Goal: Task Accomplishment & Management: Manage account settings

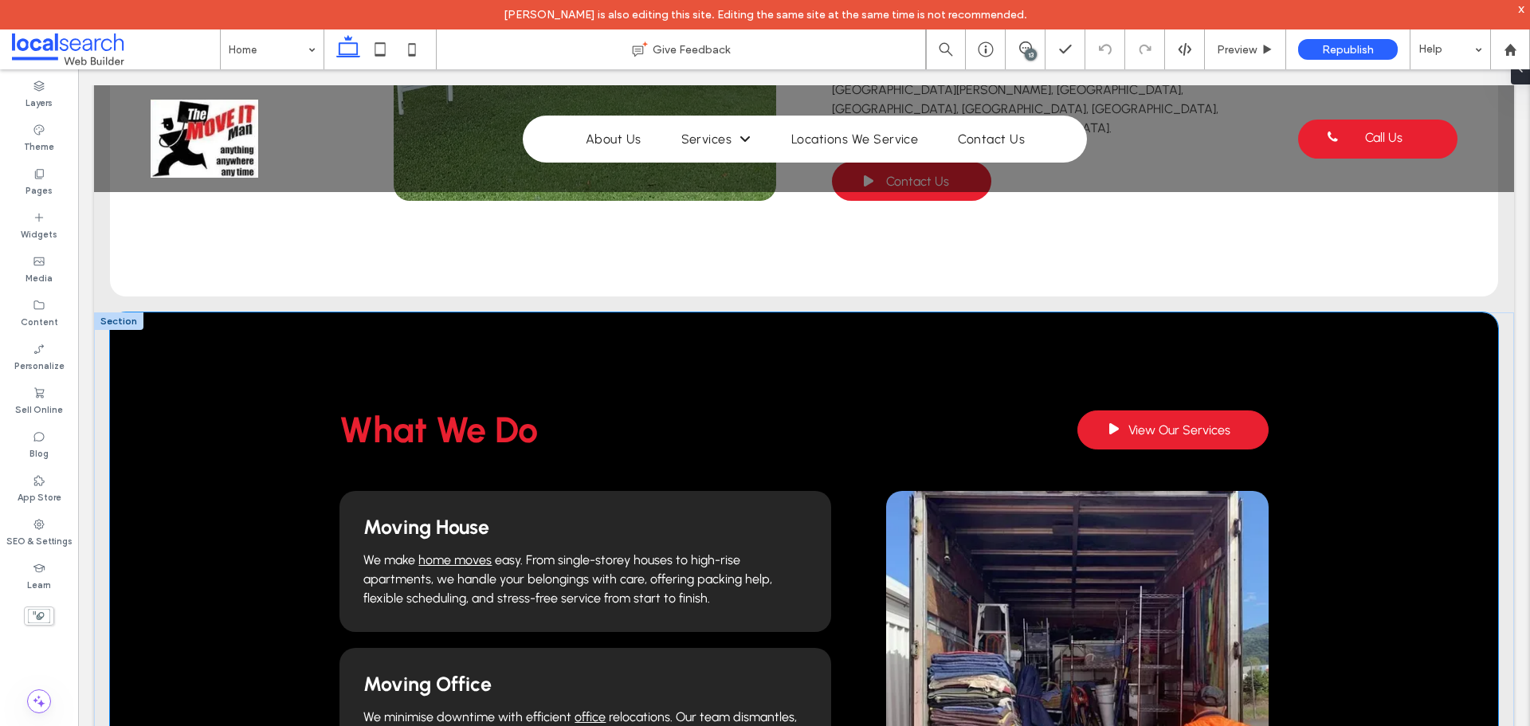
scroll to position [797, 0]
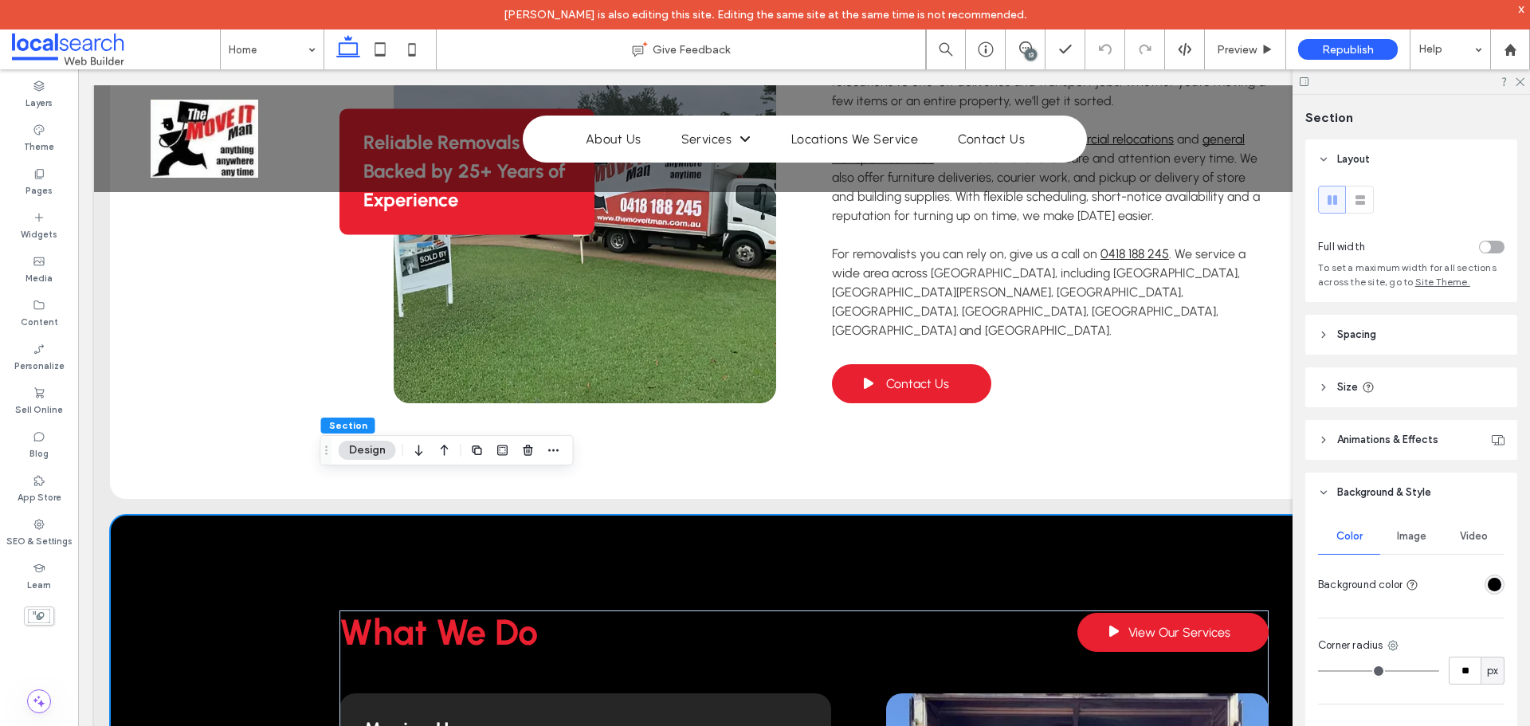
click at [1488, 590] on div "rgba(0, 0, 0, 1)" at bounding box center [1495, 585] width 14 height 14
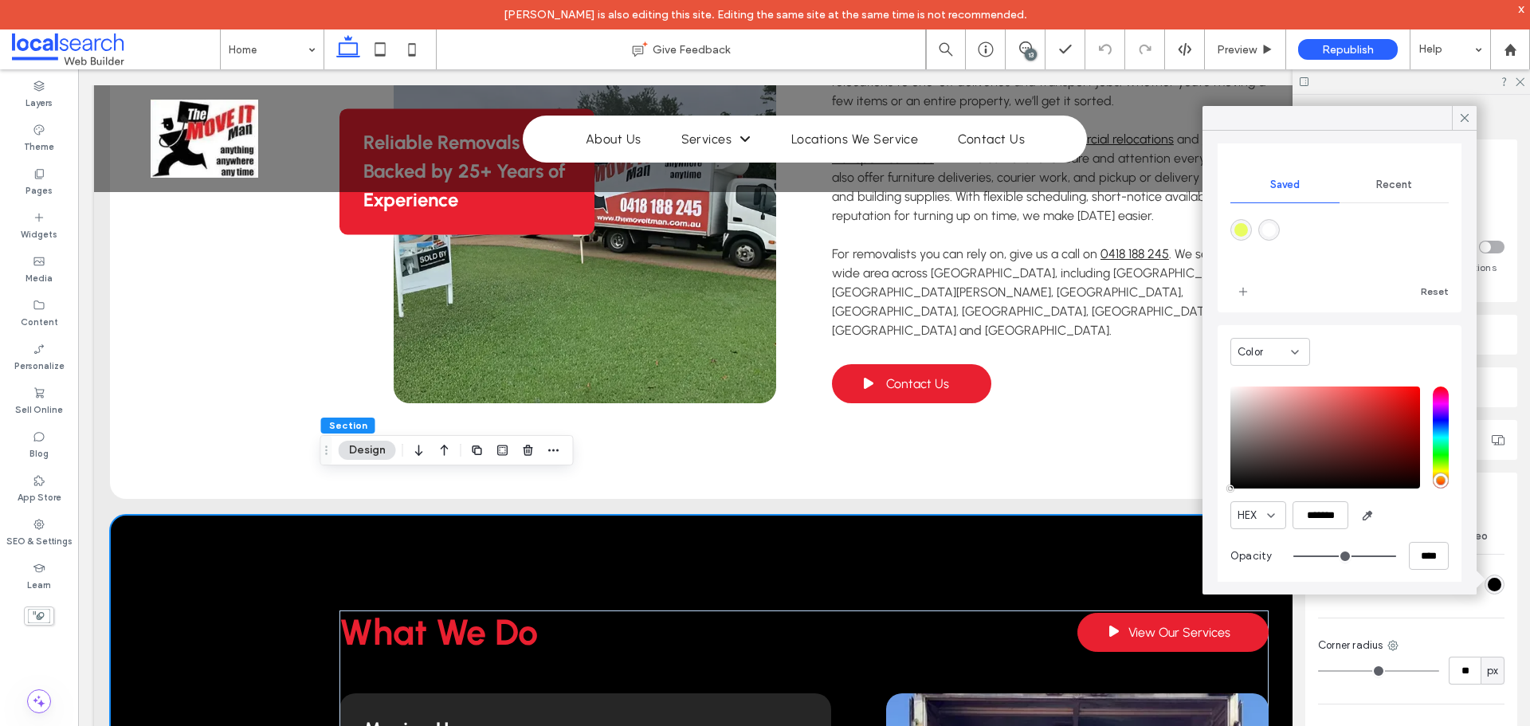
scroll to position [128, 0]
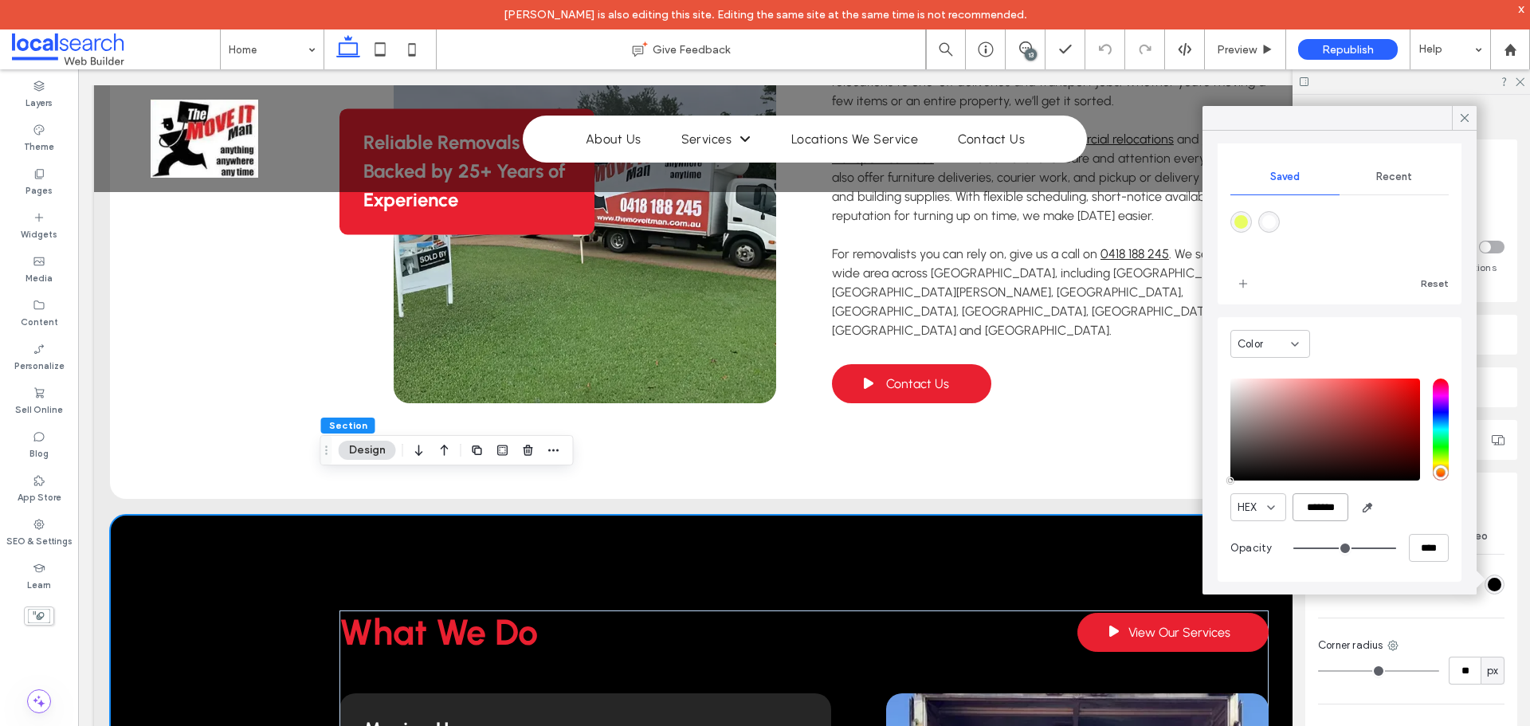
click at [1328, 506] on input "*******" at bounding box center [1321, 507] width 56 height 28
paste input "color picker textbox"
click at [1305, 502] on input "******" at bounding box center [1321, 507] width 56 height 28
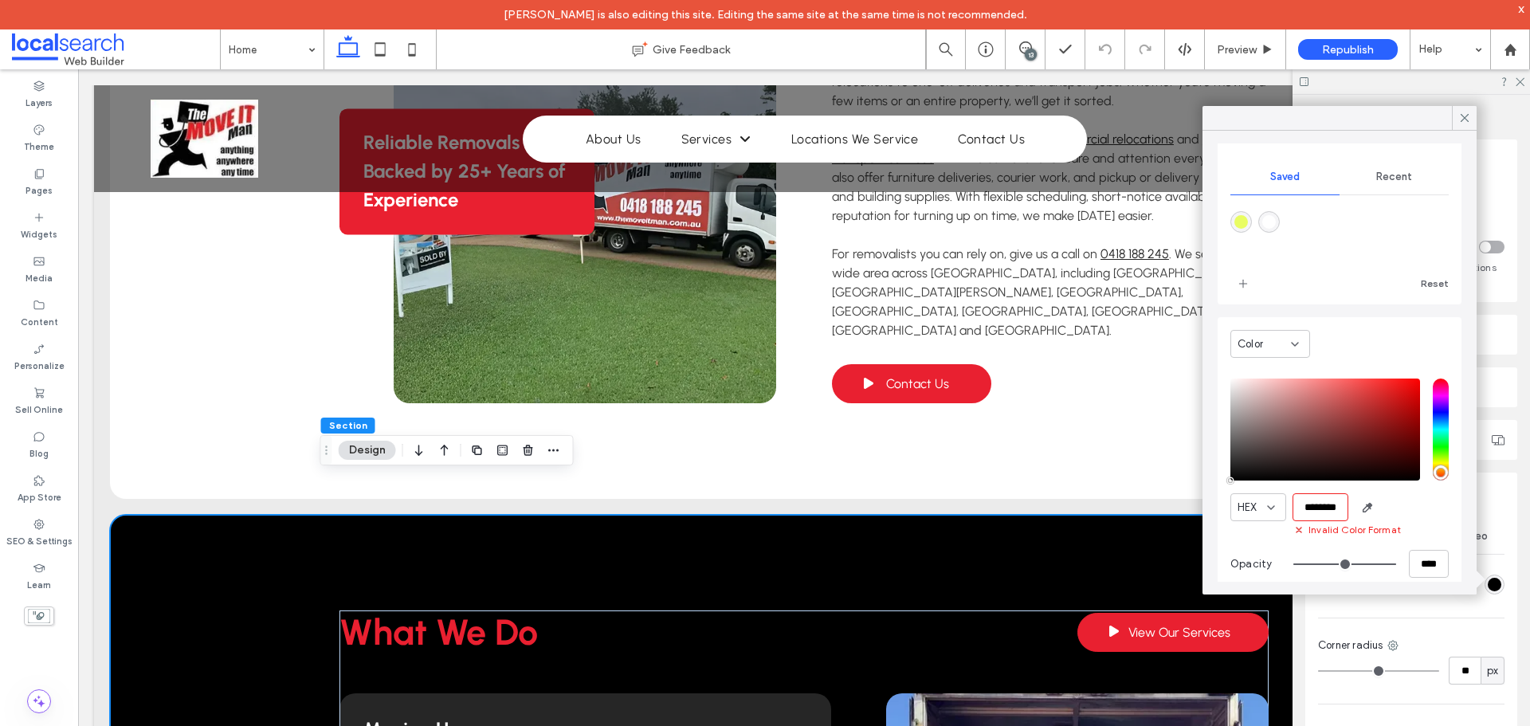
click at [1315, 506] on input "*******" at bounding box center [1321, 507] width 56 height 28
click at [1317, 508] on input "*******" at bounding box center [1321, 507] width 56 height 28
paste input "color picker textbox"
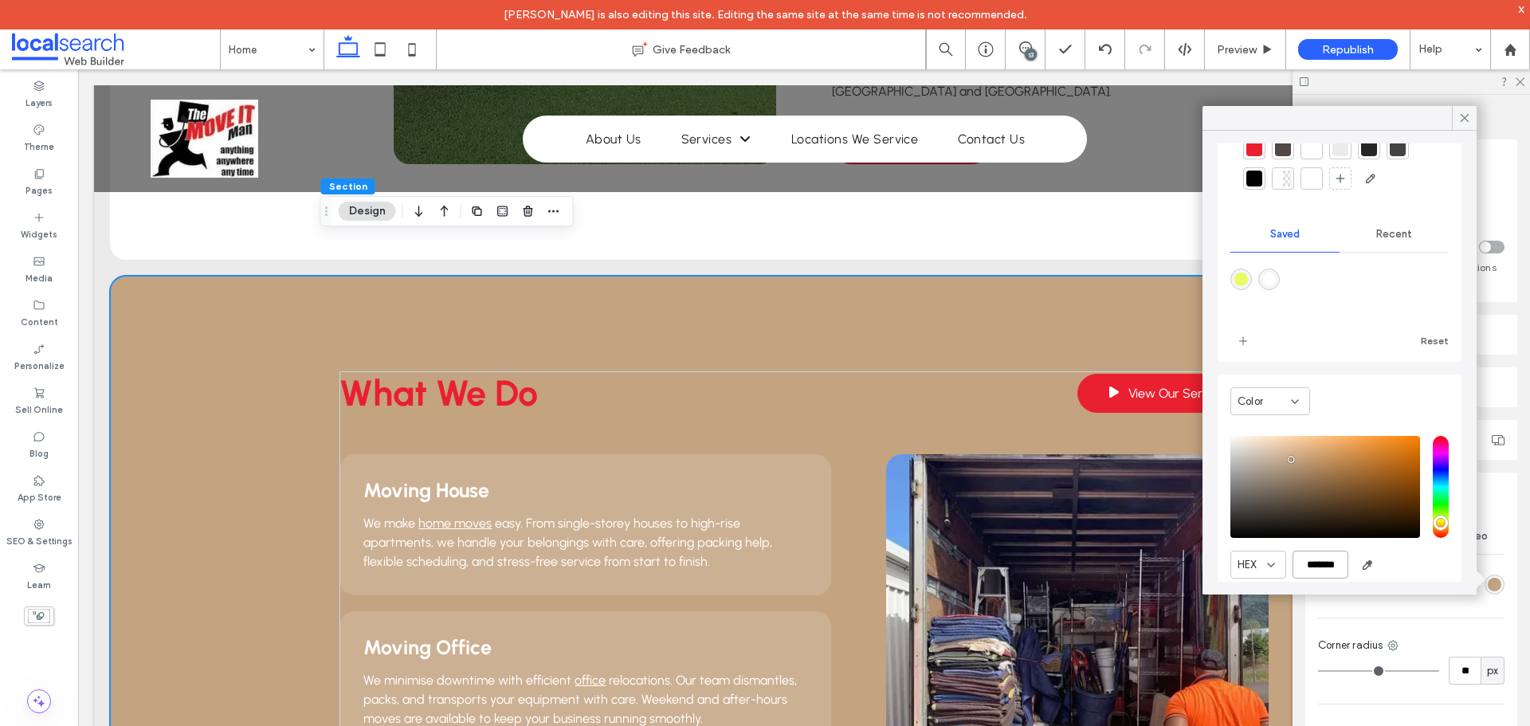
scroll to position [0, 0]
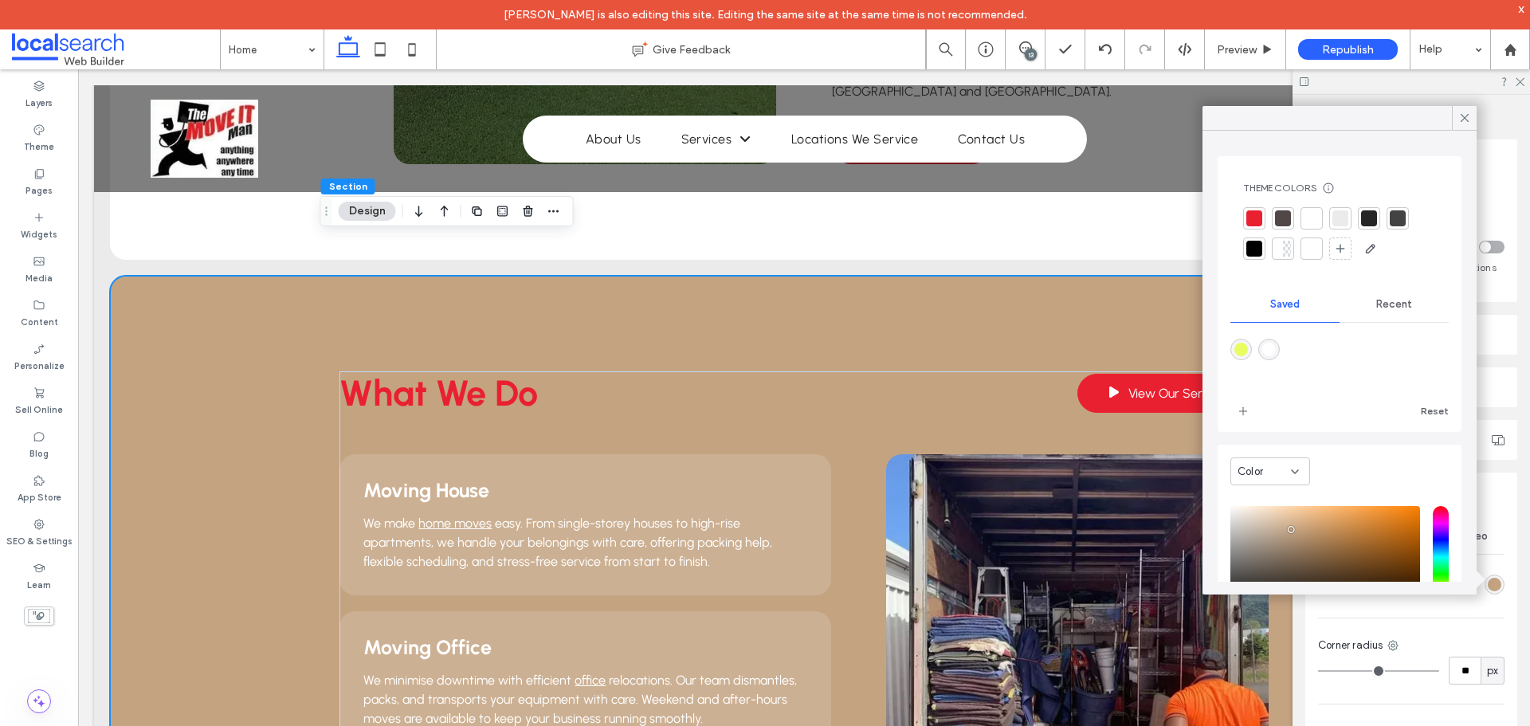
type input "*******"
click at [1255, 245] on div at bounding box center [1254, 249] width 16 height 16
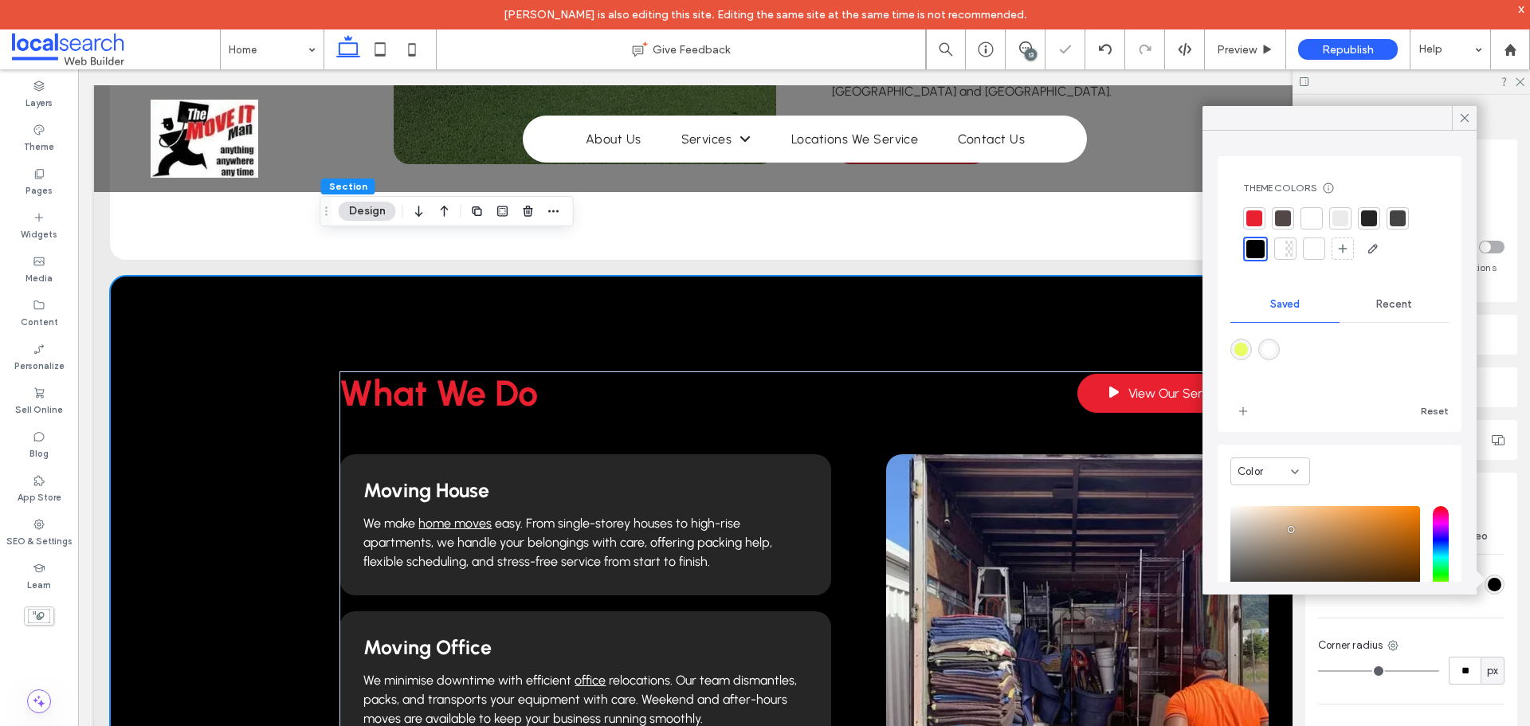
drag, startPoint x: 1462, startPoint y: 120, endPoint x: 1485, endPoint y: 115, distance: 23.0
click at [1462, 120] on icon at bounding box center [1465, 118] width 14 height 14
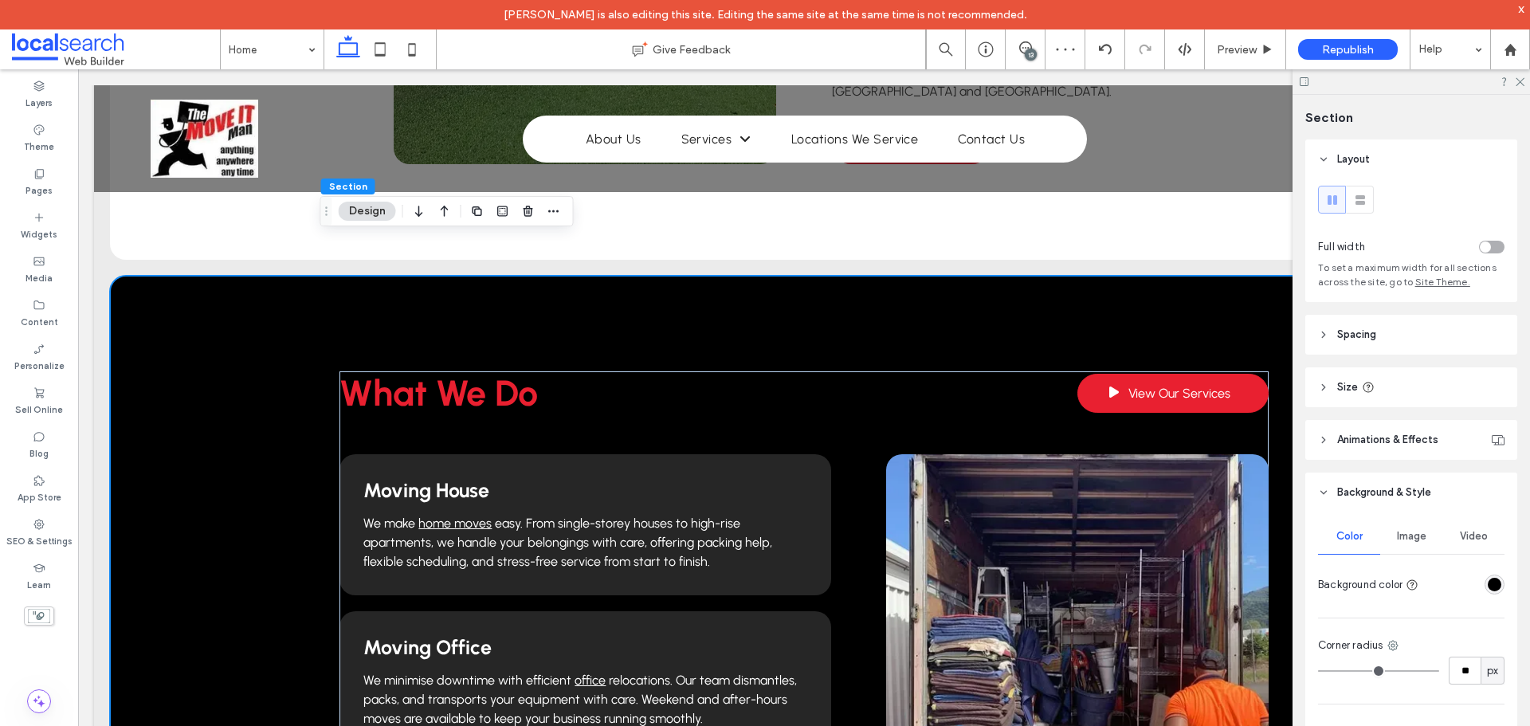
click at [1514, 86] on div at bounding box center [1411, 81] width 237 height 25
click at [1515, 81] on icon at bounding box center [1519, 81] width 10 height 10
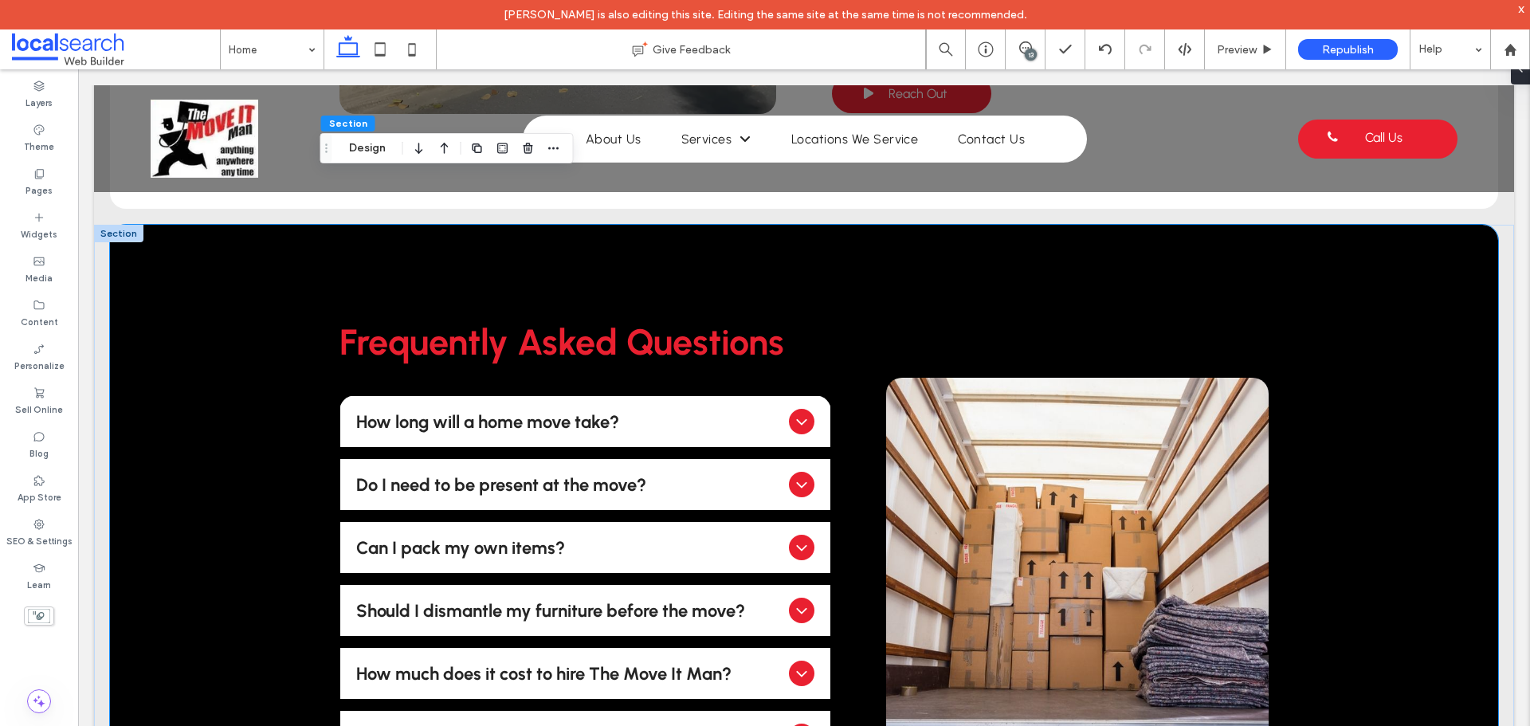
scroll to position [3586, 0]
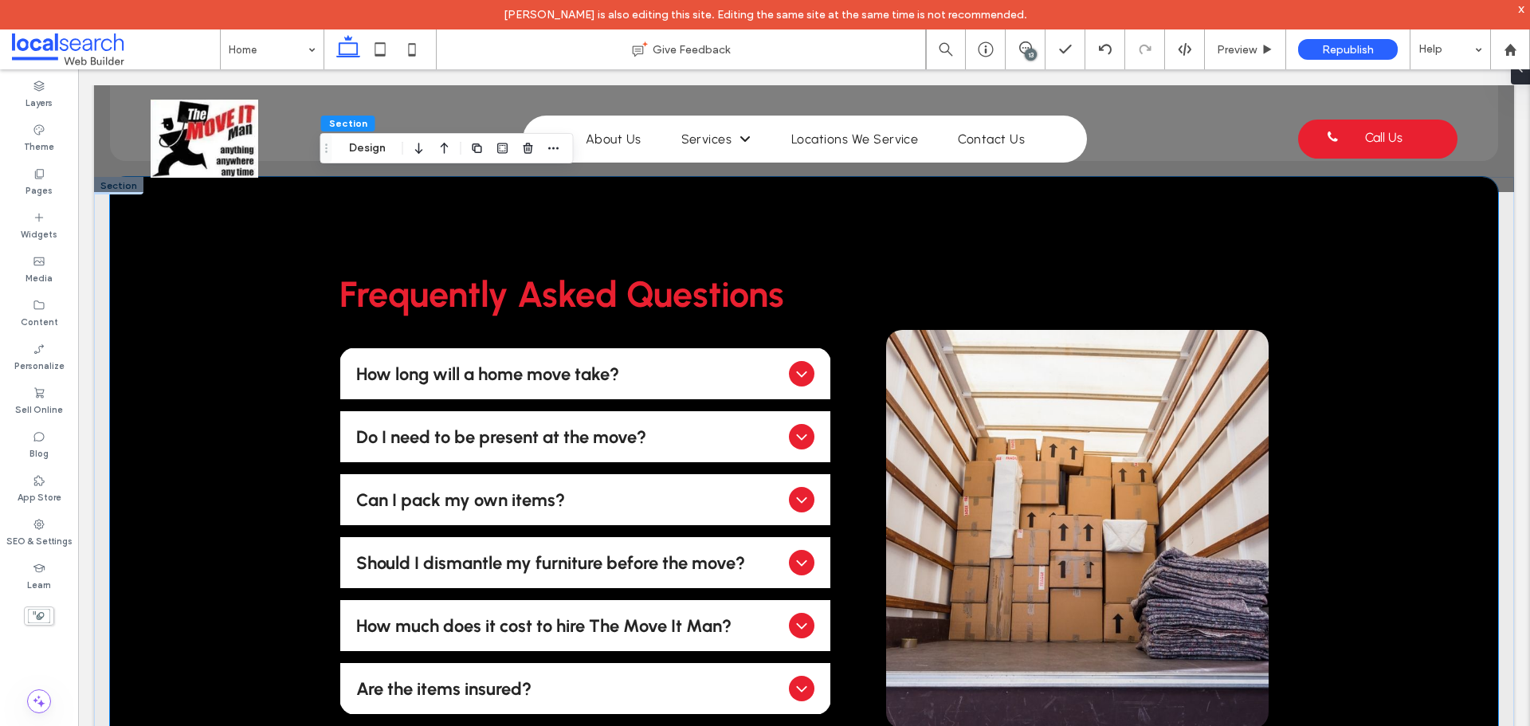
click at [233, 373] on div "Frequently Asked Questions How long will a home move take? It will depend on fa…" at bounding box center [804, 529] width 1388 height 704
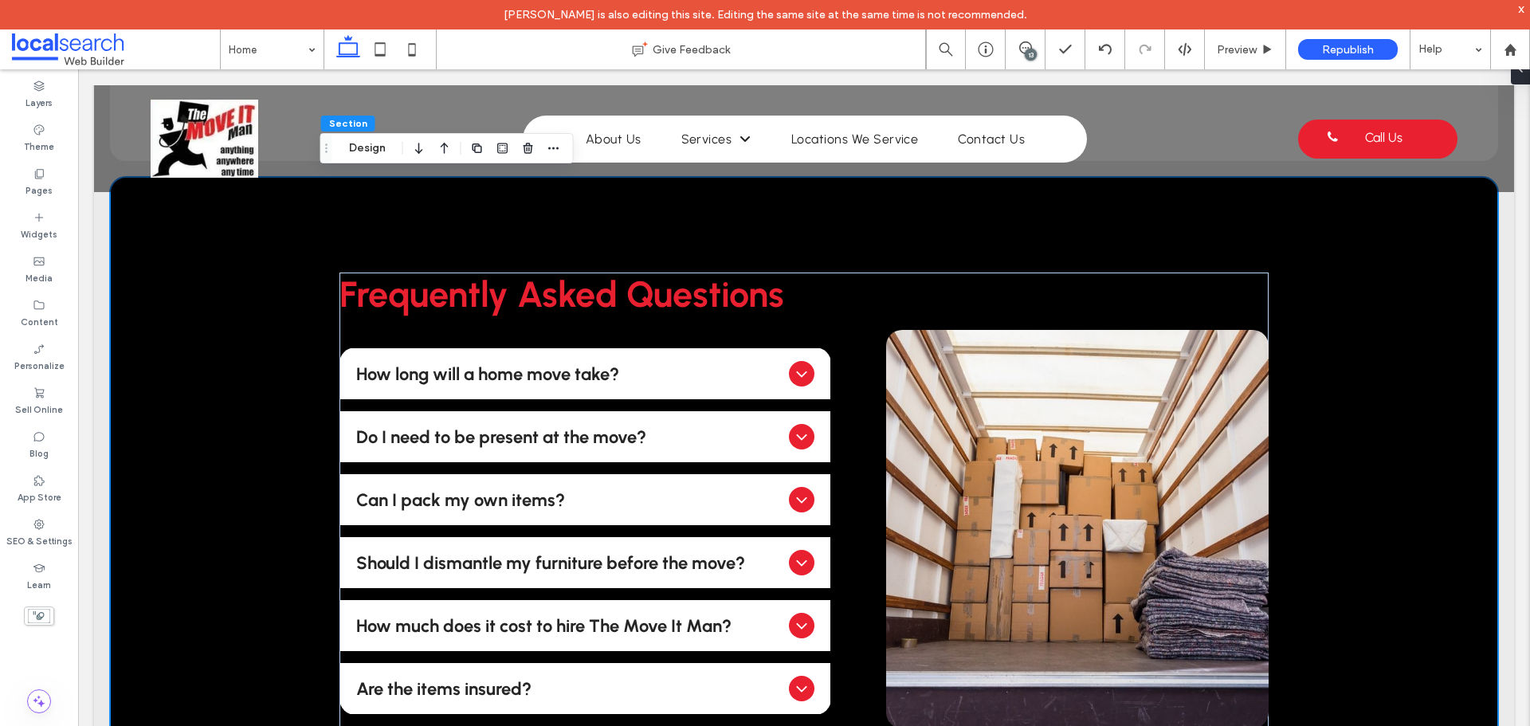
click at [257, 375] on div "Frequently Asked Questions How long will a home move take? It will depend on fa…" at bounding box center [804, 529] width 1388 height 704
drag, startPoint x: 379, startPoint y: 151, endPoint x: 387, endPoint y: 96, distance: 56.3
click at [379, 151] on button "Design" at bounding box center [367, 148] width 57 height 19
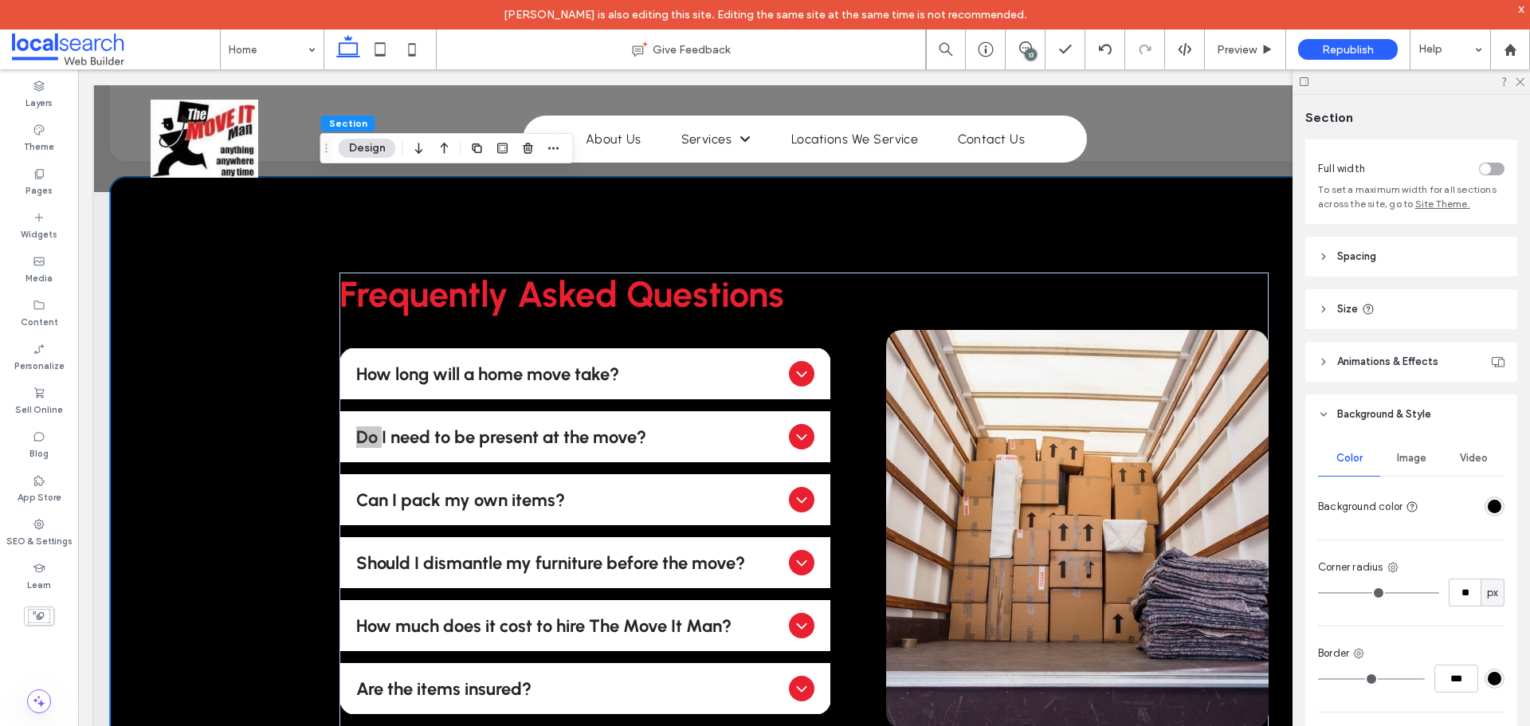
scroll to position [159, 0]
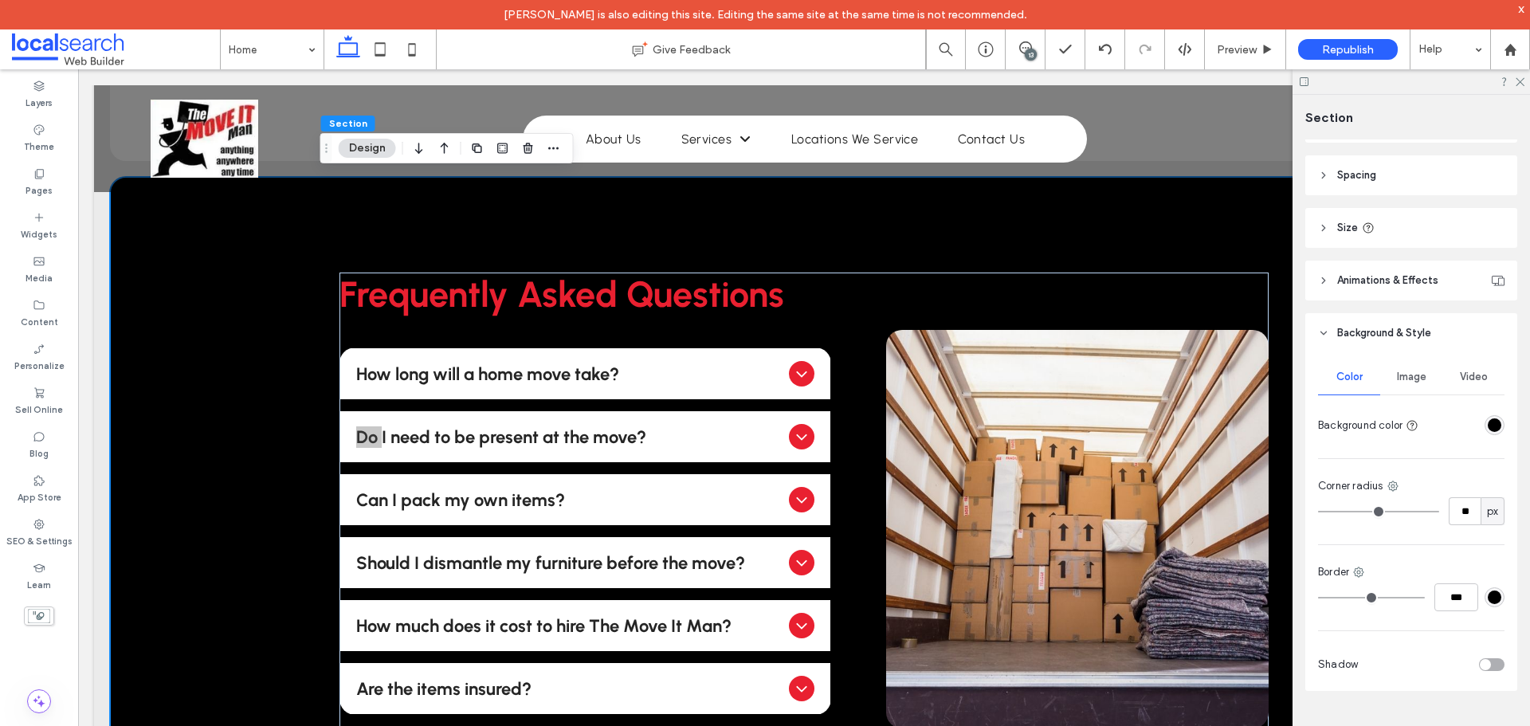
click at [1494, 418] on div "rgba(0, 0, 0, 1)" at bounding box center [1495, 425] width 20 height 20
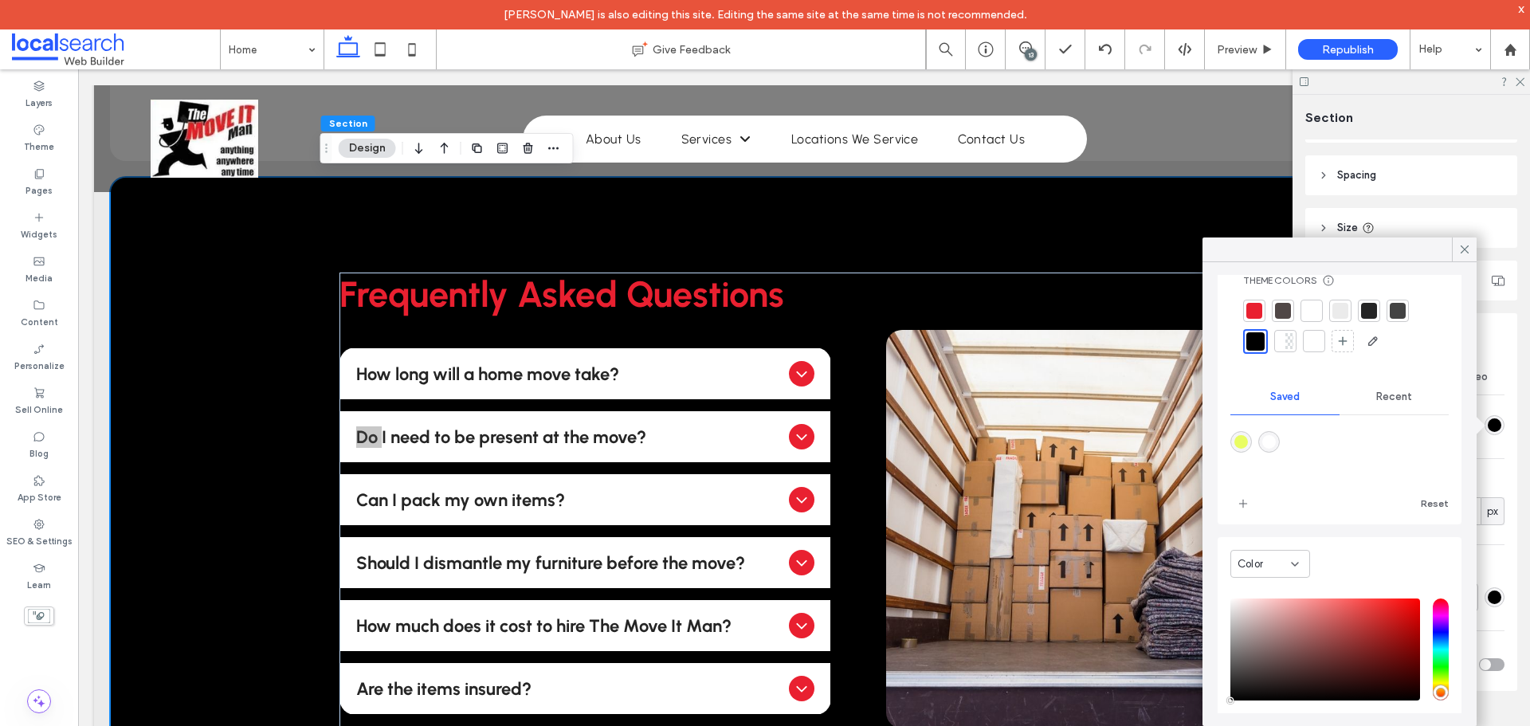
scroll to position [128, 0]
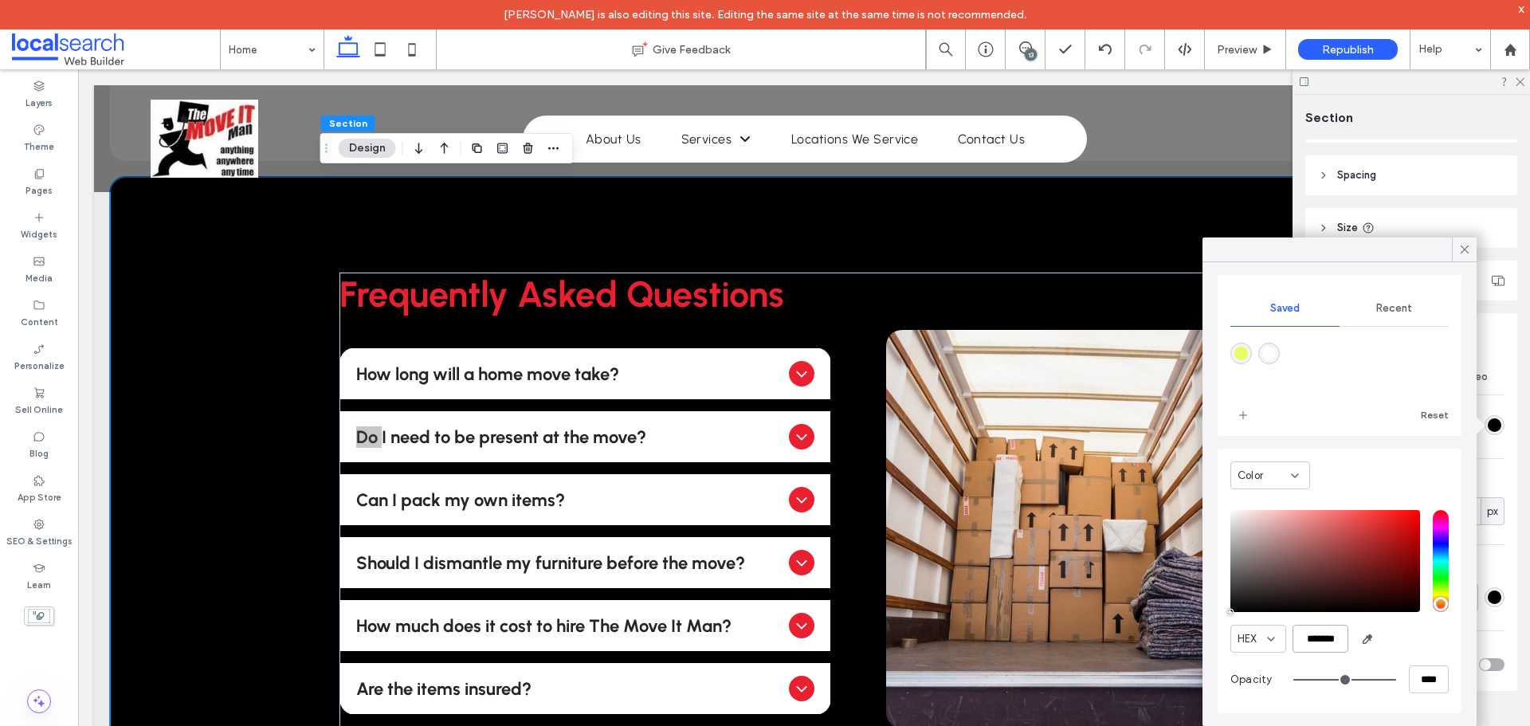
click at [1303, 632] on input "*******" at bounding box center [1321, 639] width 56 height 28
paste input "color picker textbox"
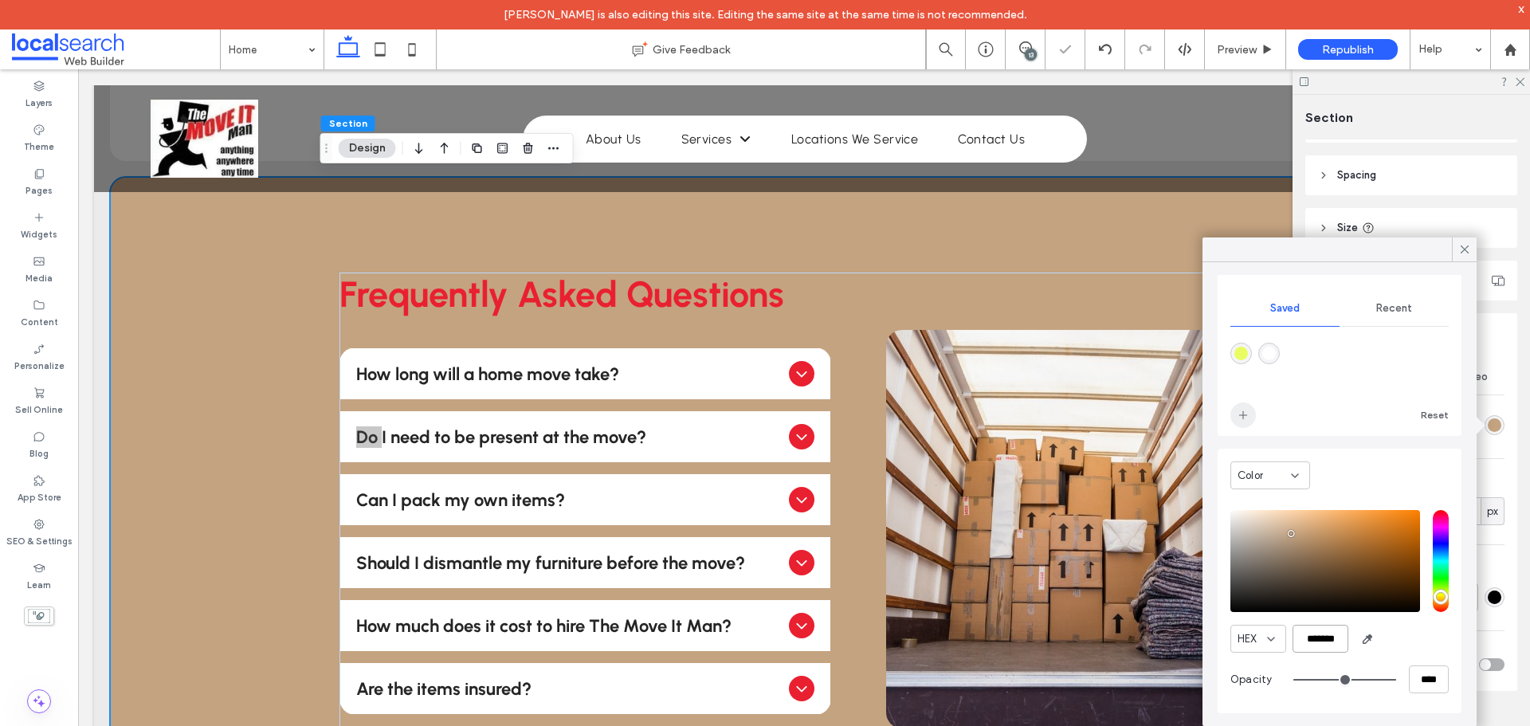
type input "*******"
click at [1250, 419] on span "add color" at bounding box center [1243, 415] width 26 height 26
click at [1465, 246] on icon at bounding box center [1465, 249] width 14 height 14
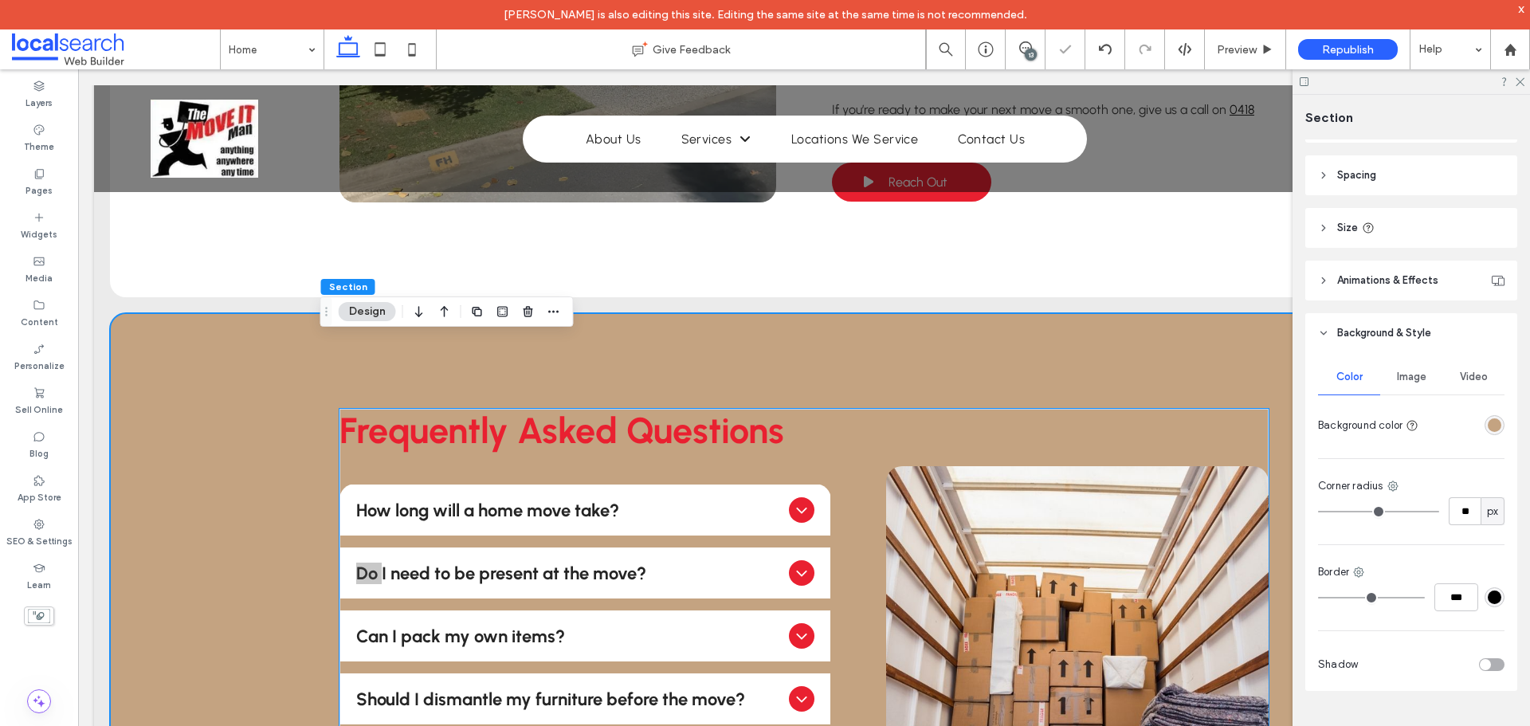
scroll to position [3347, 0]
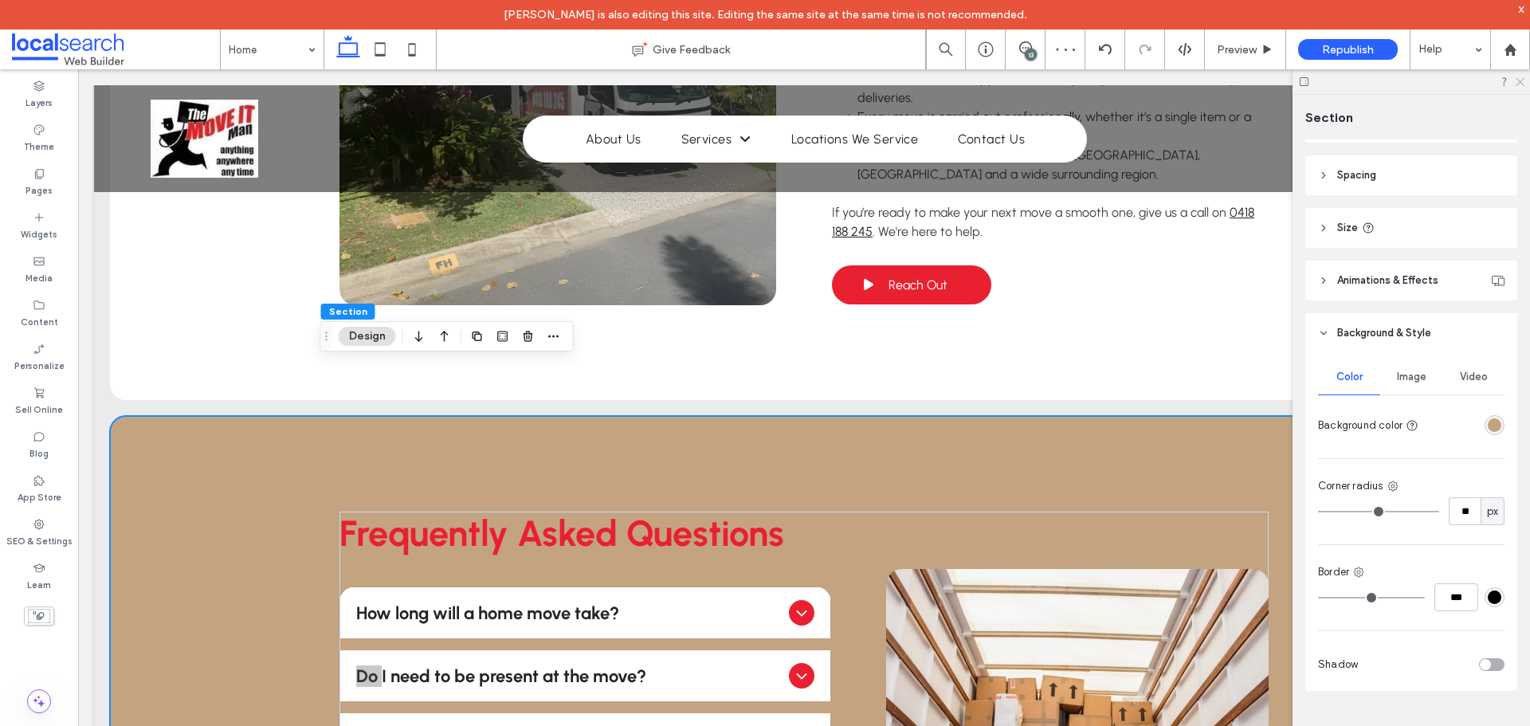
click at [1517, 80] on icon at bounding box center [1519, 81] width 10 height 10
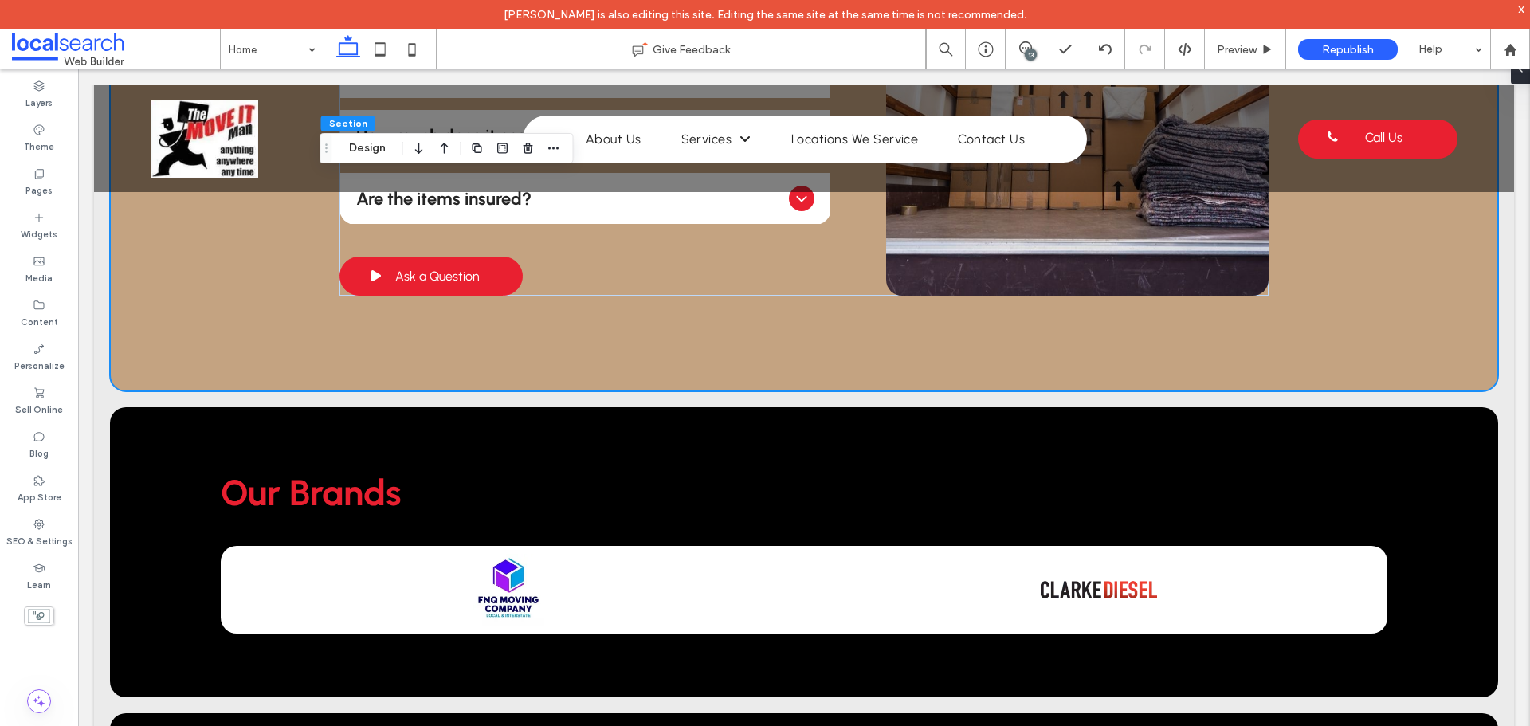
scroll to position [3905, 0]
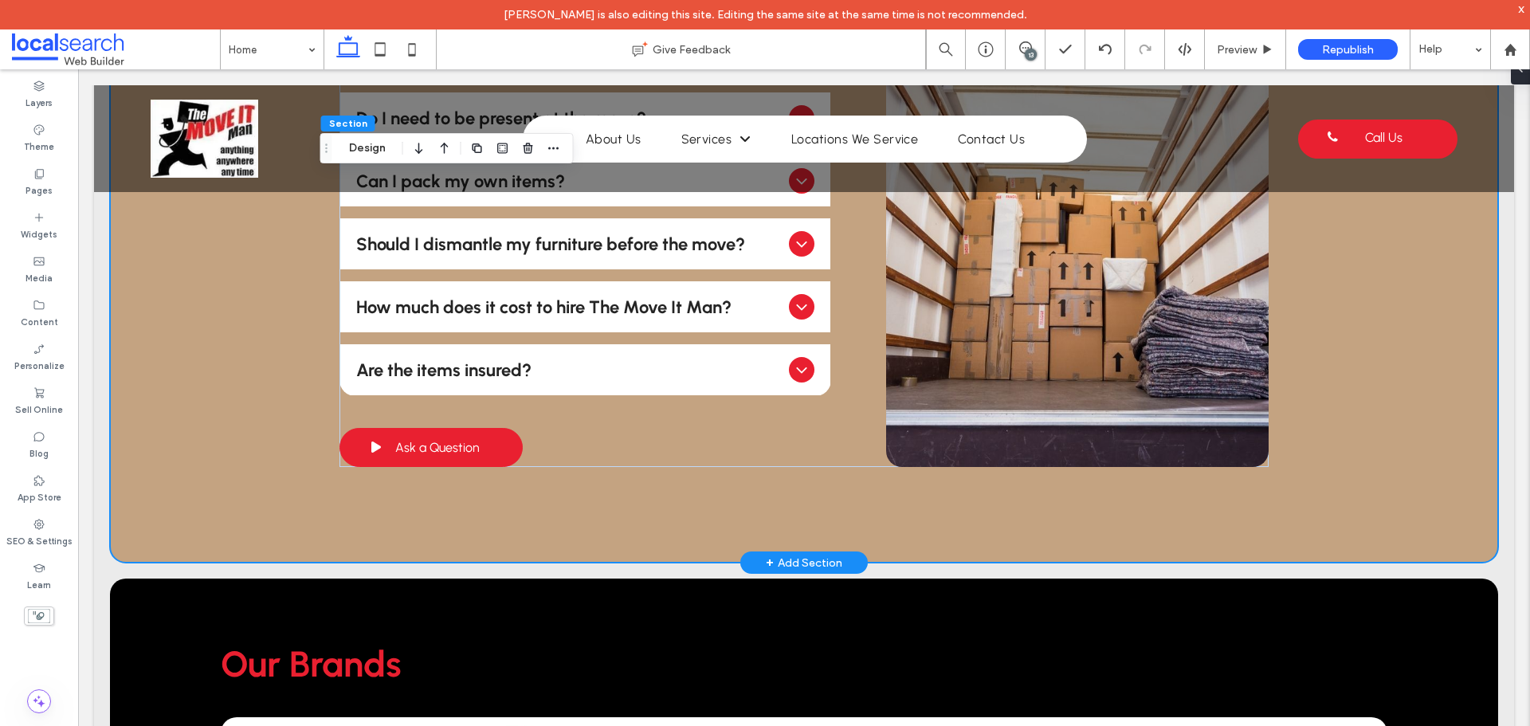
click at [229, 428] on div "Frequently Asked Questions How long will a home move take? It will depend on fa…" at bounding box center [804, 210] width 1388 height 704
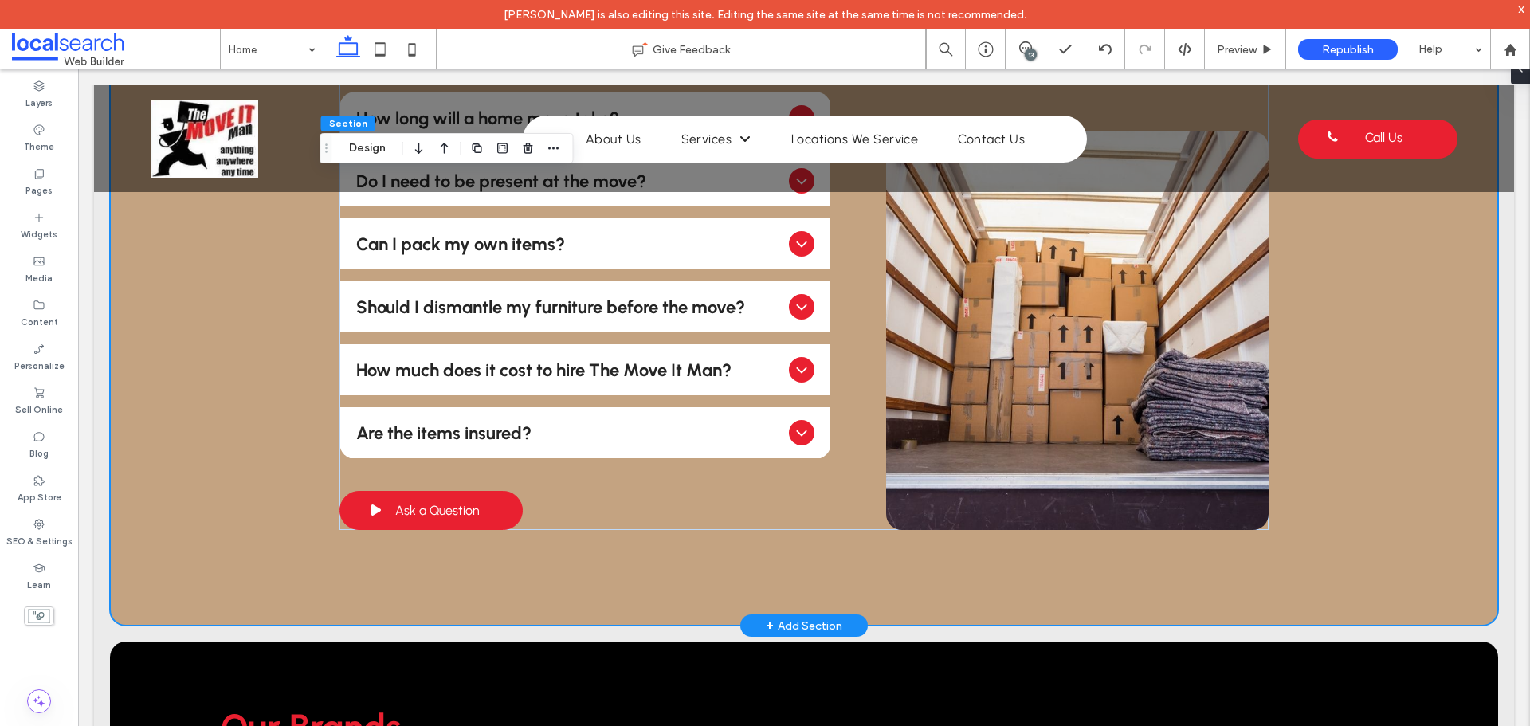
scroll to position [3745, 0]
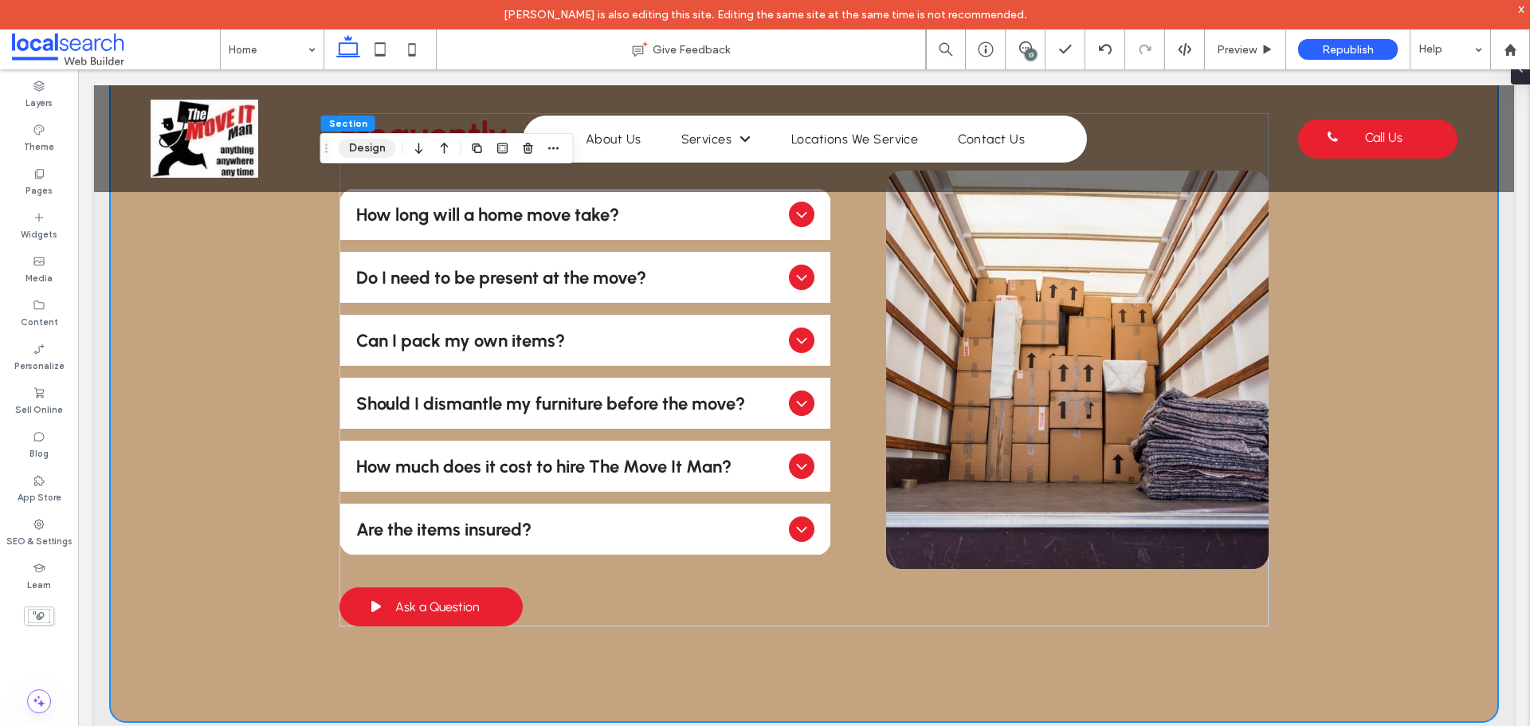
click at [379, 149] on button "Design" at bounding box center [367, 148] width 57 height 19
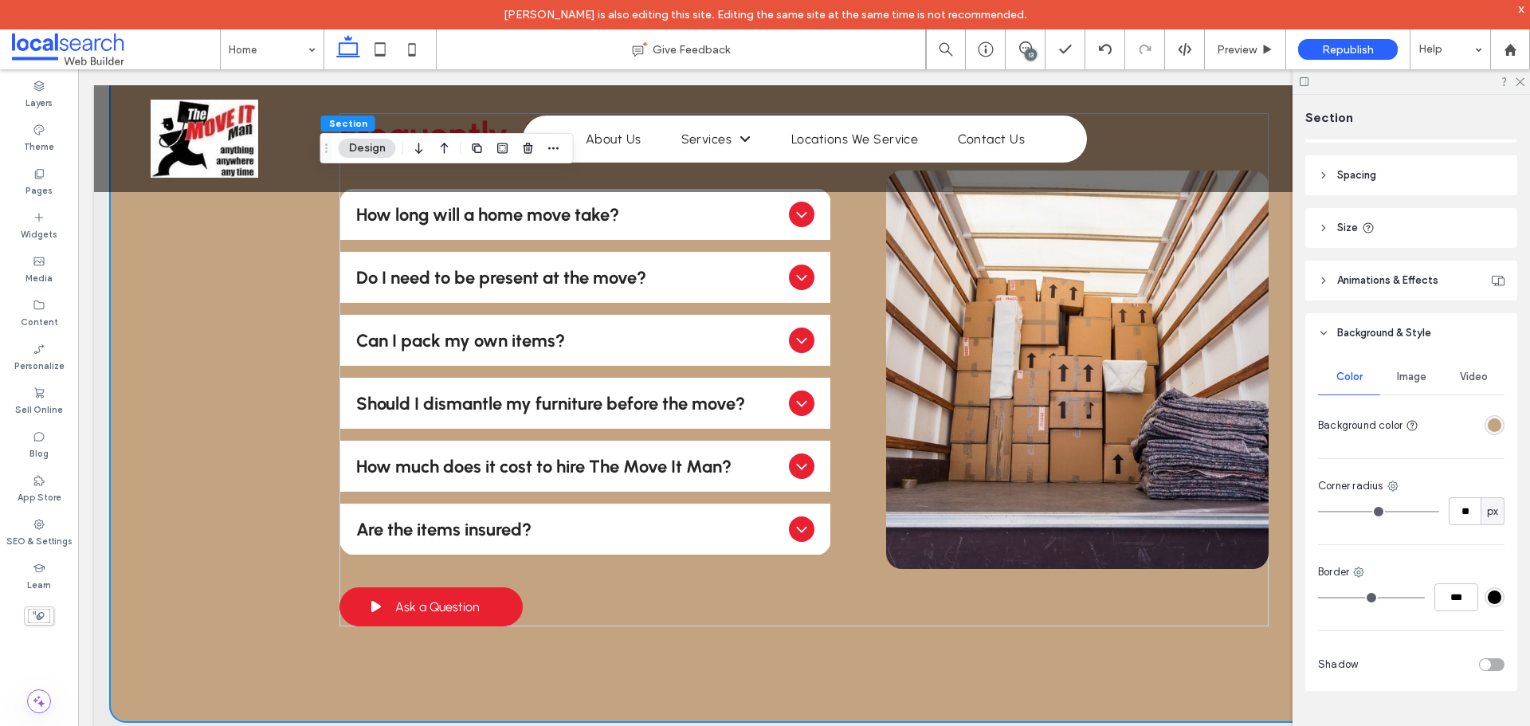
click at [1488, 422] on div "rgba(196, 163, 129, 1)" at bounding box center [1495, 425] width 14 height 14
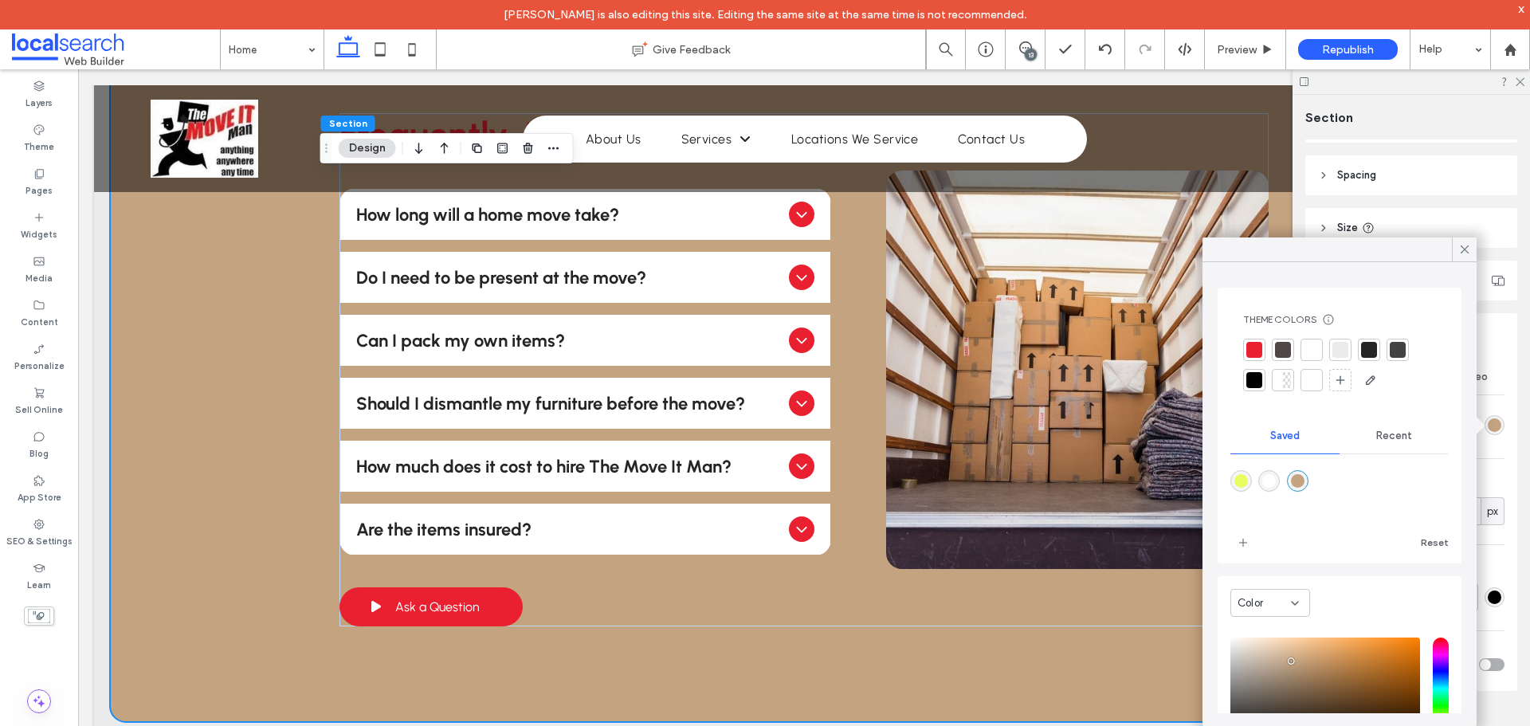
click at [1255, 379] on div at bounding box center [1254, 380] width 16 height 16
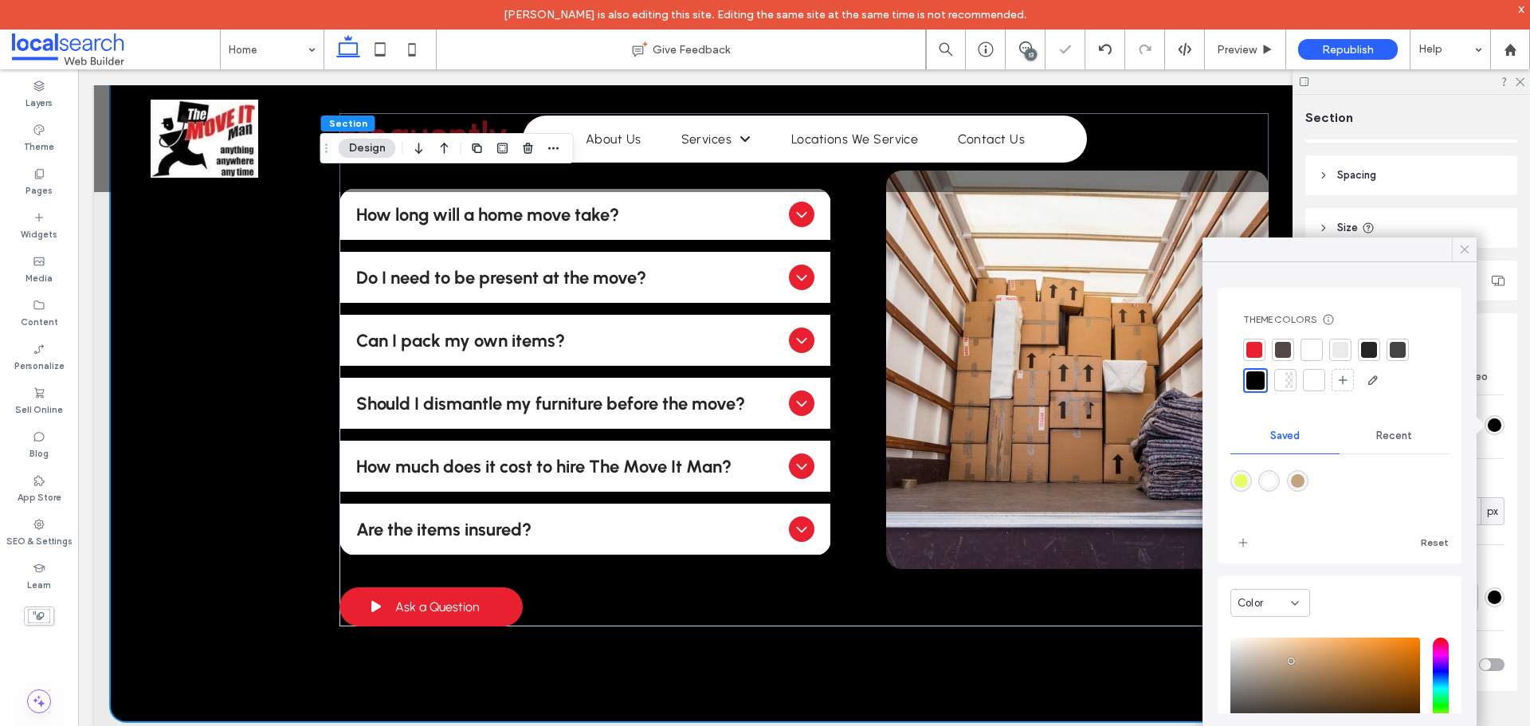
click at [1466, 244] on icon at bounding box center [1465, 249] width 14 height 14
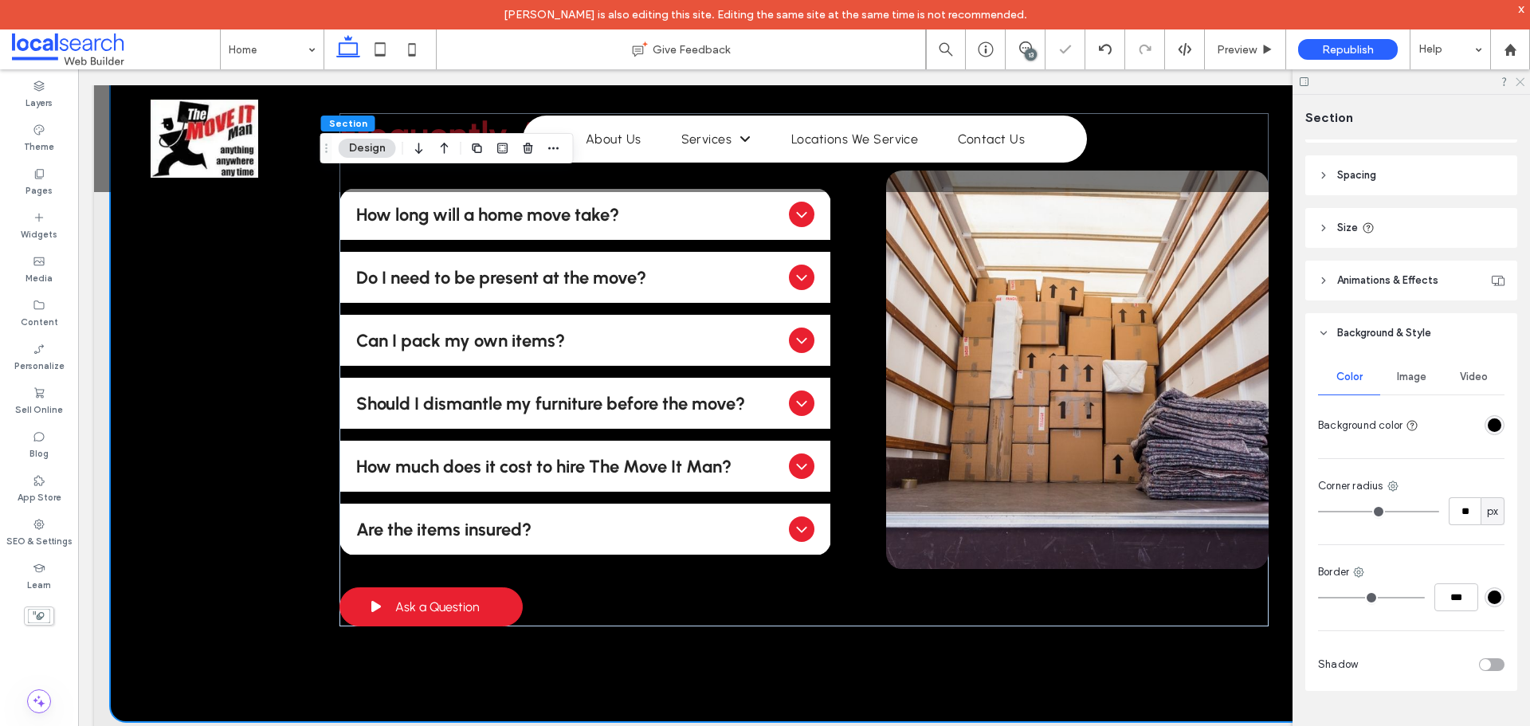
click at [1523, 79] on use at bounding box center [1520, 82] width 9 height 9
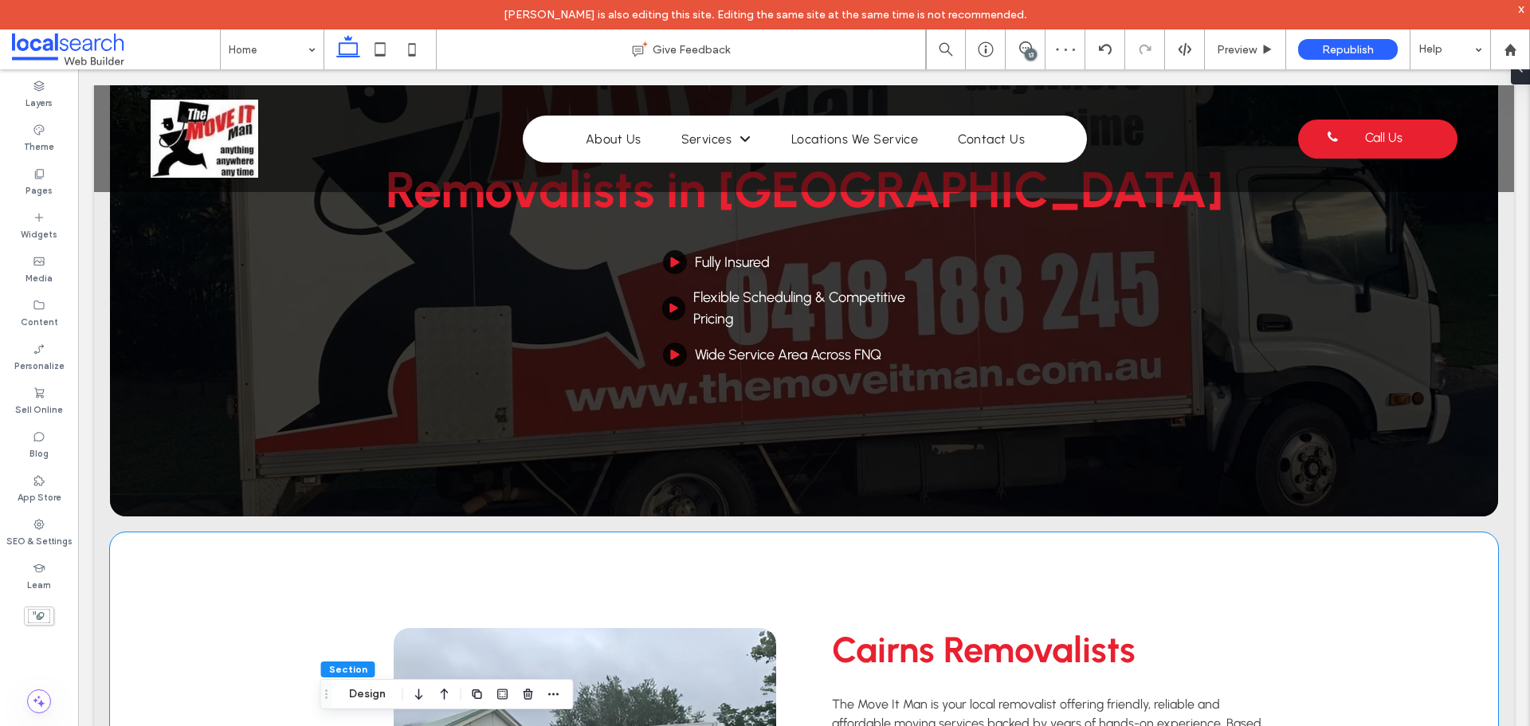
scroll to position [0, 0]
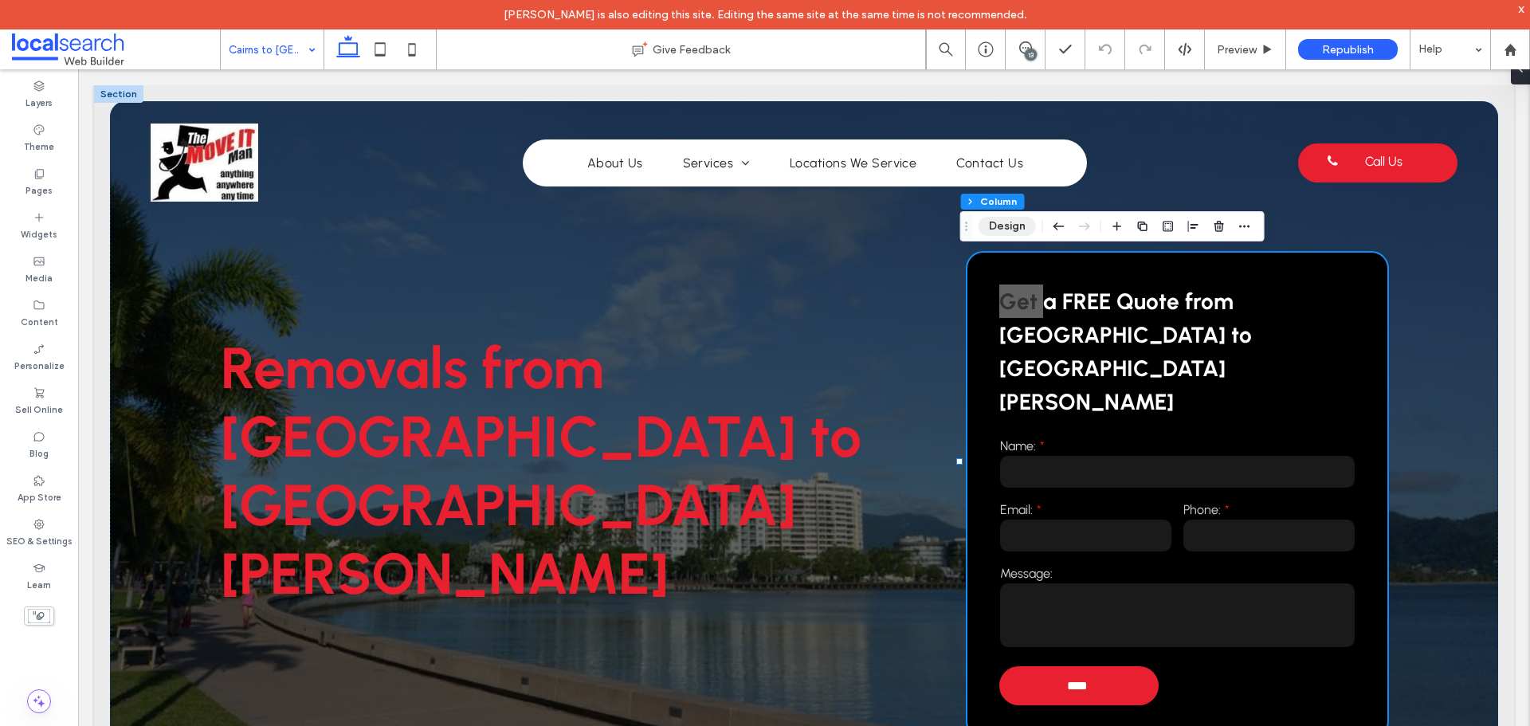
click at [1010, 229] on button "Design" at bounding box center [1007, 226] width 57 height 19
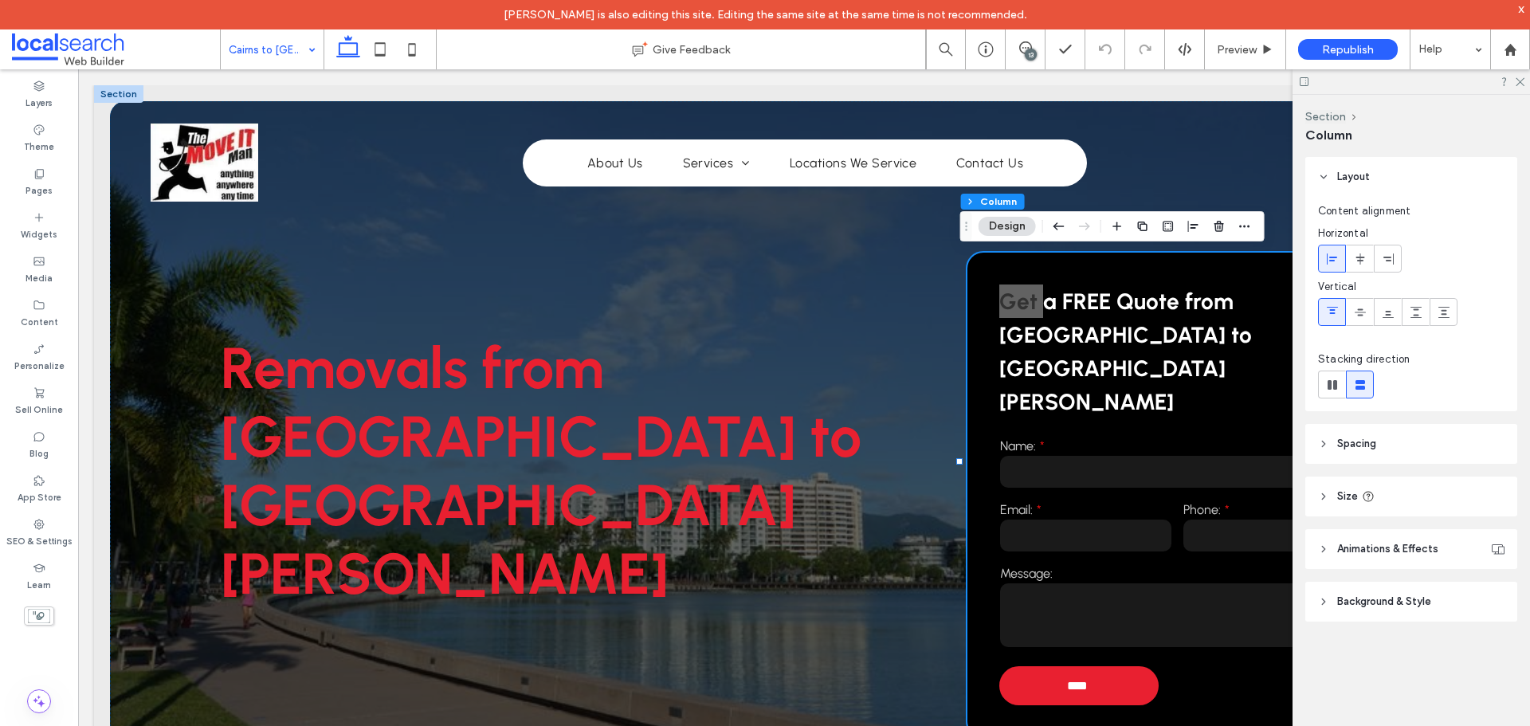
click at [1380, 610] on header "Background & Style" at bounding box center [1411, 602] width 212 height 40
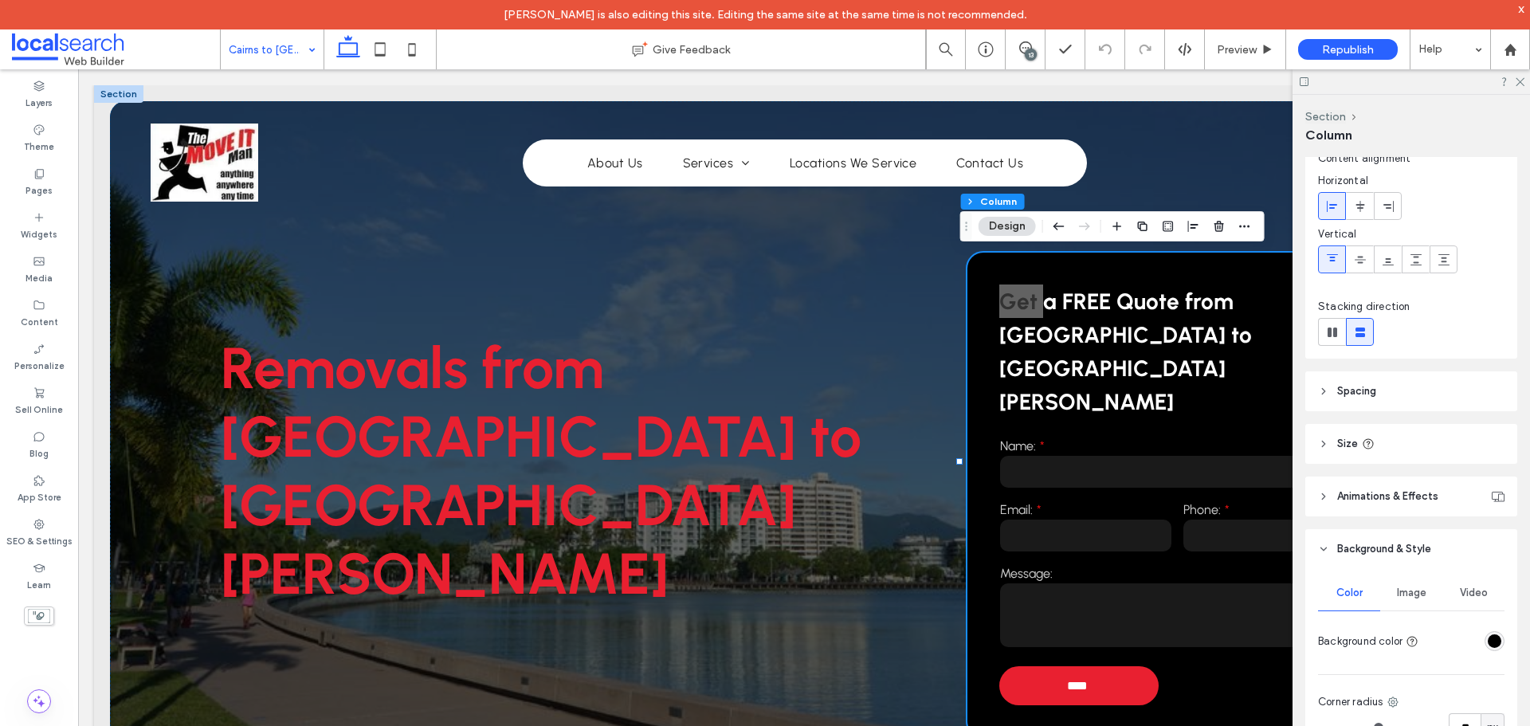
scroll to position [80, 0]
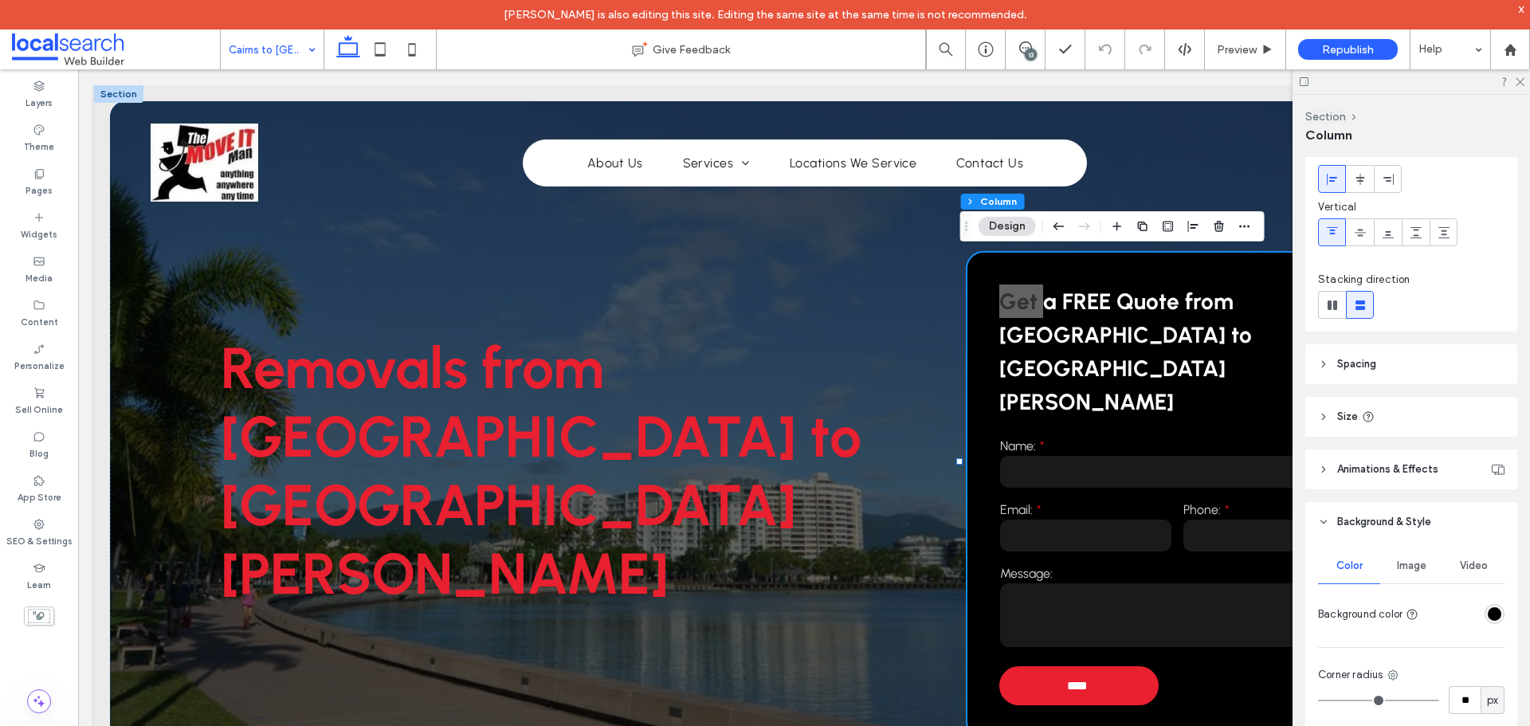
click at [1485, 610] on div "rgba(0, 0, 0, 1)" at bounding box center [1495, 614] width 20 height 20
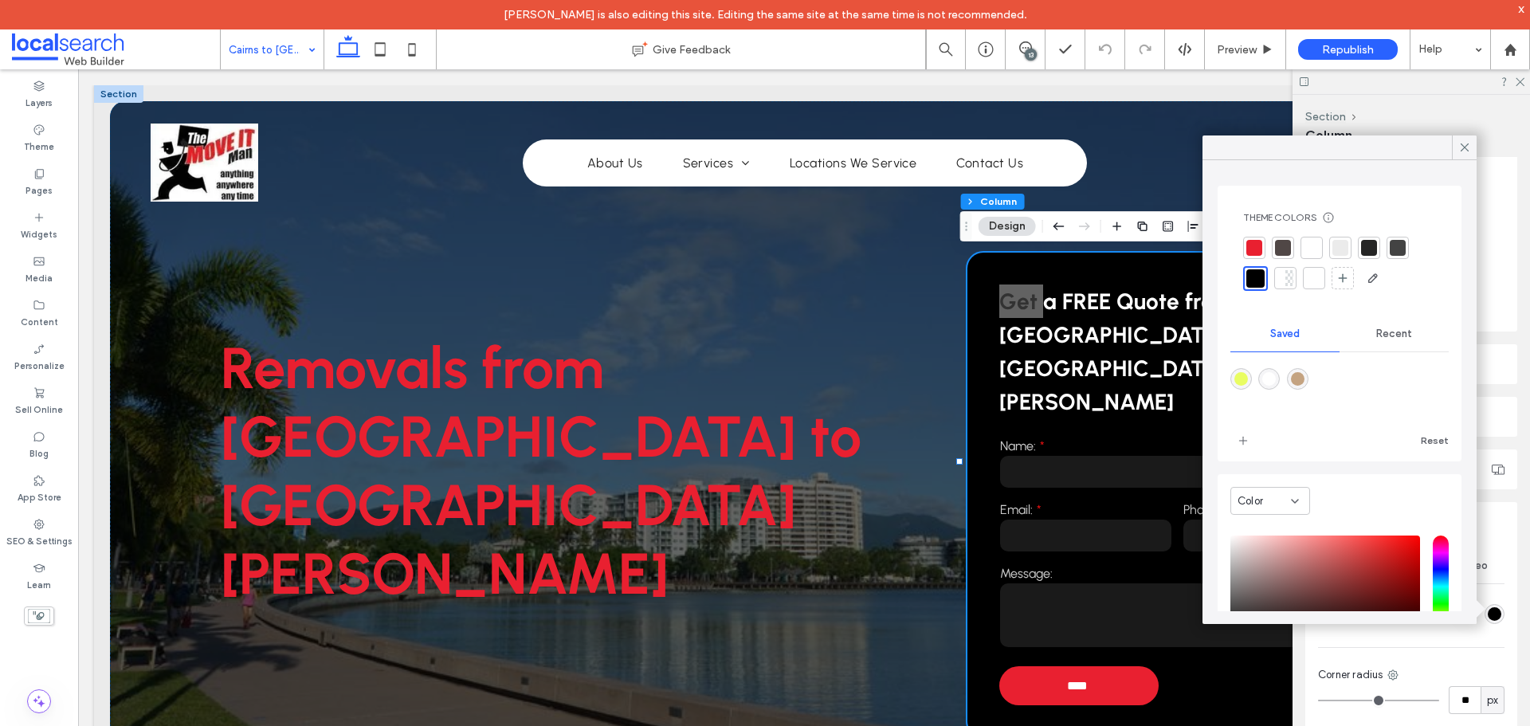
click at [1301, 384] on div "rgba(196,163,129,1)" at bounding box center [1298, 379] width 14 height 14
type input "*******"
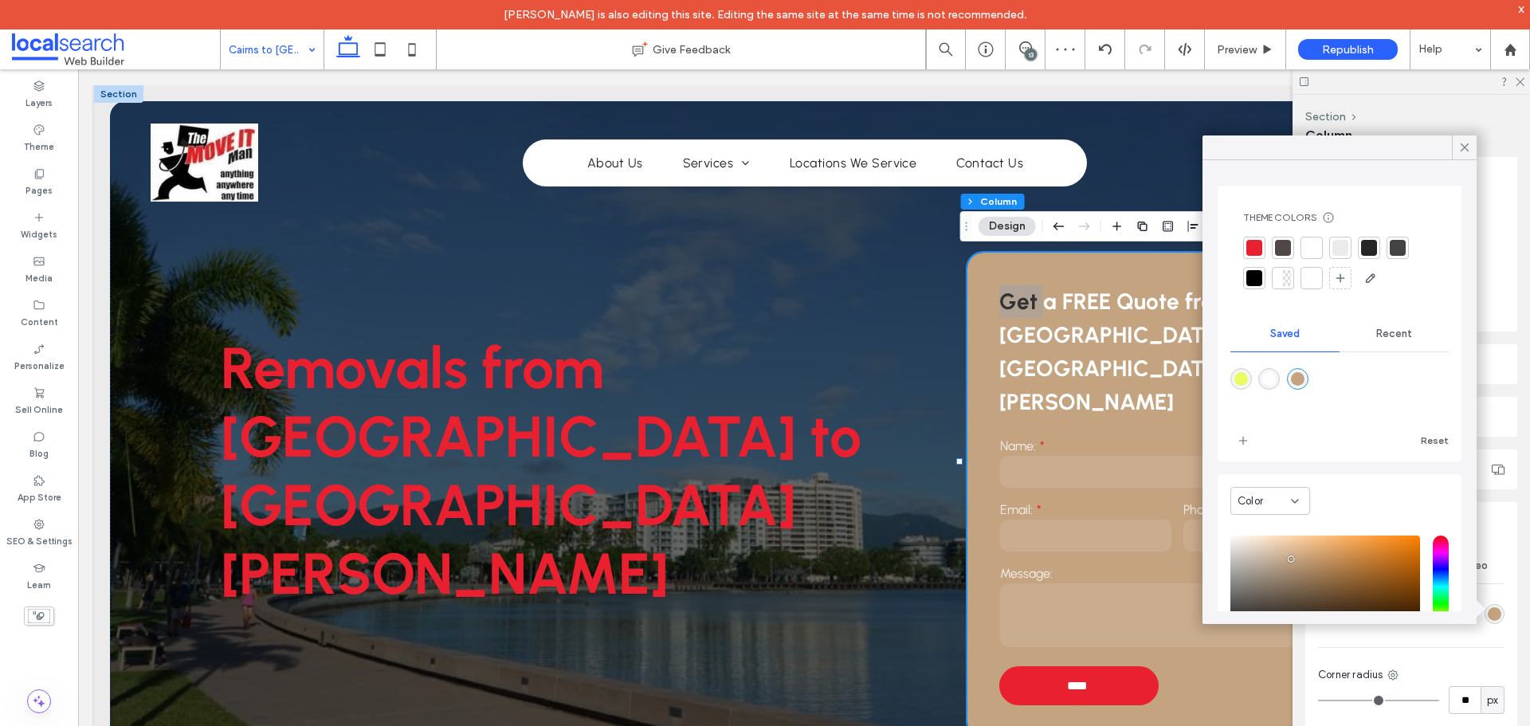
click at [1462, 146] on icon at bounding box center [1465, 147] width 14 height 14
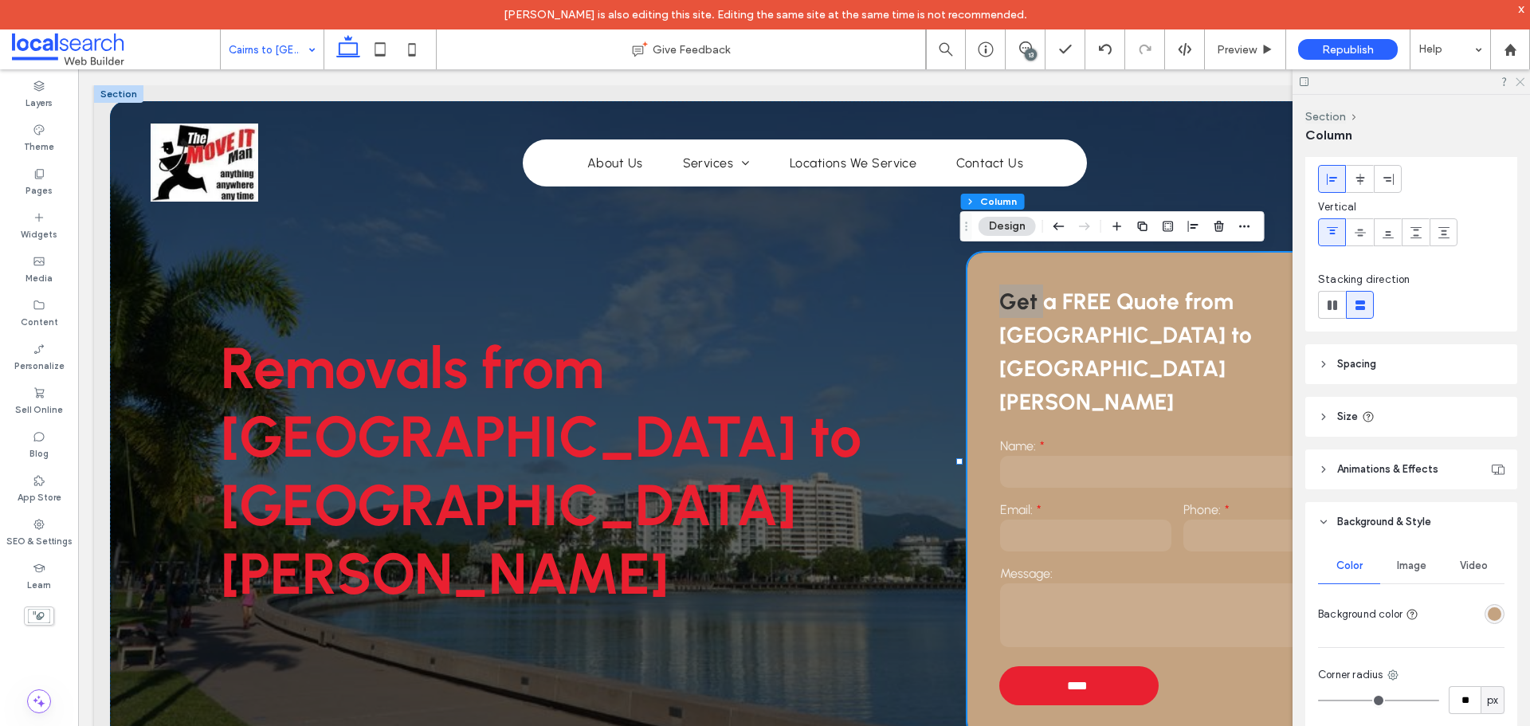
click at [1524, 84] on icon at bounding box center [1519, 81] width 10 height 10
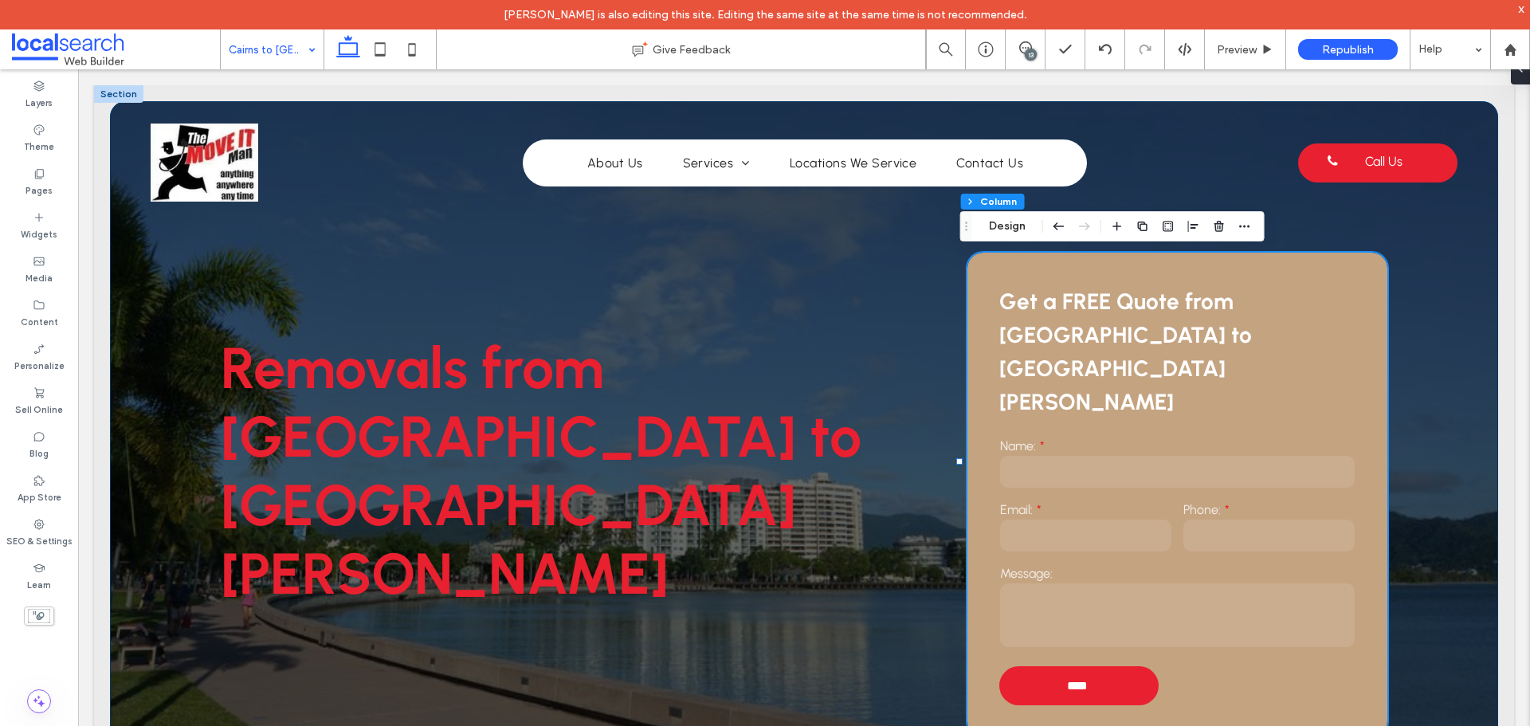
click at [865, 307] on div "Removals from [GEOGRAPHIC_DATA] to [GEOGRAPHIC_DATA][PERSON_NAME]" at bounding box center [571, 491] width 700 height 492
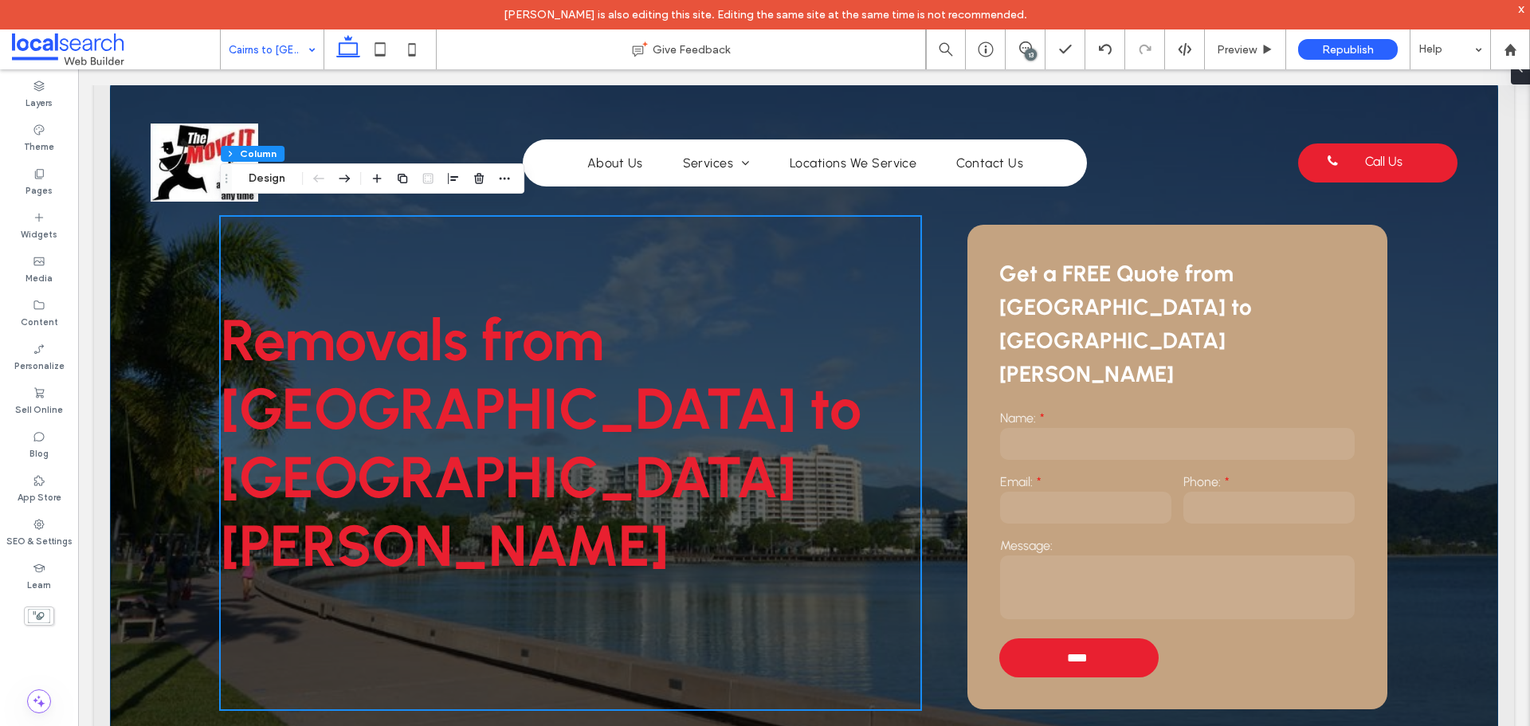
scroll to position [0, 0]
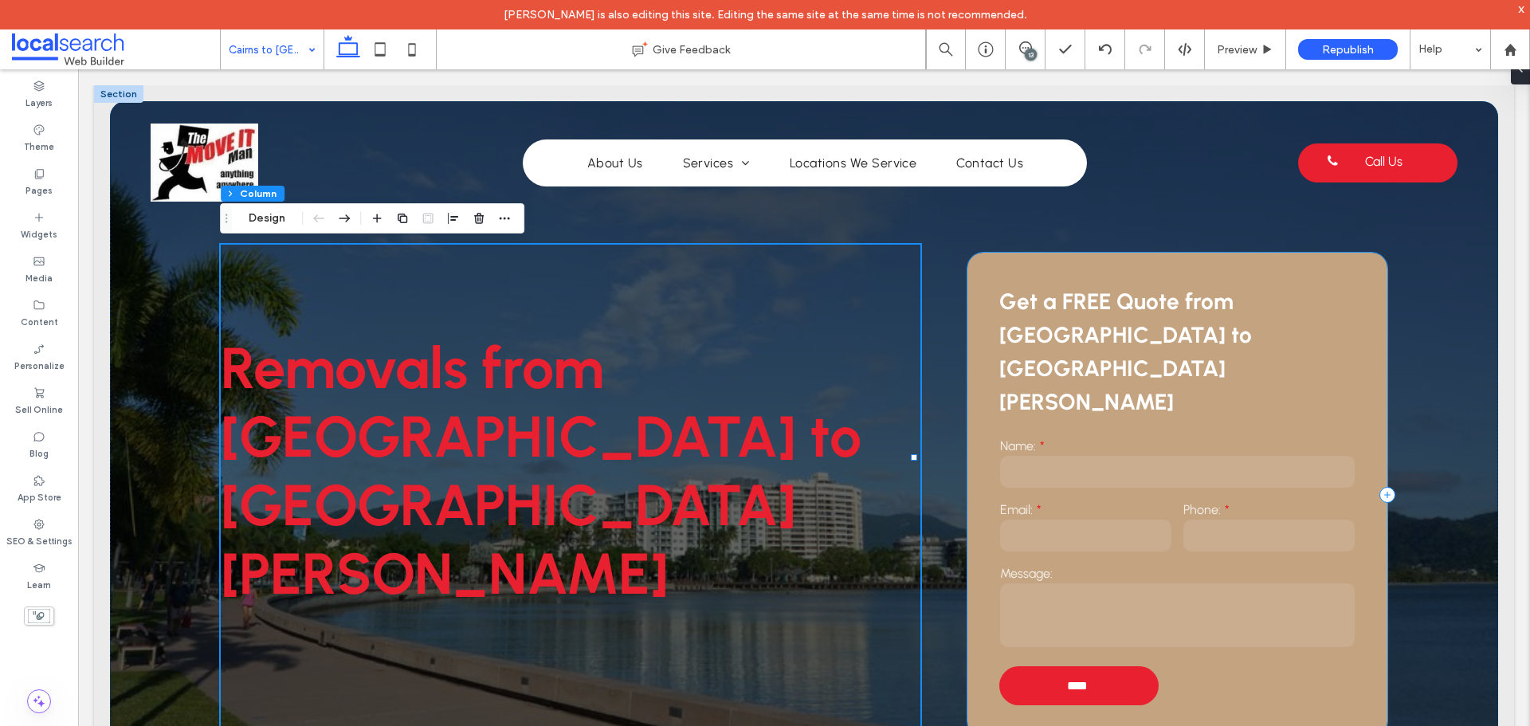
click at [969, 260] on div "Get a FREE Quote from [GEOGRAPHIC_DATA] to [GEOGRAPHIC_DATA][PERSON_NAME] Name:…" at bounding box center [1177, 495] width 420 height 485
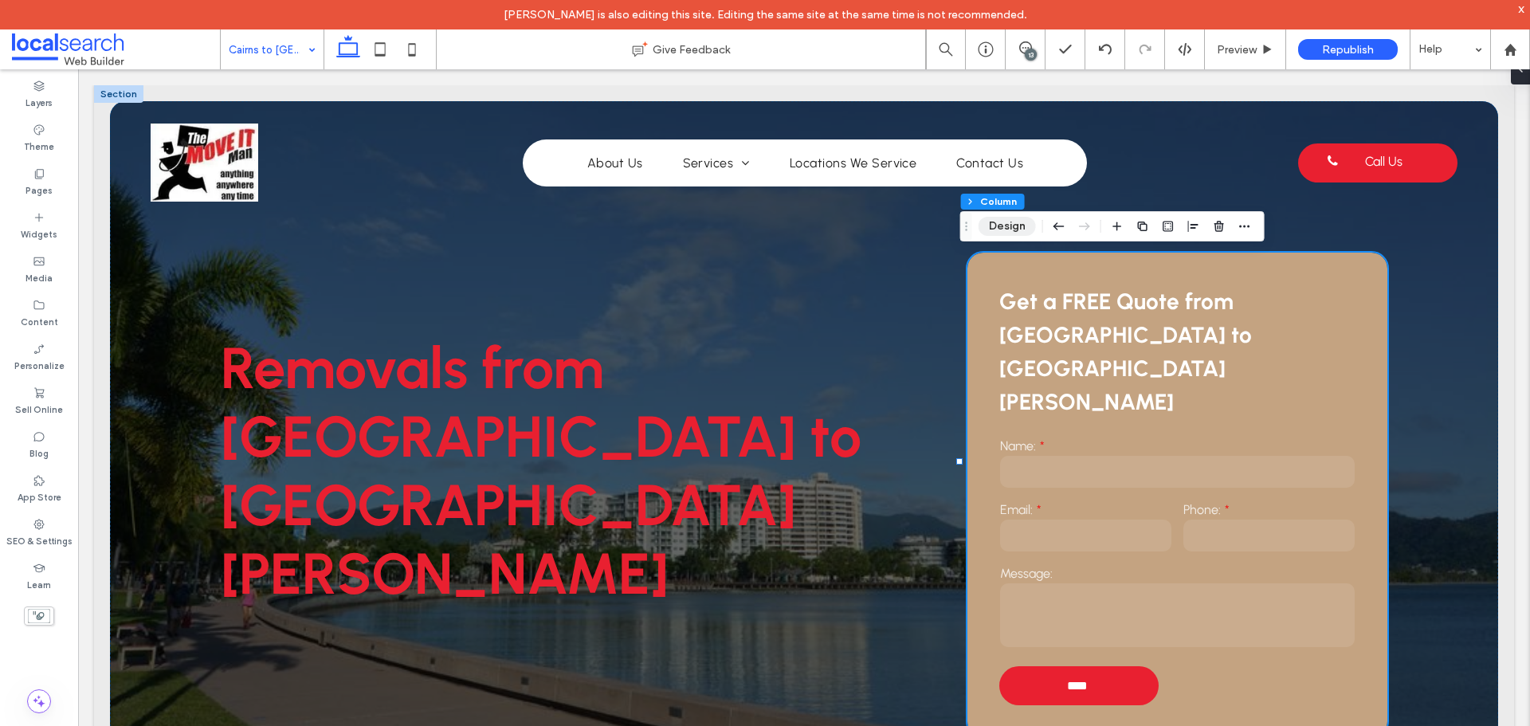
click at [1005, 221] on button "Design" at bounding box center [1007, 226] width 57 height 19
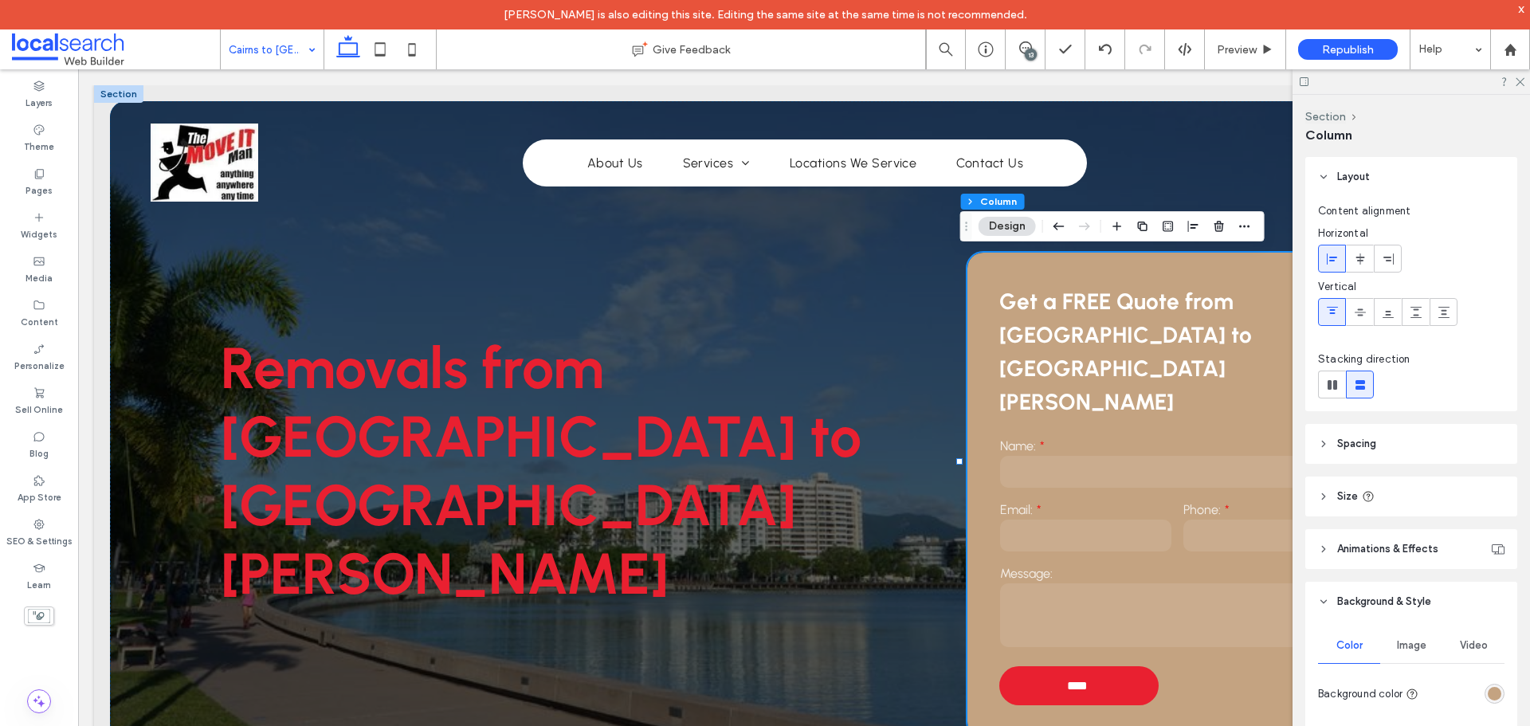
click at [1488, 689] on div "rgba(196,163,129,1)" at bounding box center [1495, 694] width 14 height 14
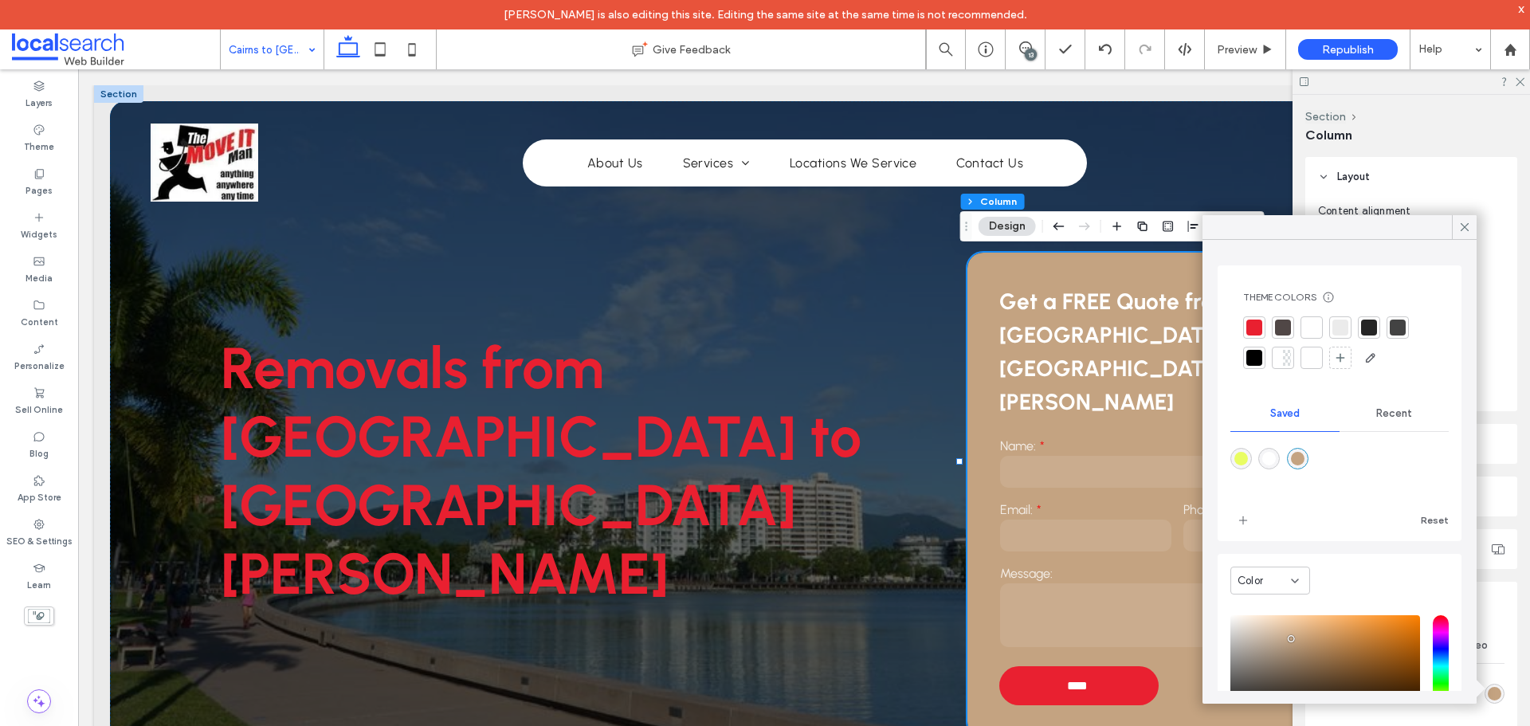
click at [1254, 355] on div at bounding box center [1254, 358] width 16 height 16
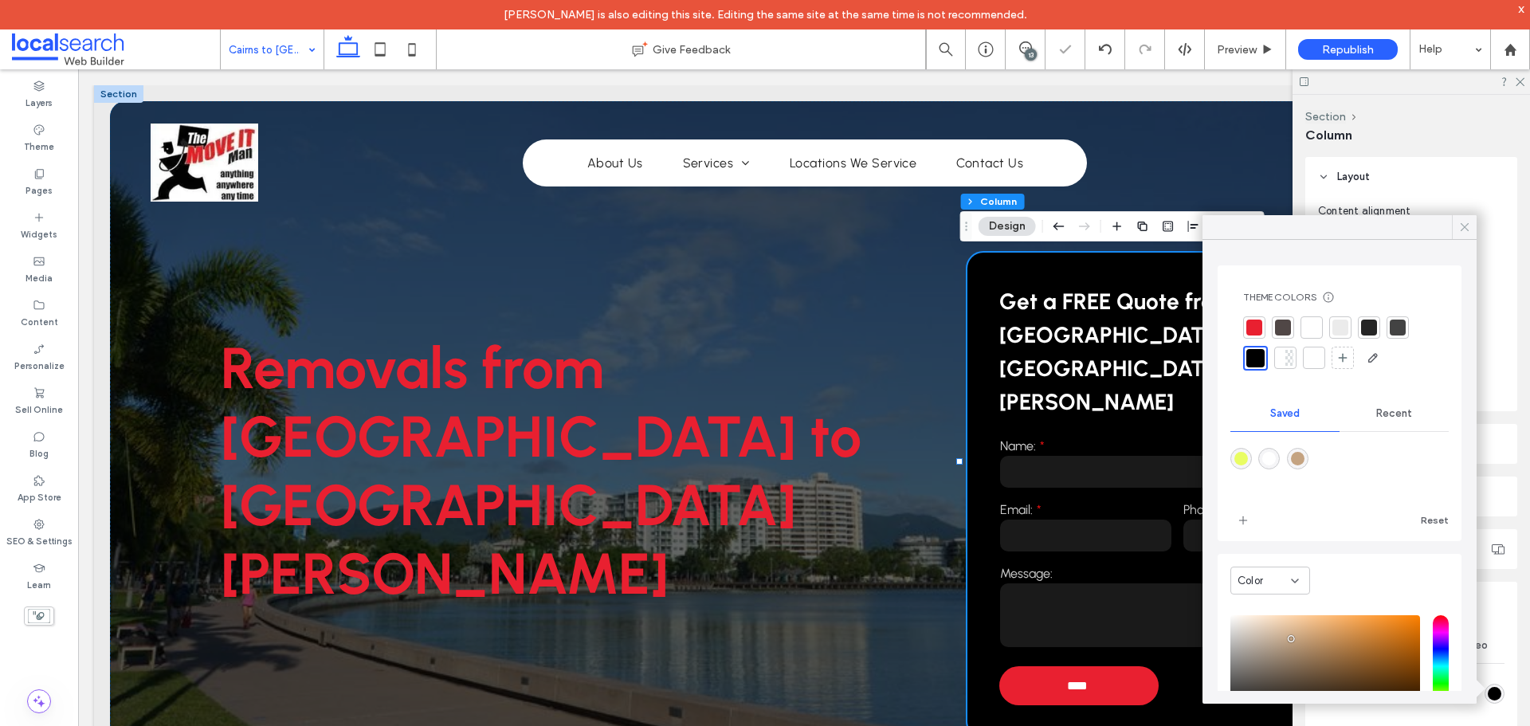
click at [1463, 224] on icon at bounding box center [1465, 227] width 14 height 14
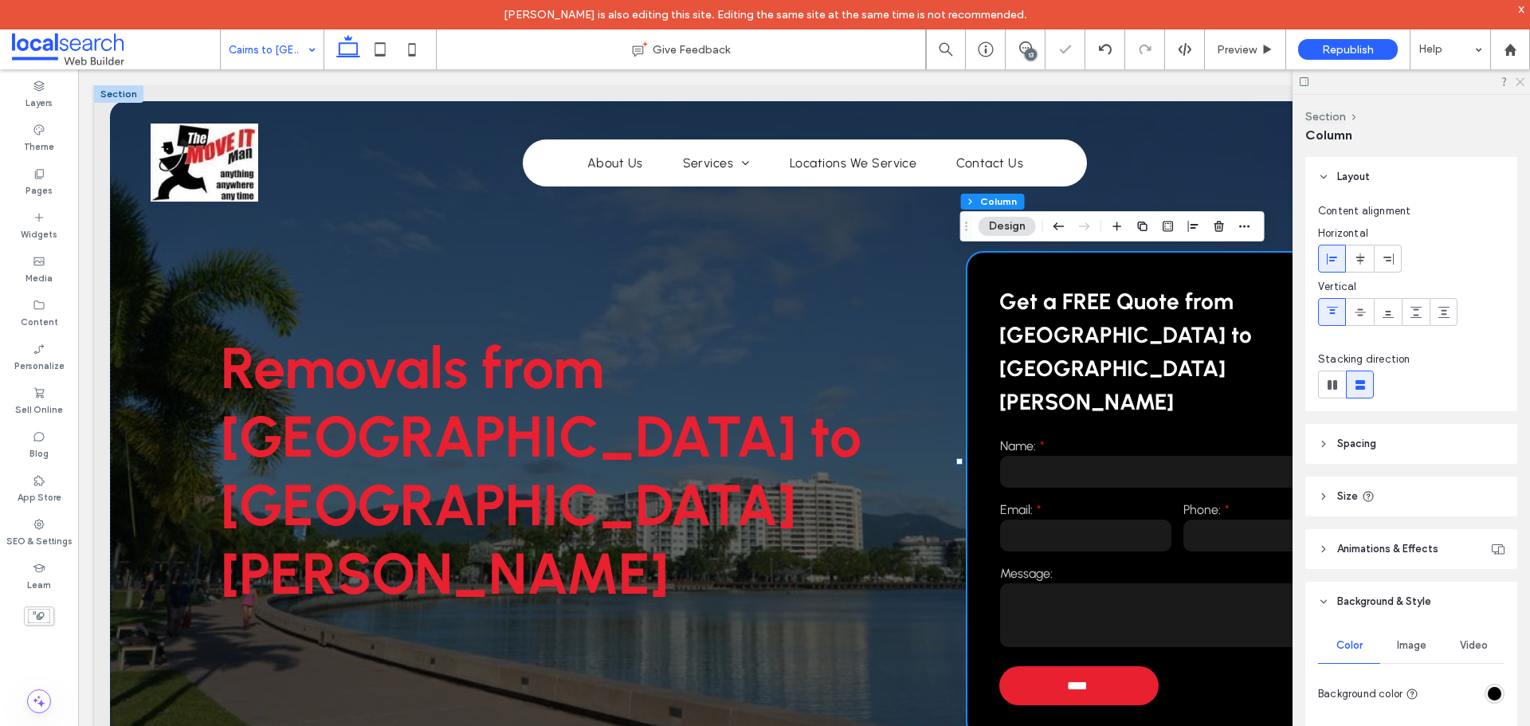
click at [1518, 82] on icon at bounding box center [1519, 81] width 10 height 10
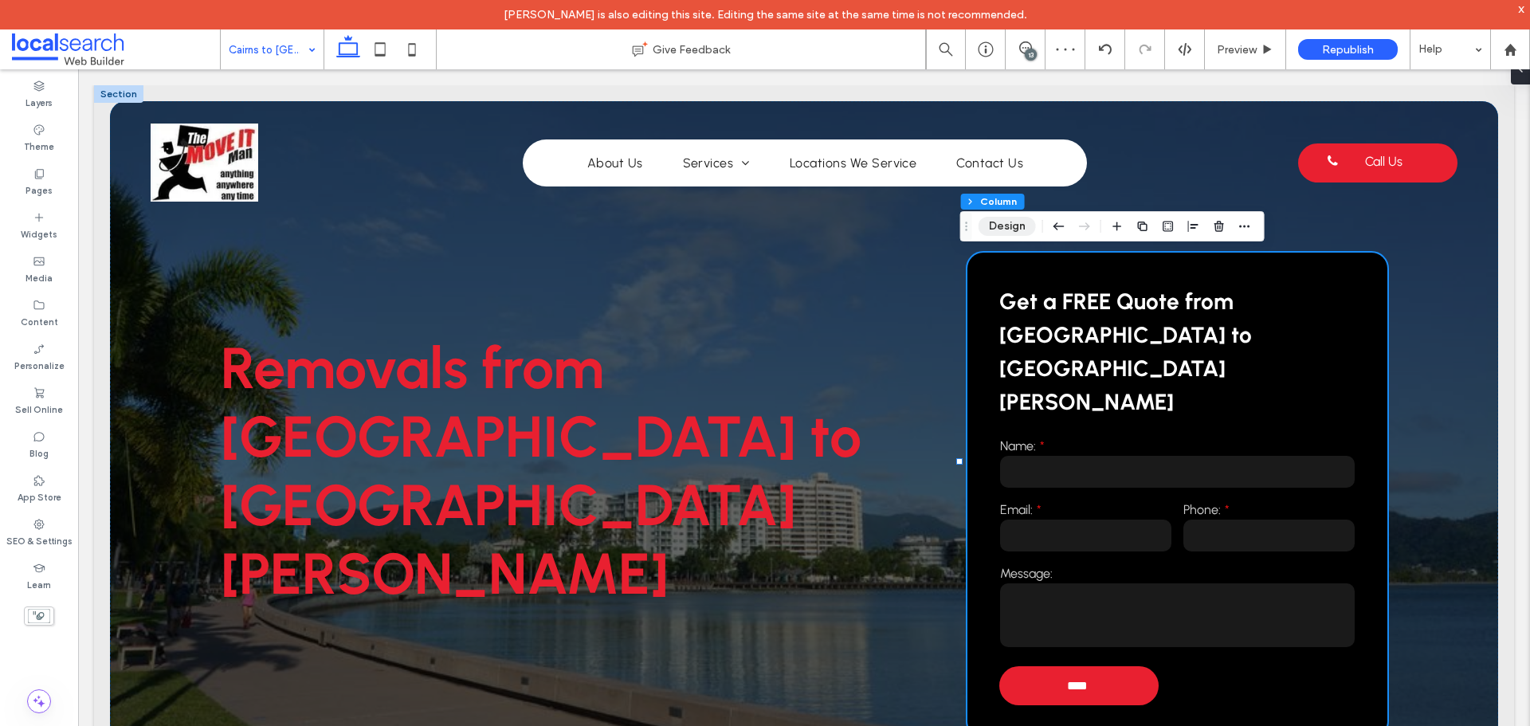
click at [983, 221] on button "Design" at bounding box center [1007, 226] width 57 height 19
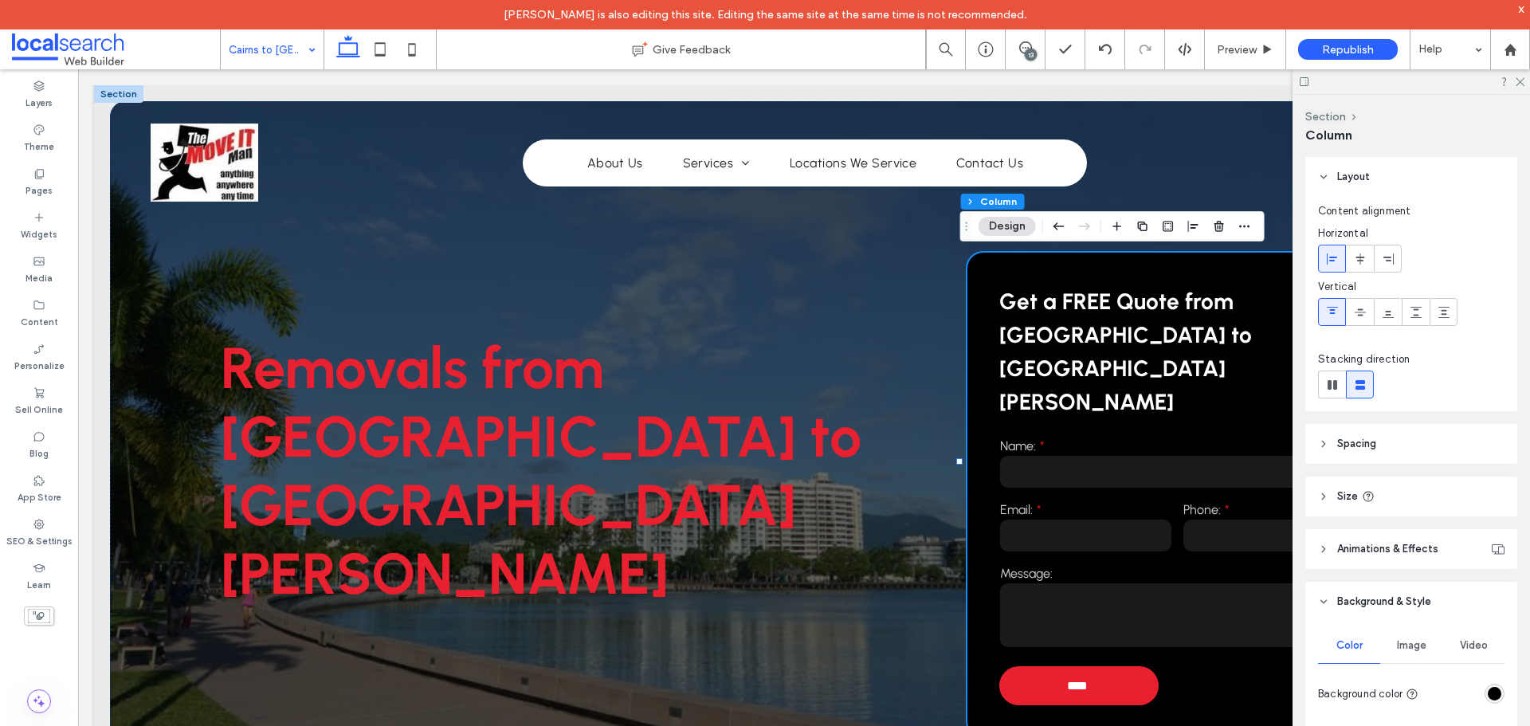
click at [1485, 686] on div "rgba(0, 0, 0, 1)" at bounding box center [1495, 694] width 20 height 20
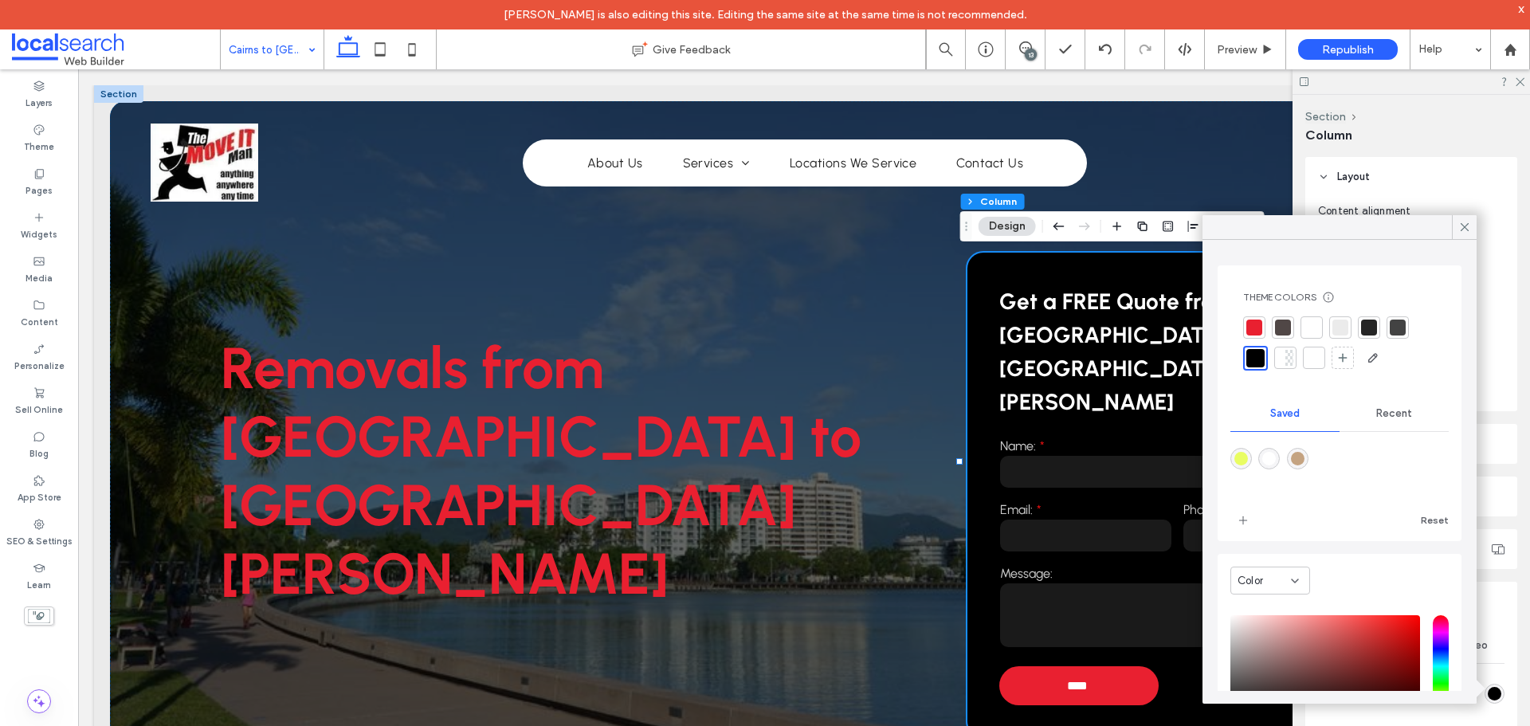
click at [1307, 449] on div "rgba(196,163,129,1)" at bounding box center [1298, 459] width 22 height 22
type input "*******"
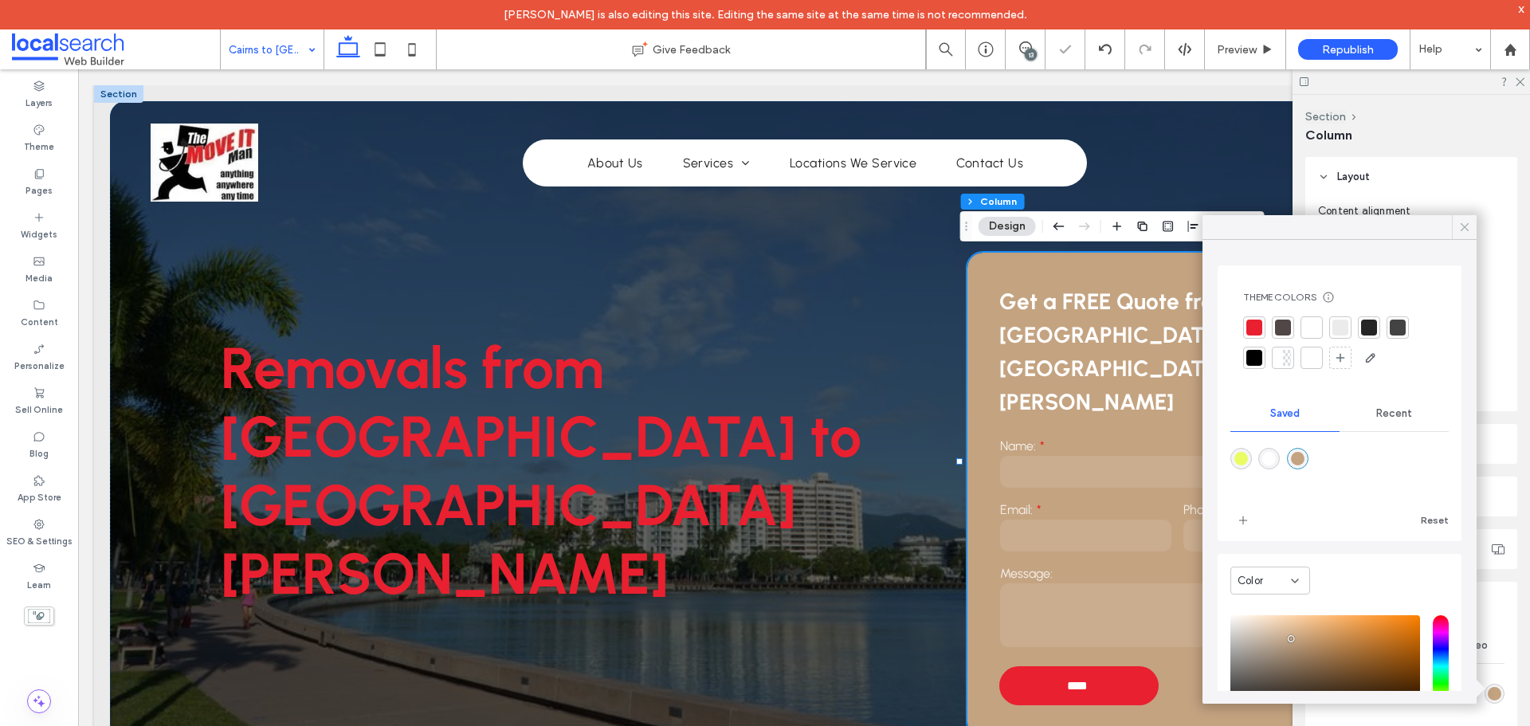
click at [1463, 225] on icon at bounding box center [1465, 227] width 14 height 14
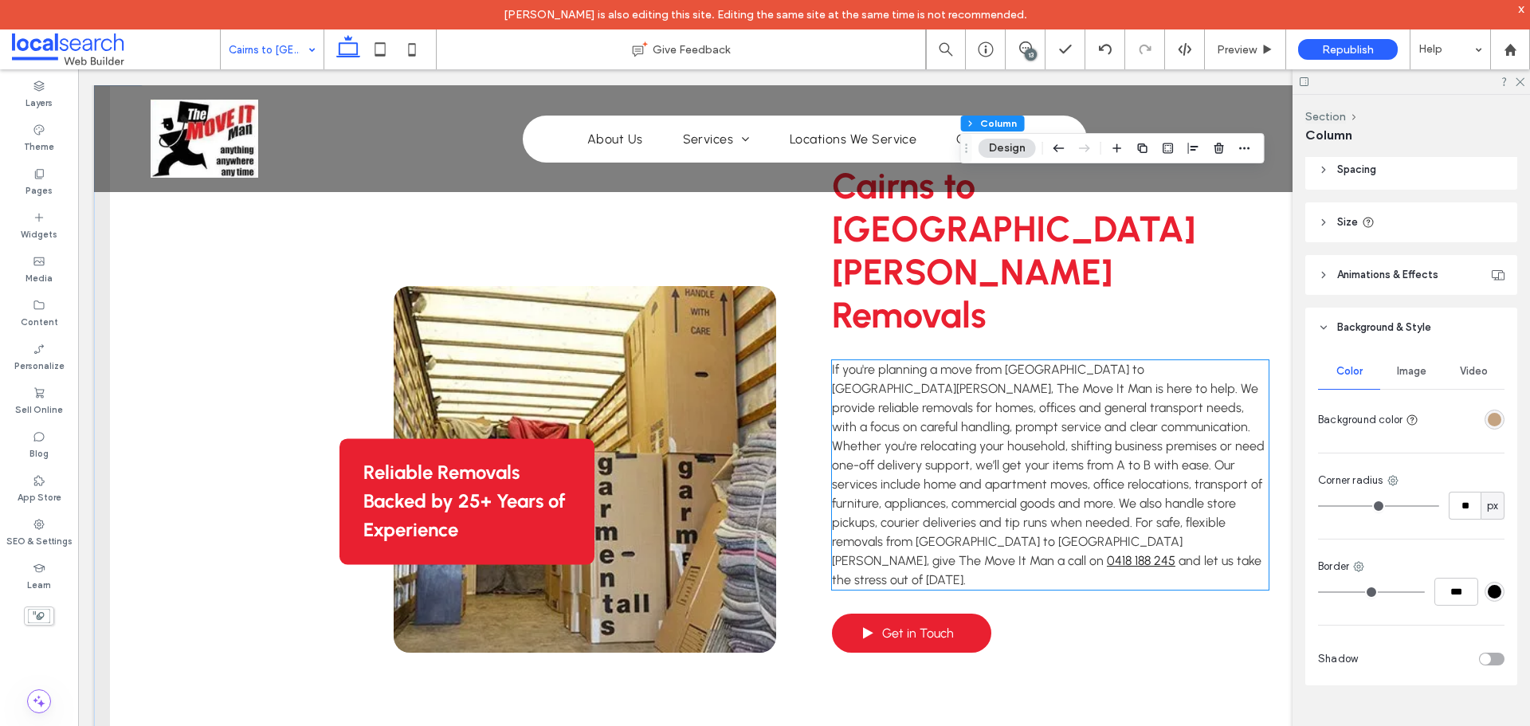
scroll to position [717, 0]
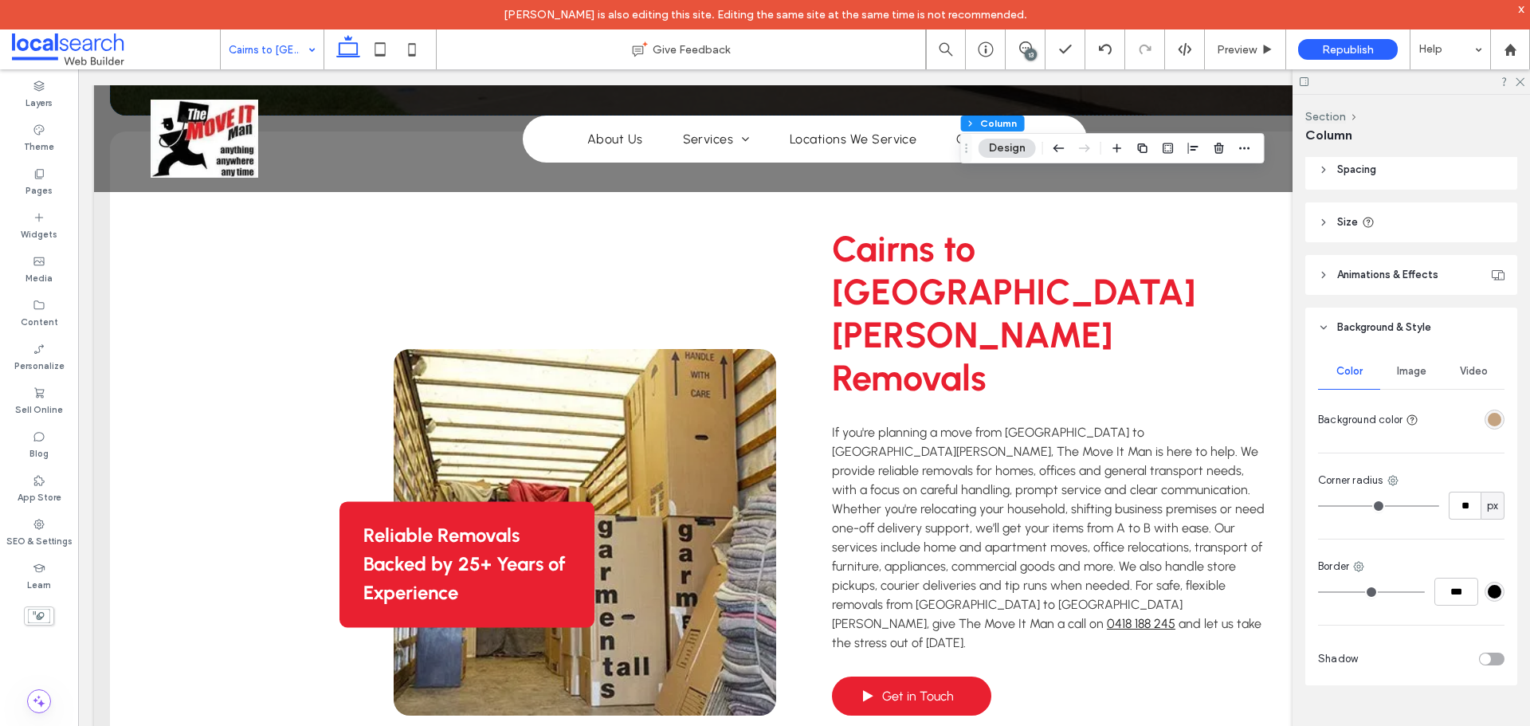
click at [1489, 426] on div "rgba(196,163,129,1)" at bounding box center [1495, 420] width 14 height 14
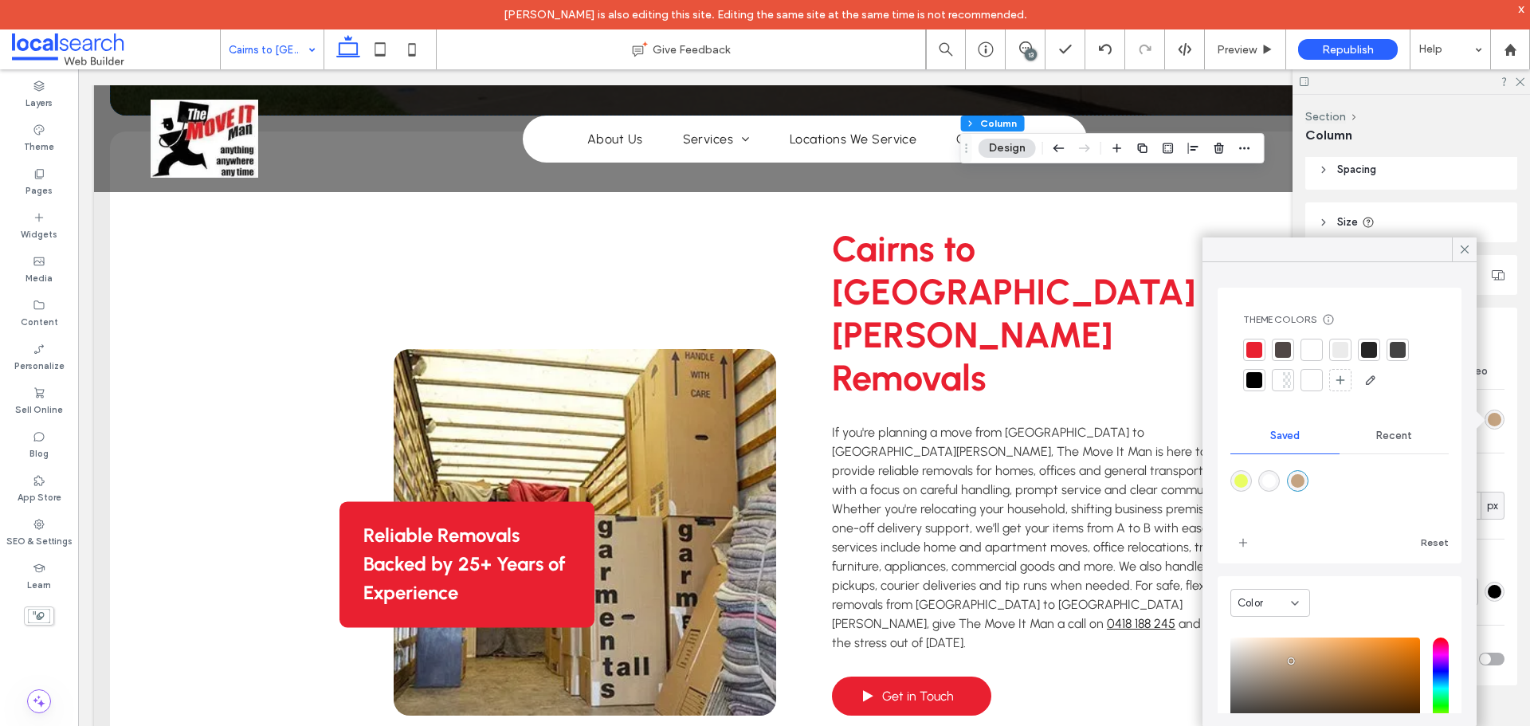
click at [1254, 384] on div at bounding box center [1254, 380] width 16 height 16
click at [594, 416] on link at bounding box center [585, 532] width 383 height 367
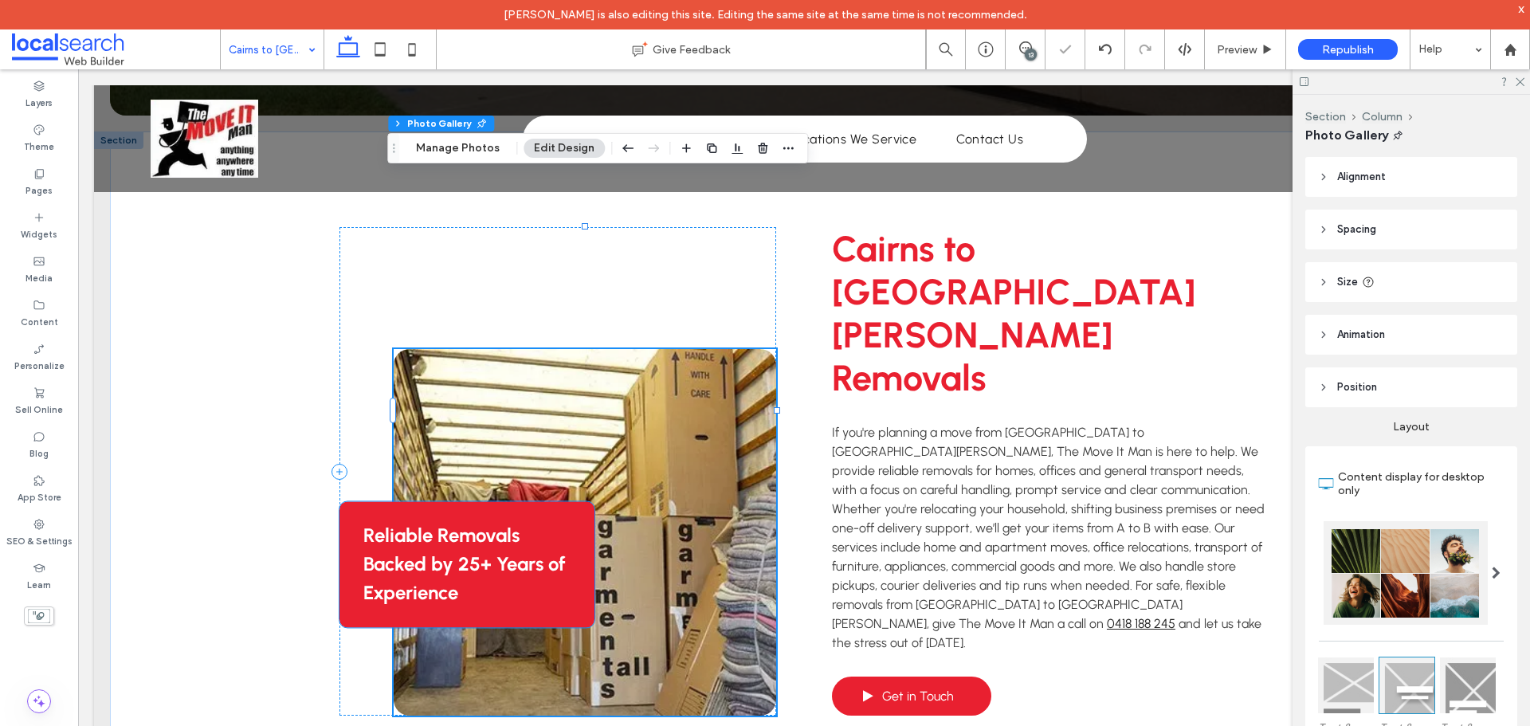
click at [548, 501] on div "Reliable Removals Backed by 25+ Years of Experience" at bounding box center [466, 564] width 254 height 126
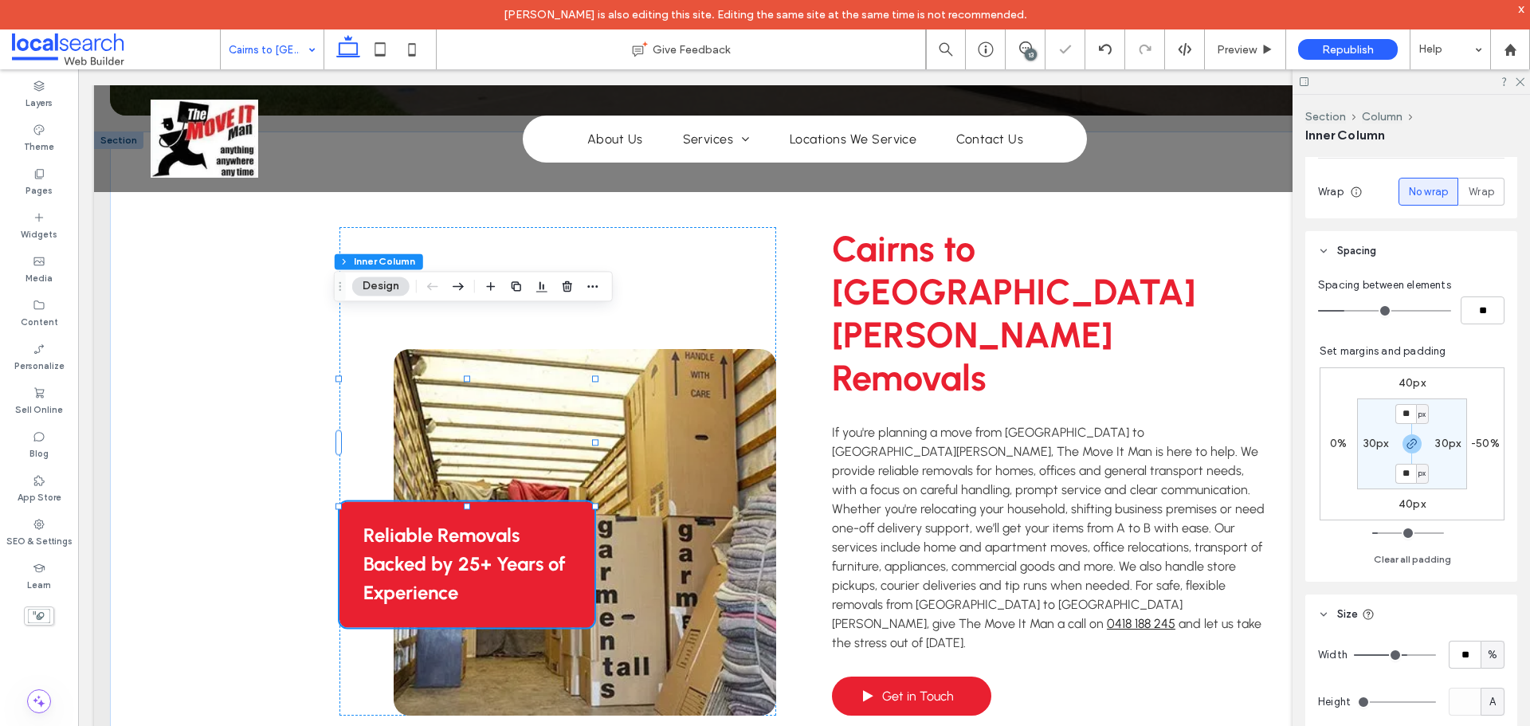
scroll to position [319, 0]
click at [547, 501] on div "Reliable Removals Backed by 25+ Years of Experience" at bounding box center [466, 564] width 254 height 126
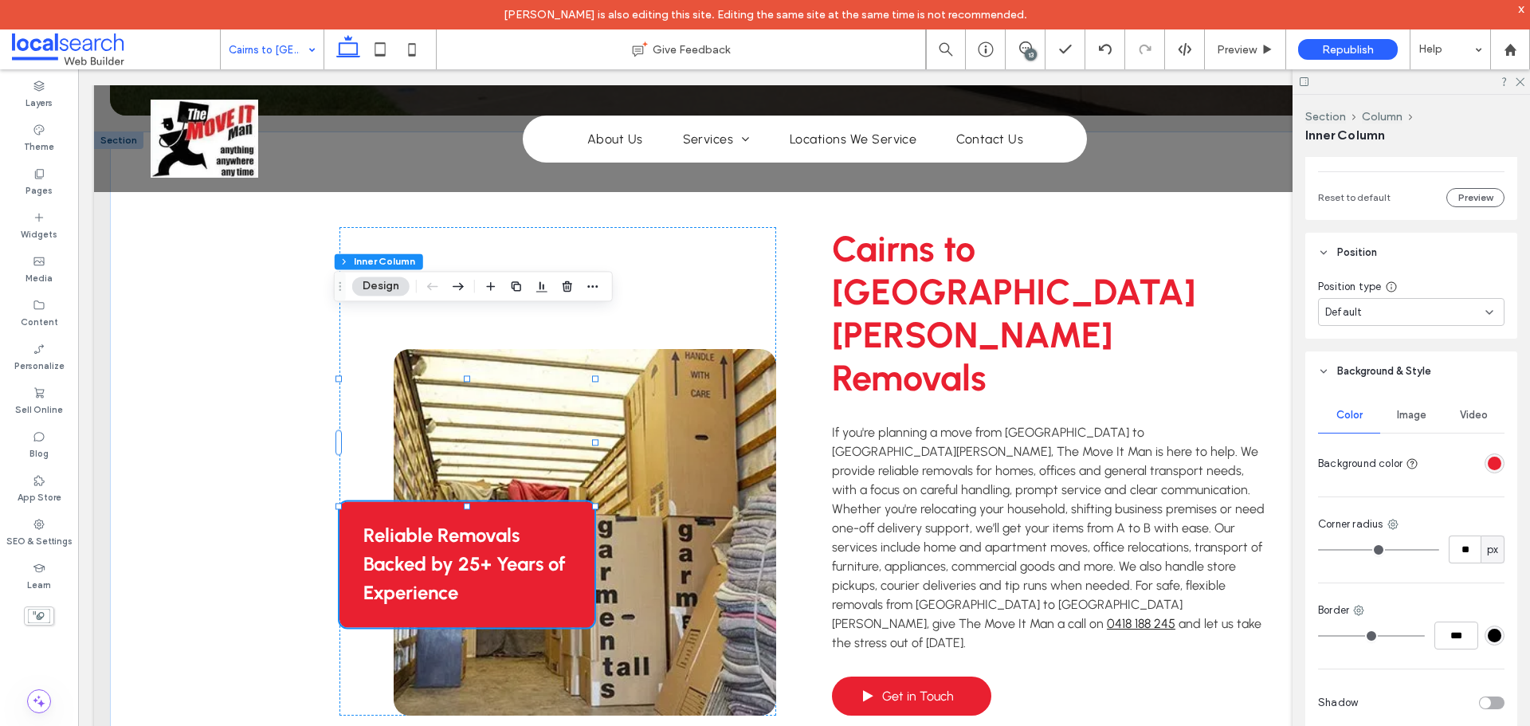
scroll to position [1370, 0]
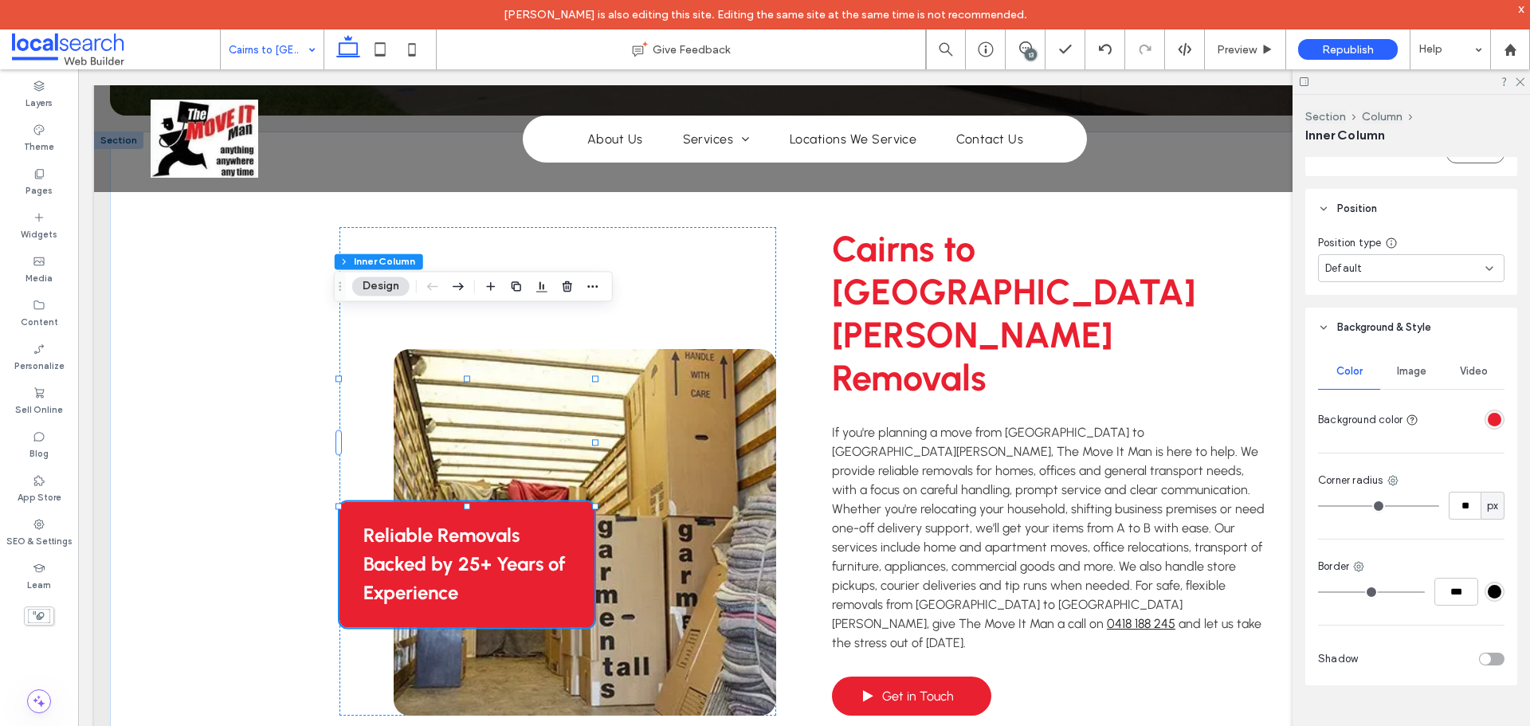
click at [1488, 418] on div "rgba(233, 32, 48, 1)" at bounding box center [1495, 420] width 14 height 14
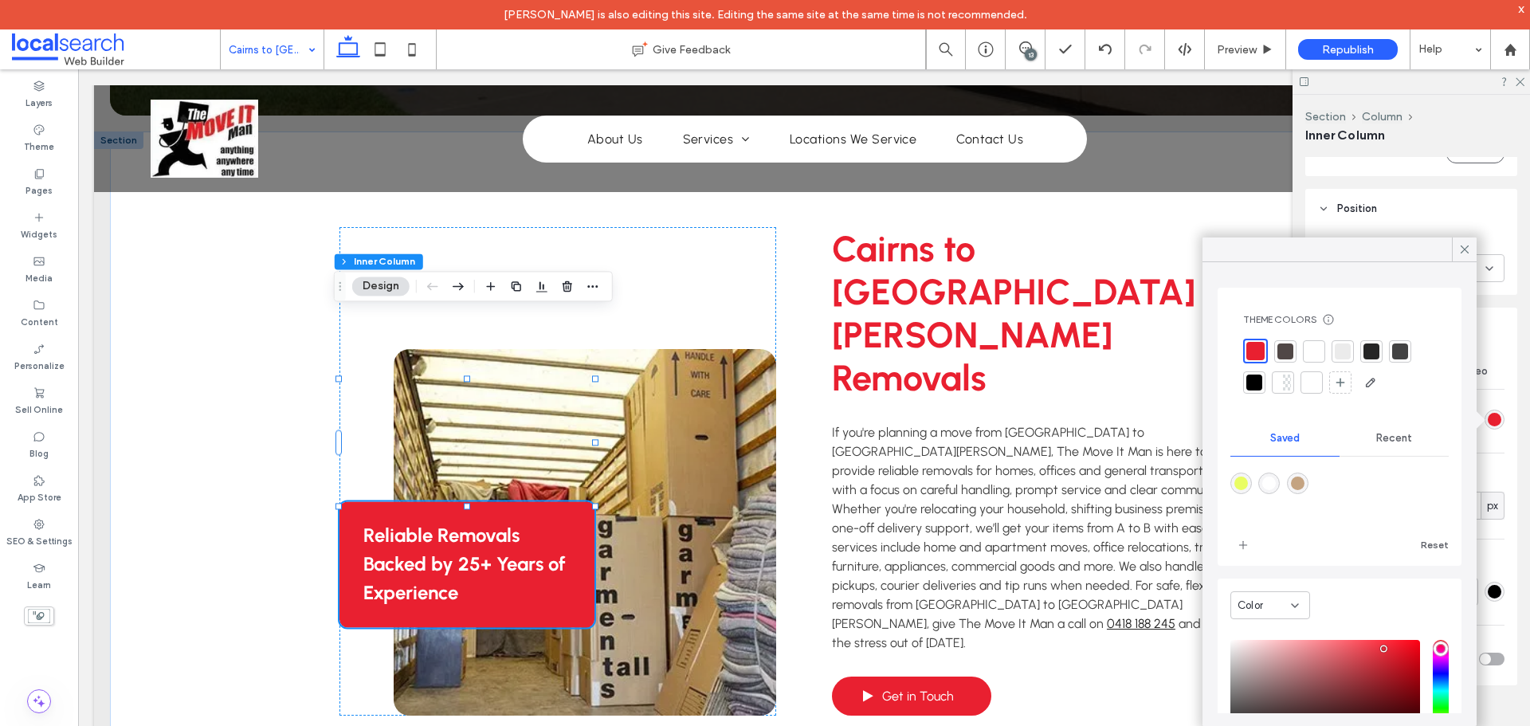
click at [1301, 469] on div at bounding box center [1339, 495] width 218 height 60
click at [1302, 479] on div "rgba(196,163,129,1)" at bounding box center [1298, 484] width 14 height 14
type input "*******"
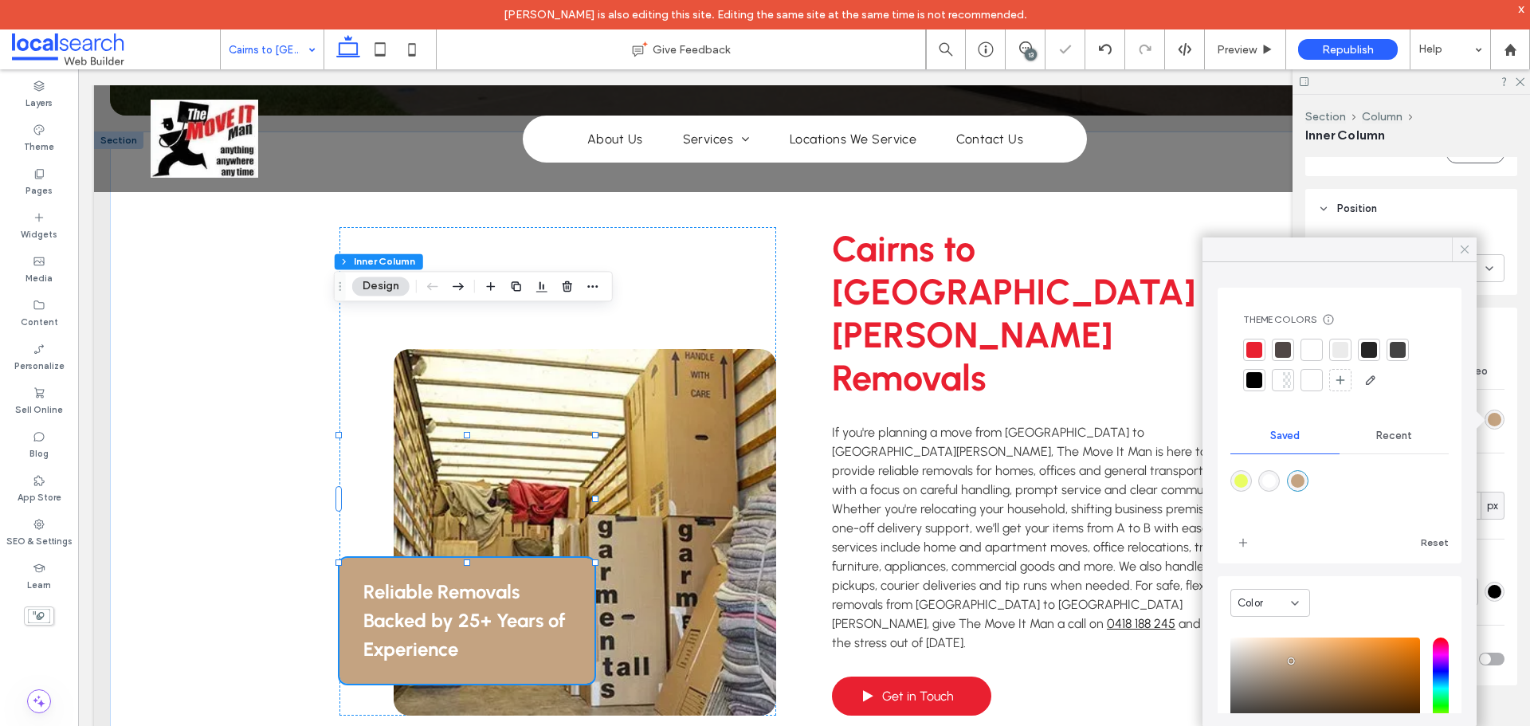
click at [1460, 254] on icon at bounding box center [1465, 249] width 14 height 14
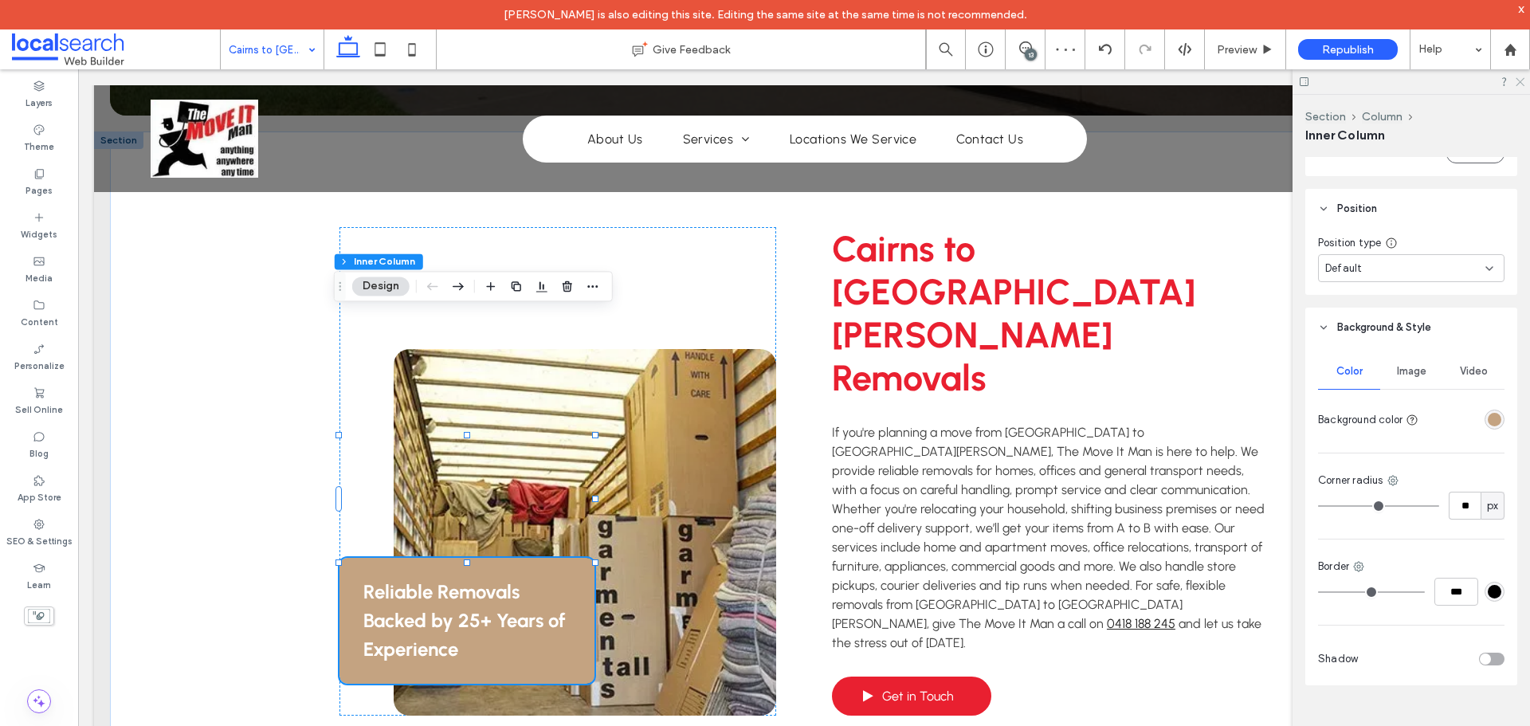
click at [1523, 84] on use at bounding box center [1520, 82] width 9 height 9
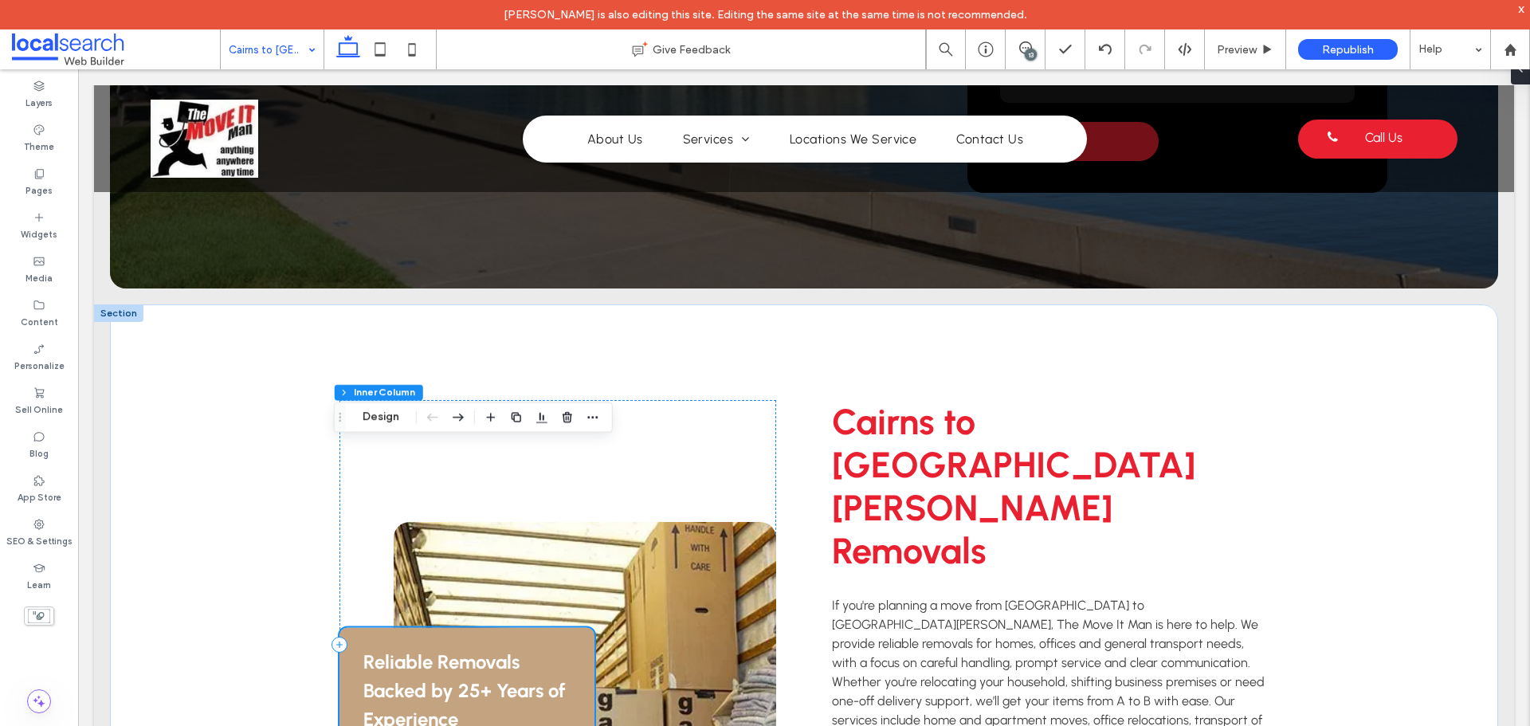
scroll to position [558, 0]
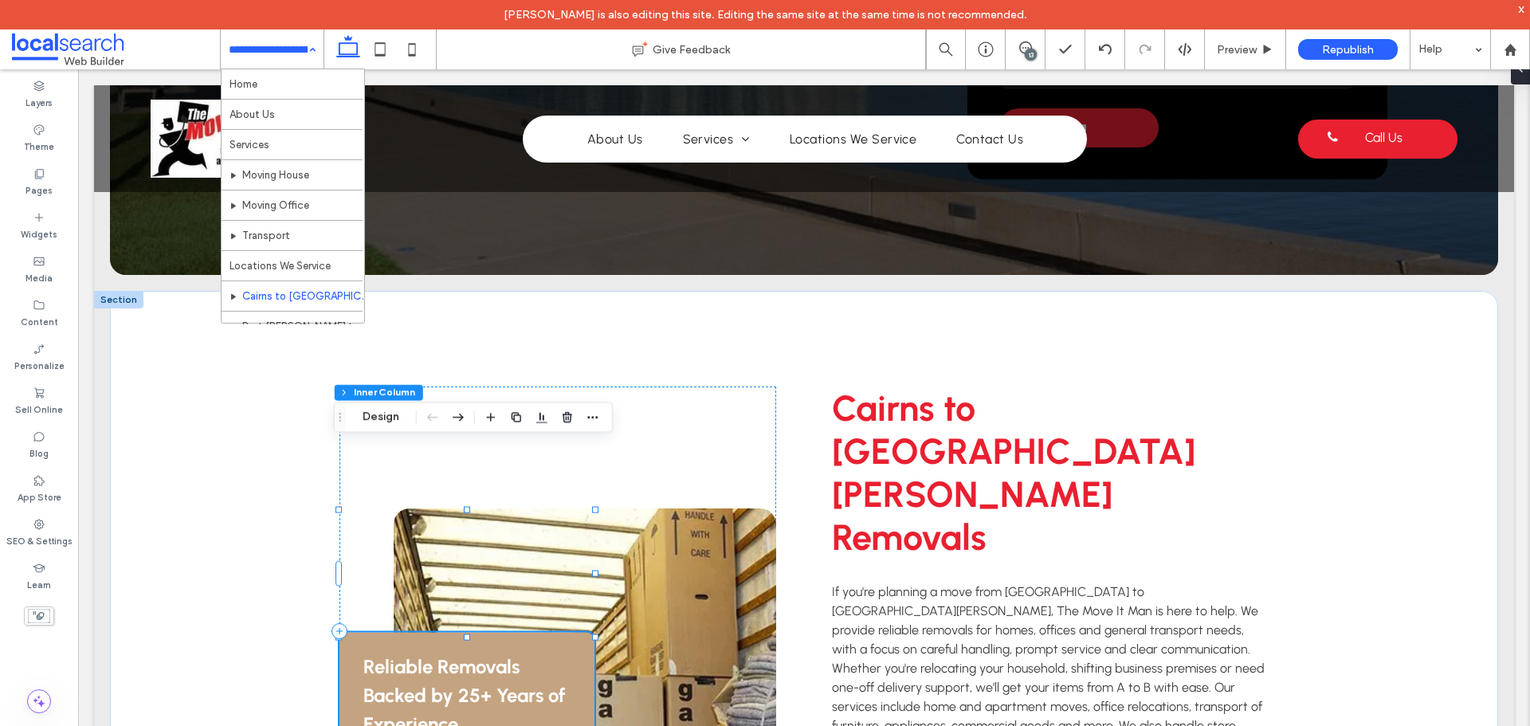
click at [313, 45] on div "Home About Us Services Moving House Moving Office Transport Locations We Servic…" at bounding box center [272, 49] width 103 height 40
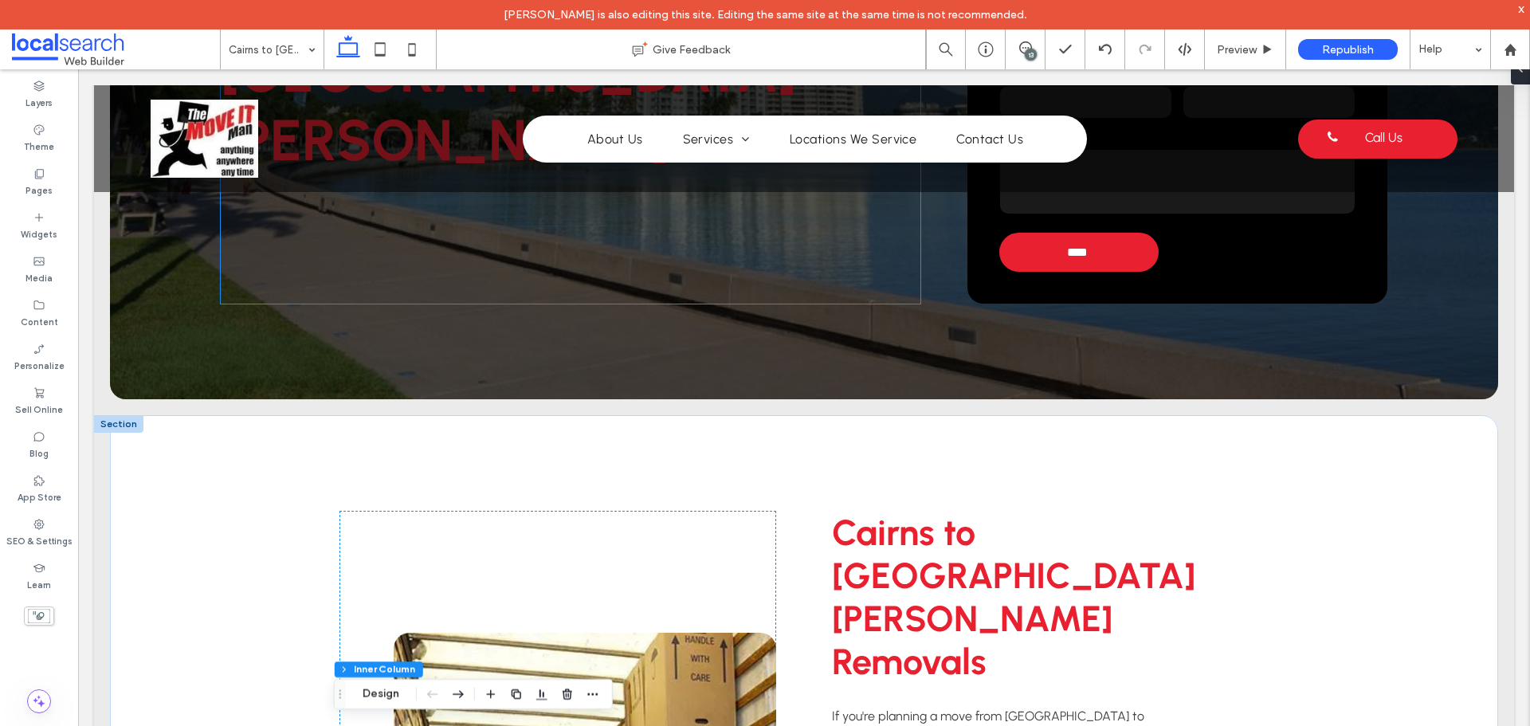
scroll to position [638, 0]
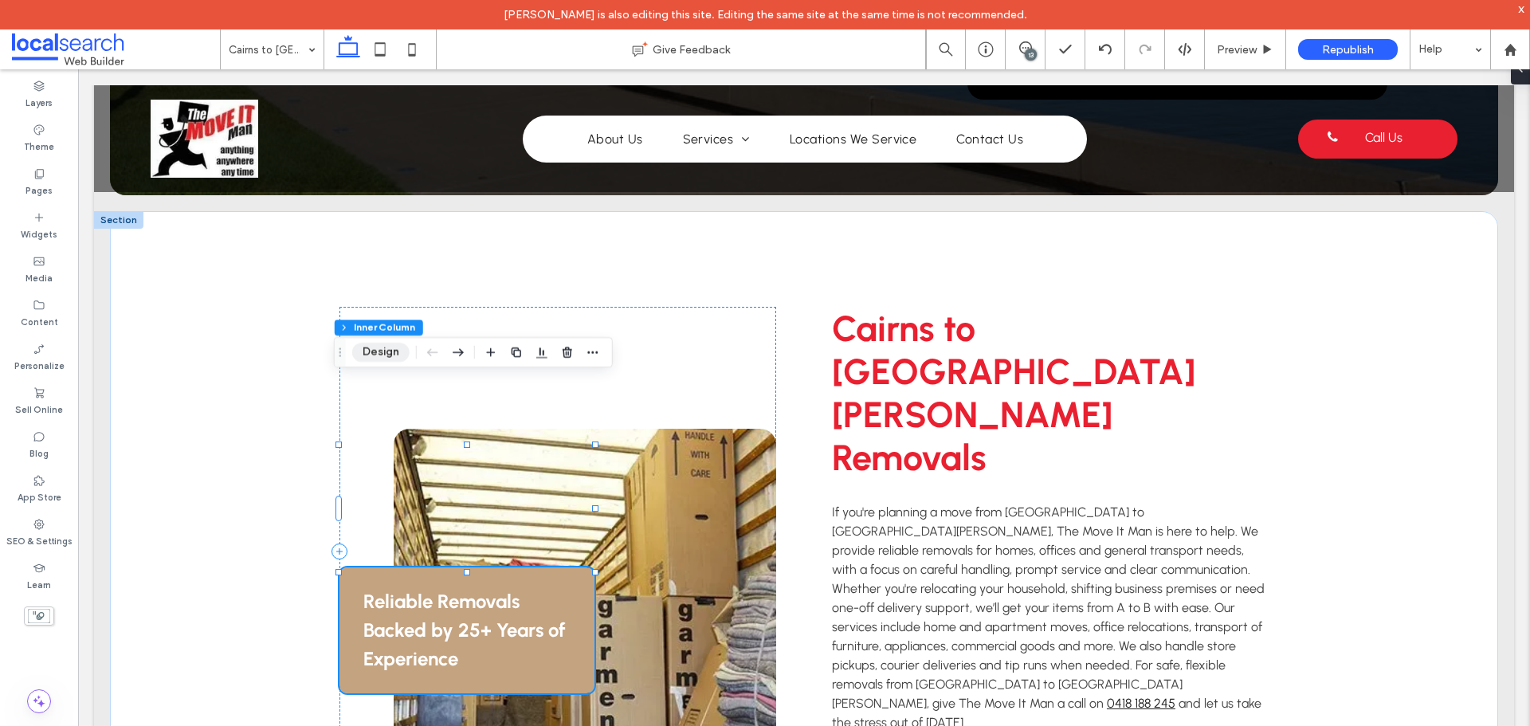
click at [379, 352] on button "Design" at bounding box center [380, 352] width 57 height 19
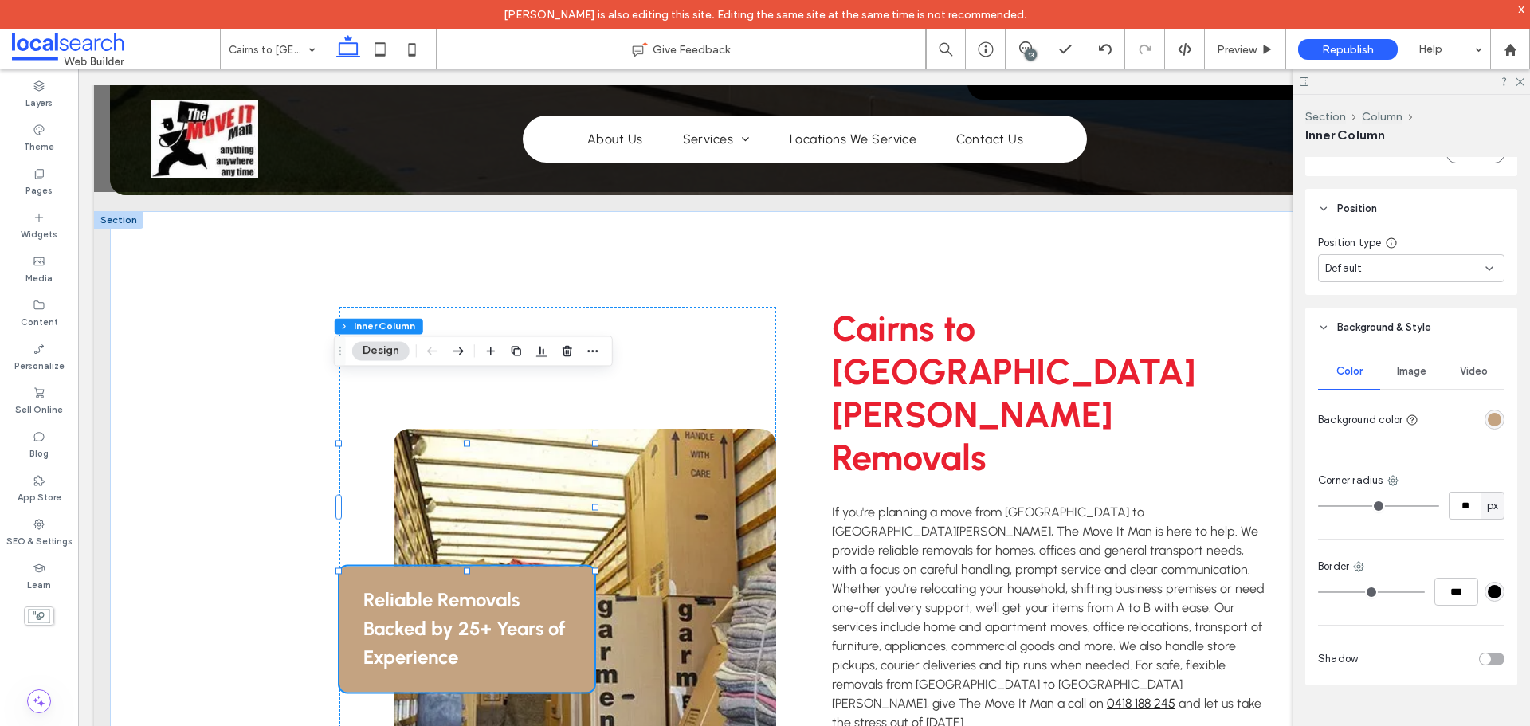
click at [1485, 422] on div "rgba(196,163,129,1)" at bounding box center [1495, 420] width 20 height 20
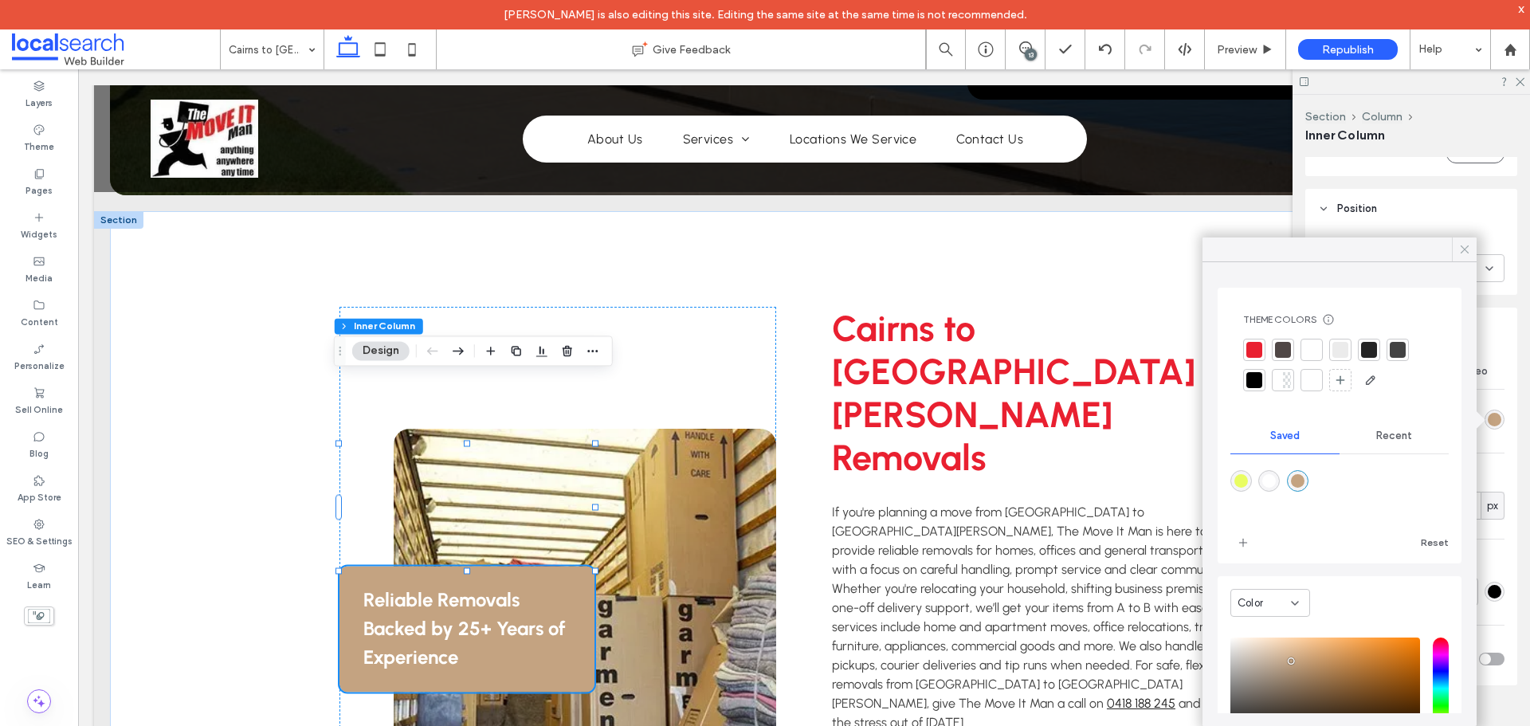
click at [1454, 246] on div at bounding box center [1464, 249] width 25 height 24
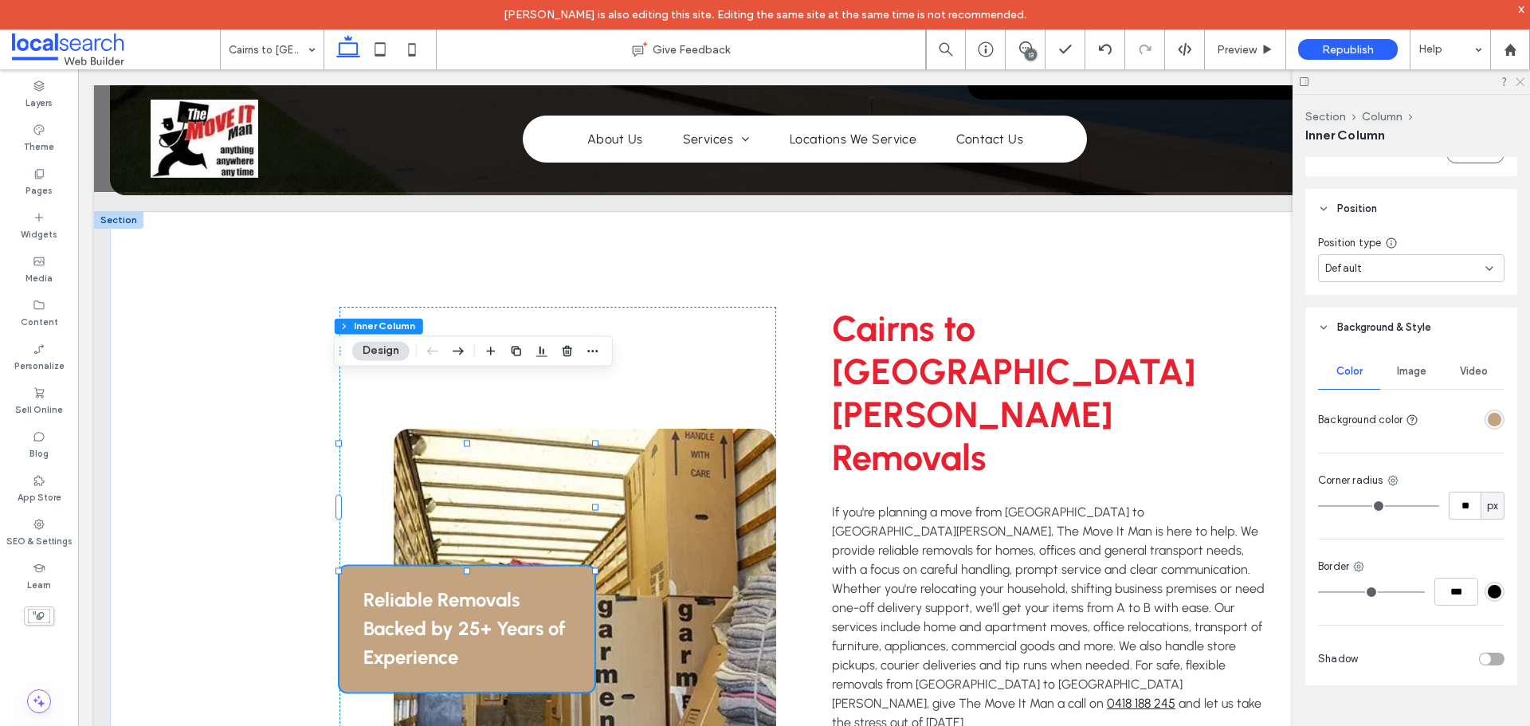
click at [1517, 82] on icon at bounding box center [1519, 81] width 10 height 10
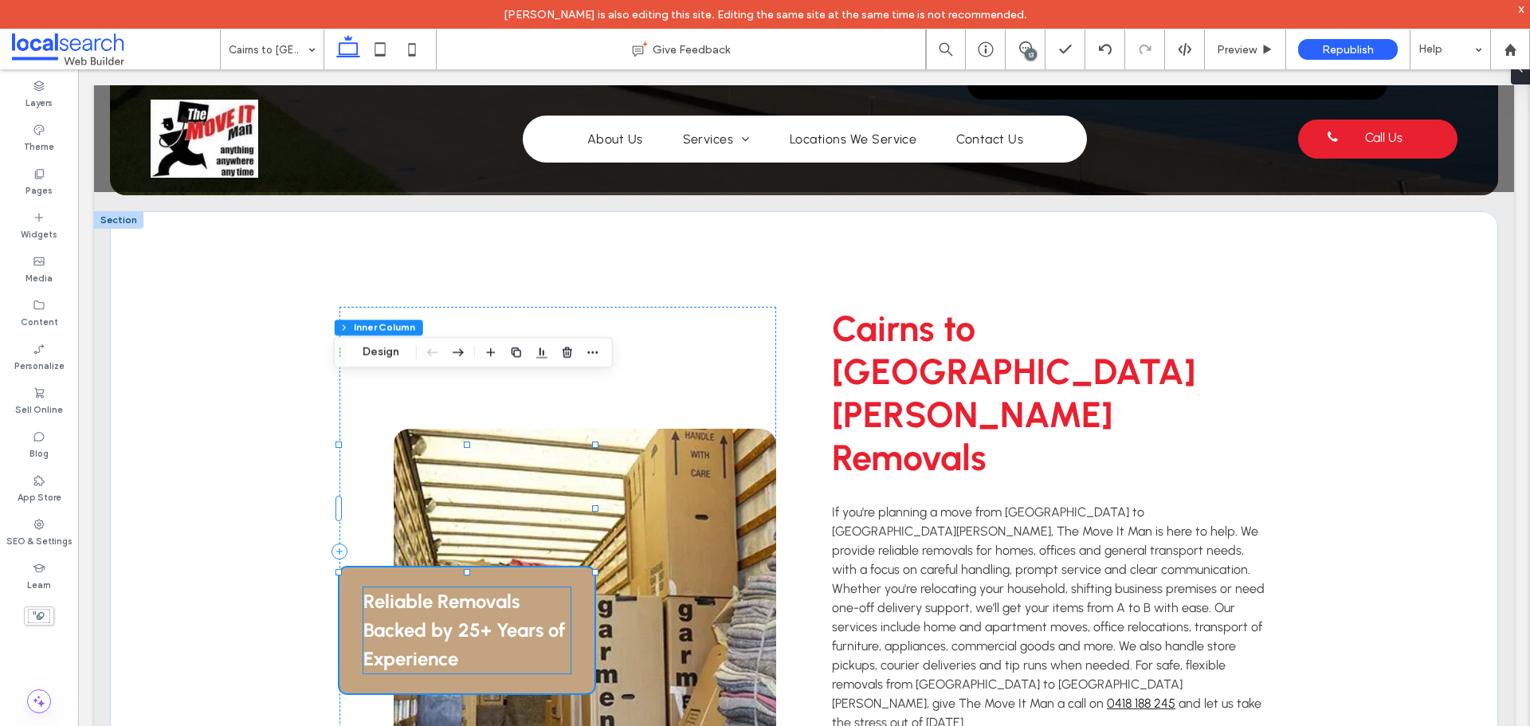
click at [443, 590] on strong "Reliable Removals Backed by 25+ Years of Experience" at bounding box center [464, 630] width 202 height 80
click at [443, 587] on div "Reliable Removals Backed by 25+ Years of Experience" at bounding box center [466, 630] width 206 height 86
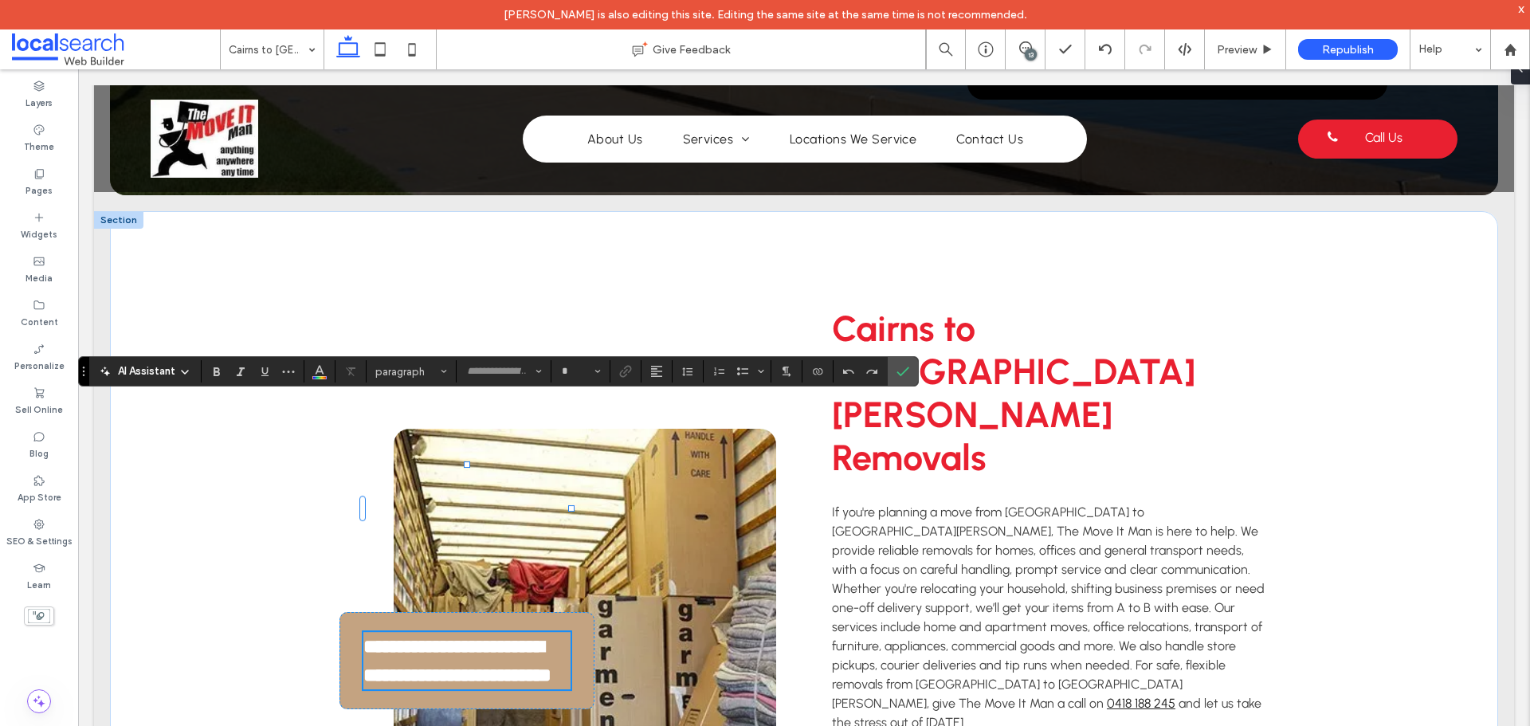
type input "********"
type input "**"
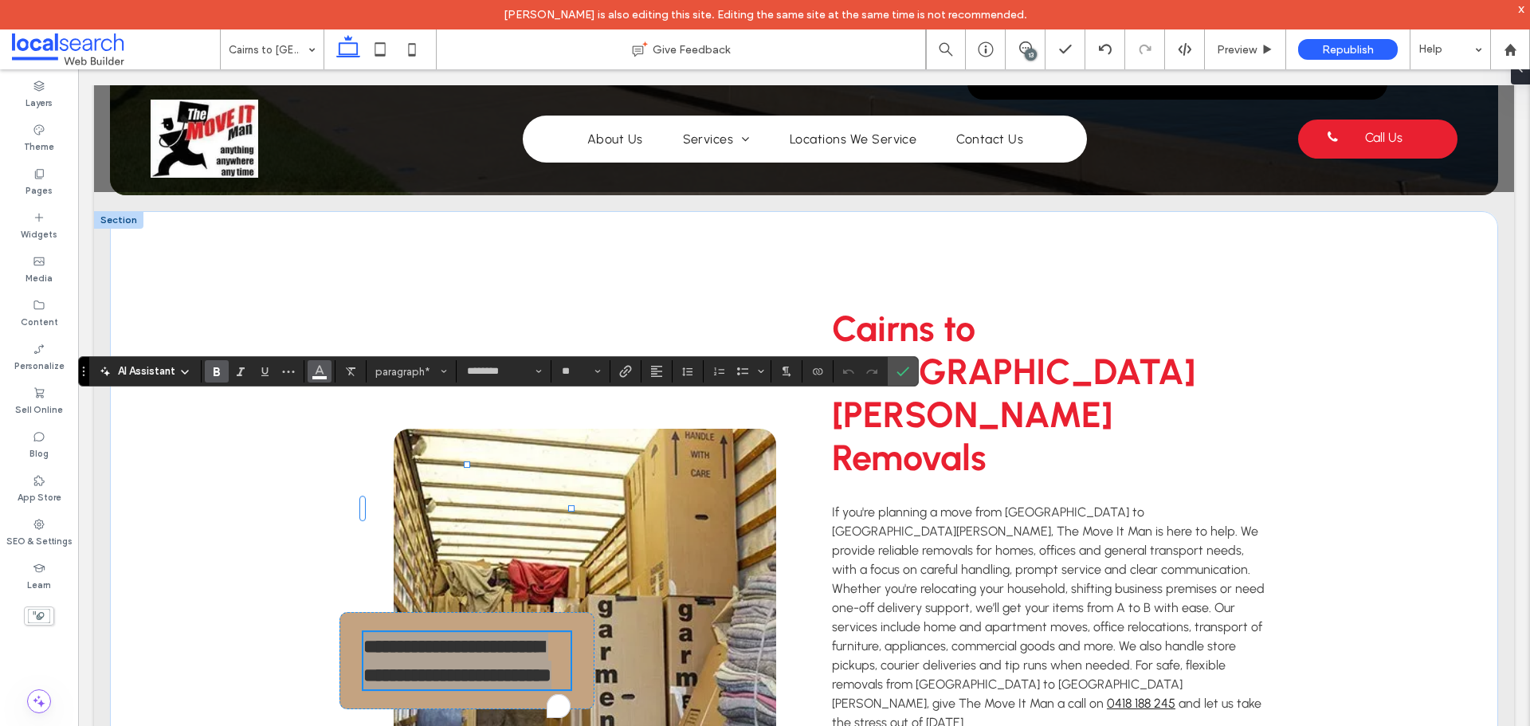
click at [316, 381] on button "Color" at bounding box center [320, 371] width 24 height 22
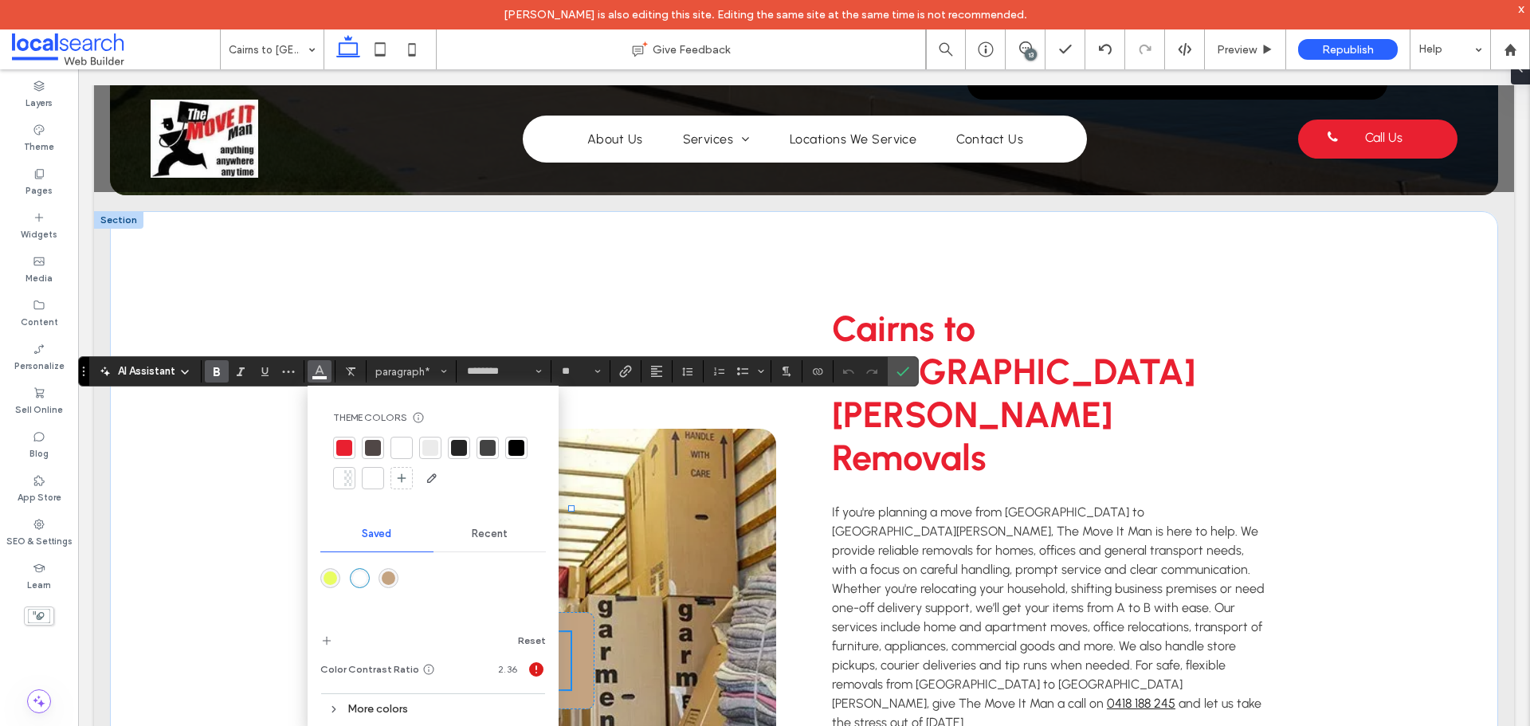
click at [512, 448] on div at bounding box center [516, 448] width 16 height 16
drag, startPoint x: 912, startPoint y: 382, endPoint x: 195, endPoint y: 353, distance: 717.8
click at [912, 382] on label "Confirm" at bounding box center [903, 371] width 24 height 29
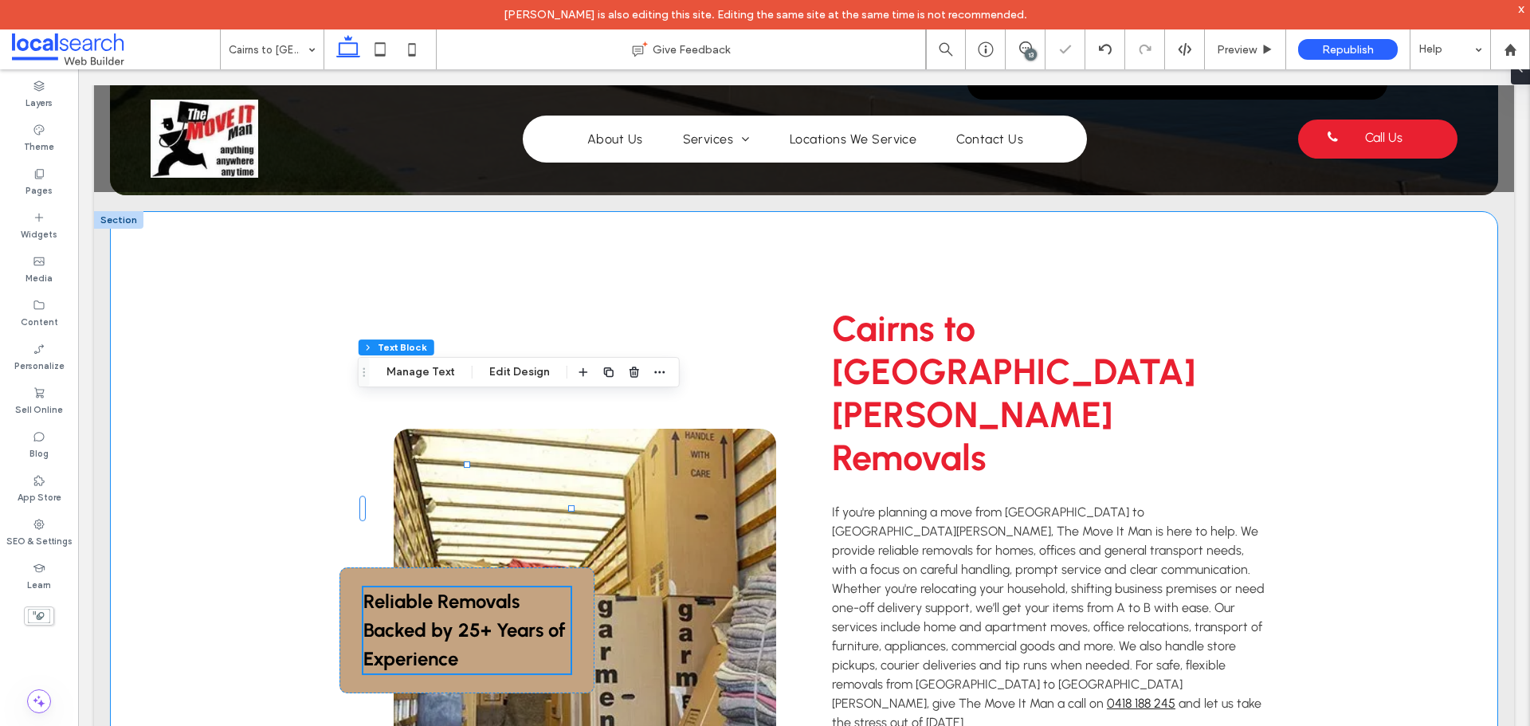
click at [237, 453] on div "Reliable Removals Backed by 25+ Years of Experience Cairns to [GEOGRAPHIC_DATA]…" at bounding box center [804, 551] width 1388 height 680
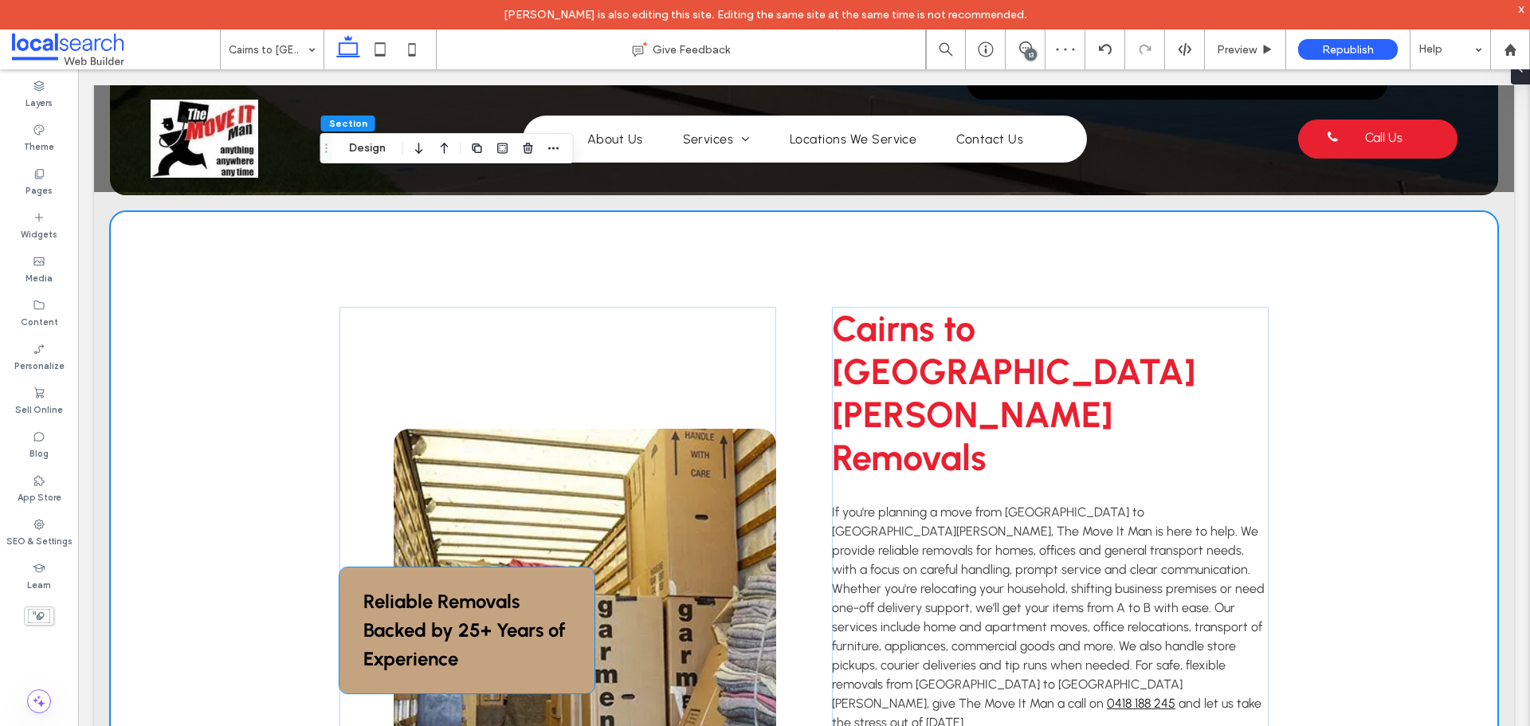
click at [476, 587] on p "Reliable Removals Backed by 25+ Years of Experience" at bounding box center [466, 630] width 206 height 86
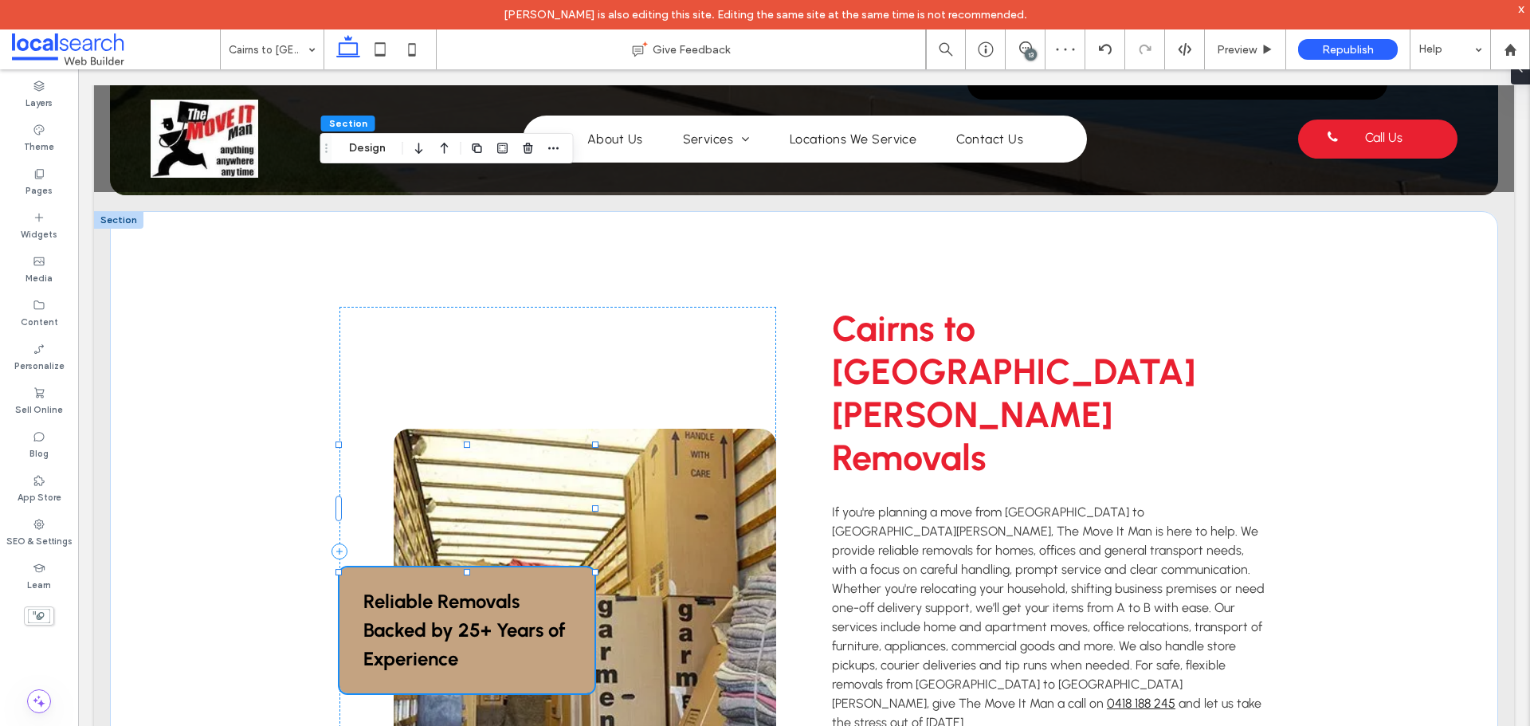
click at [476, 587] on p "Reliable Removals Backed by 25+ Years of Experience" at bounding box center [466, 630] width 206 height 86
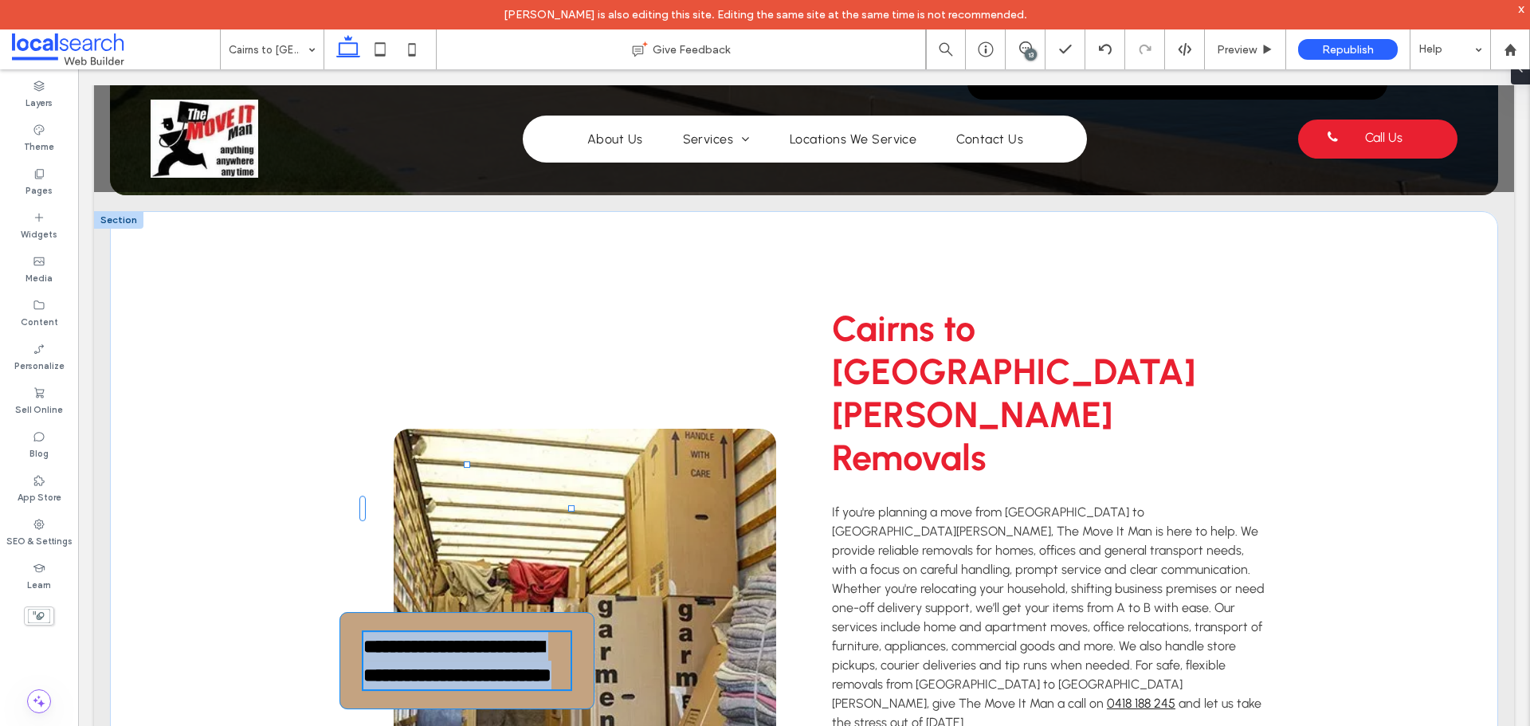
type input "********"
type input "**"
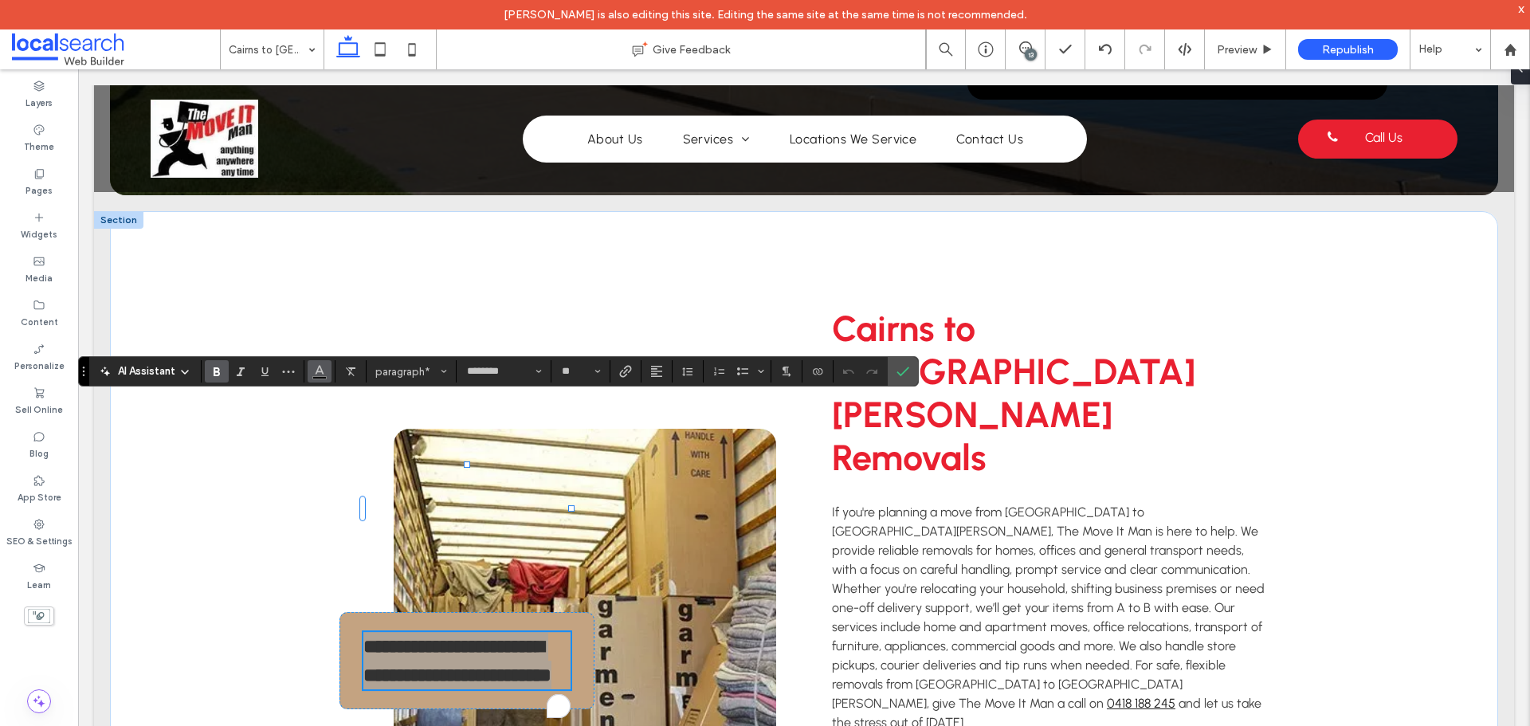
click at [324, 368] on icon "Color" at bounding box center [319, 369] width 13 height 13
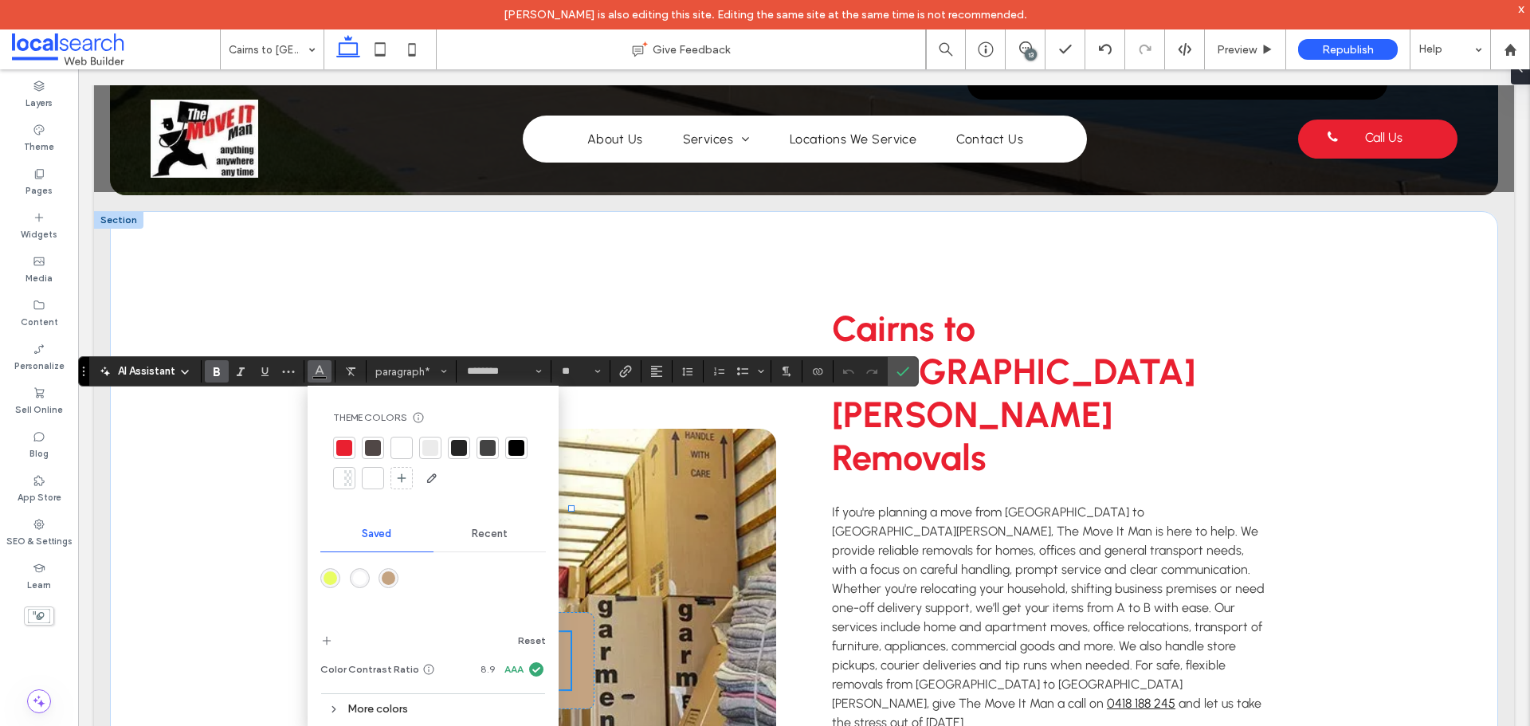
click at [409, 450] on div at bounding box center [402, 448] width 16 height 16
click at [904, 379] on span "Confirm" at bounding box center [903, 371] width 13 height 27
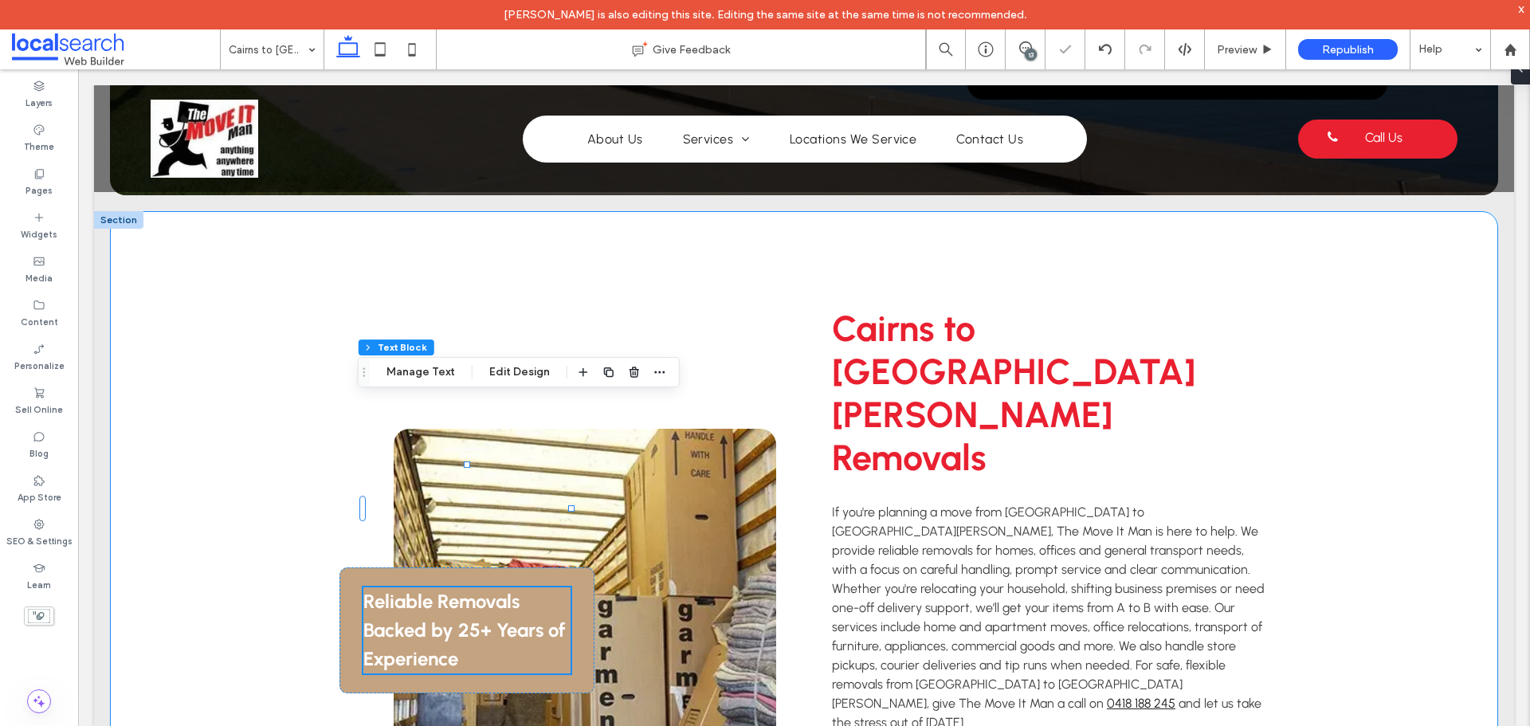
click at [200, 426] on div "Reliable Removals Backed by 25+ Years of Experience Cairns to [GEOGRAPHIC_DATA]…" at bounding box center [804, 551] width 1388 height 680
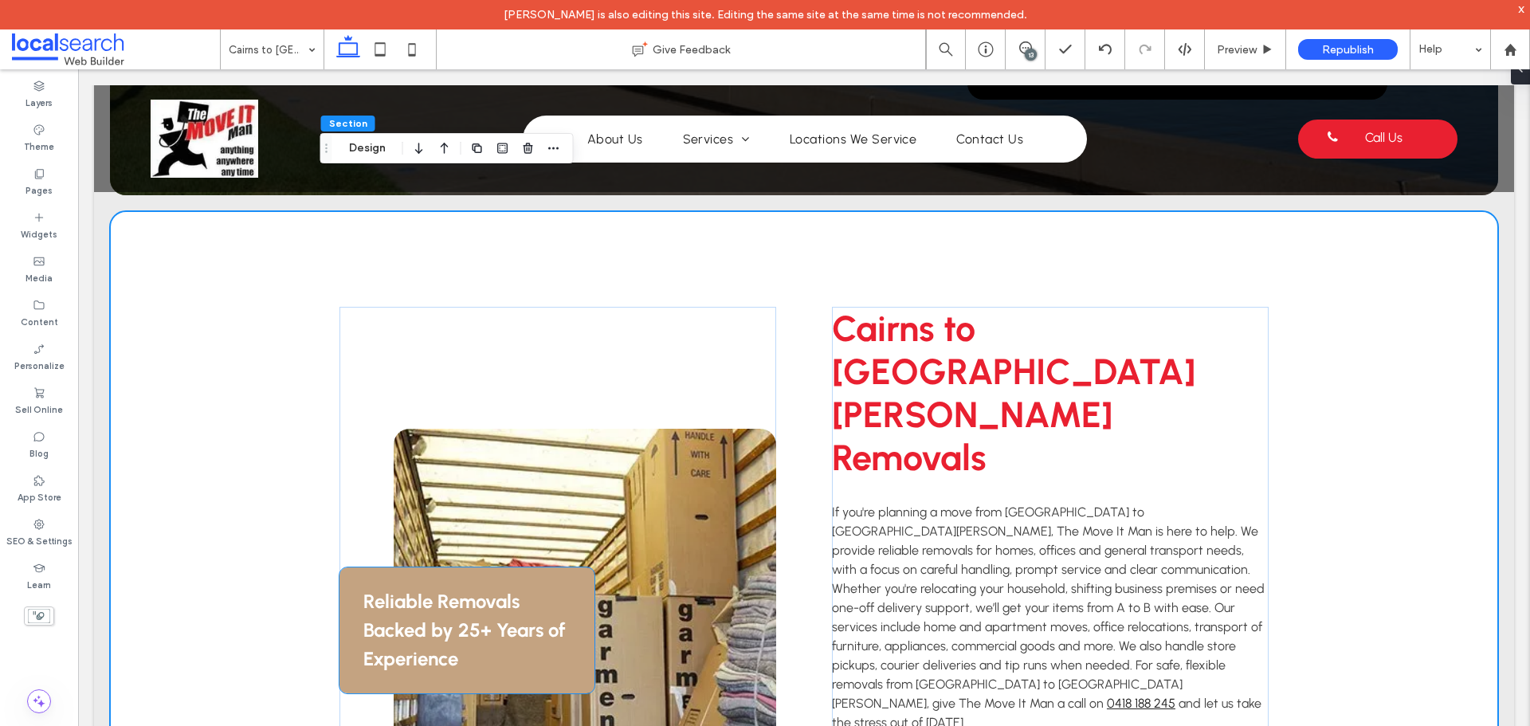
click at [431, 590] on strong "Reliable Removals Backed by 25+ Years of Experience" at bounding box center [464, 630] width 202 height 80
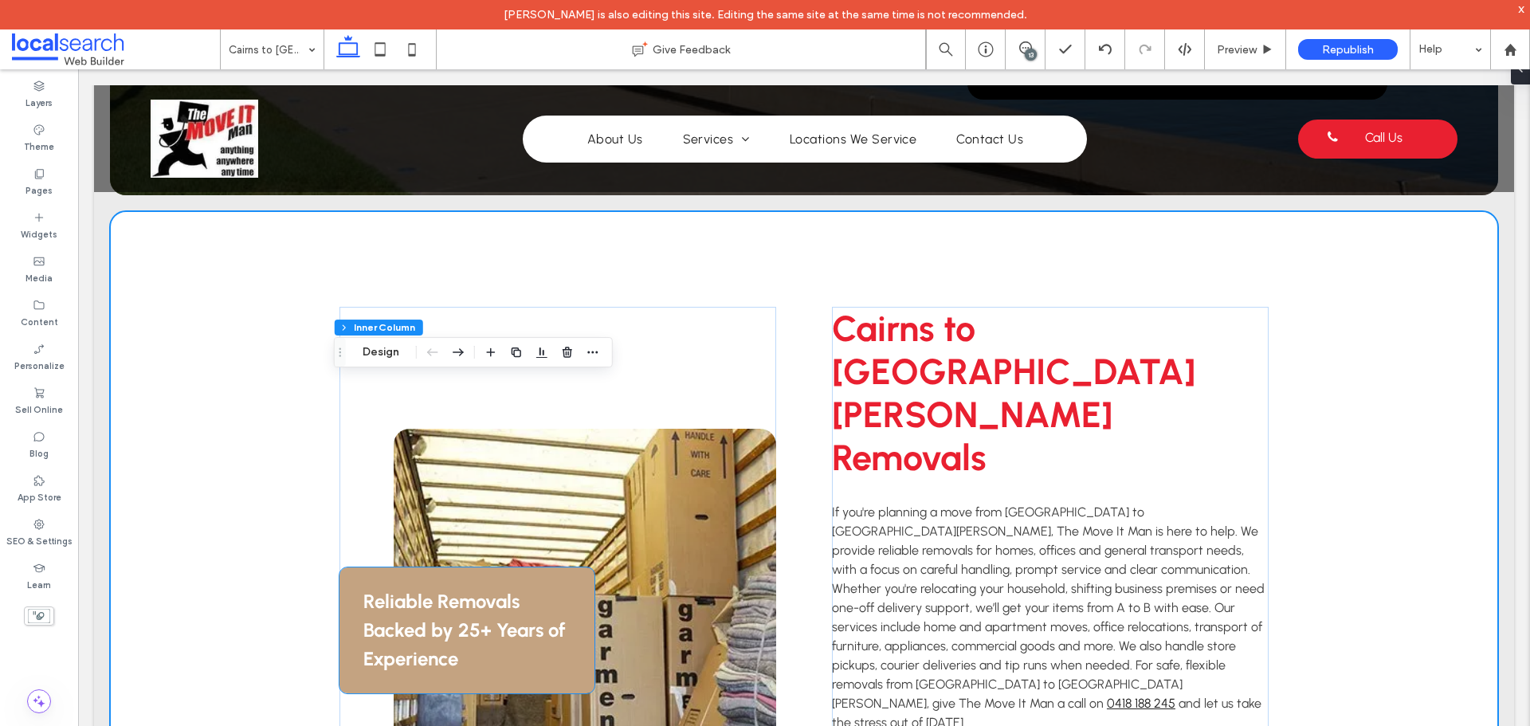
click at [431, 590] on strong "Reliable Removals Backed by 25+ Years of Experience" at bounding box center [464, 630] width 202 height 80
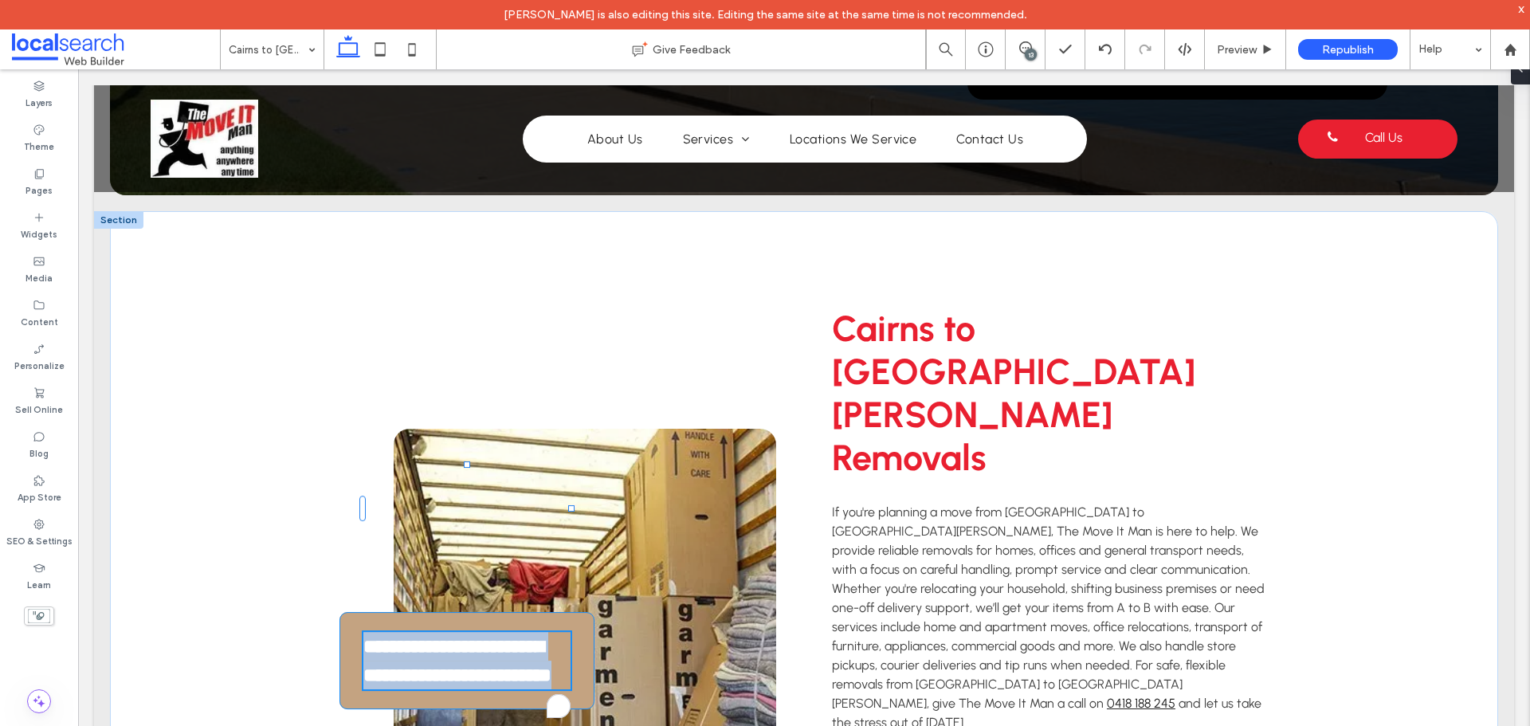
type input "********"
type input "**"
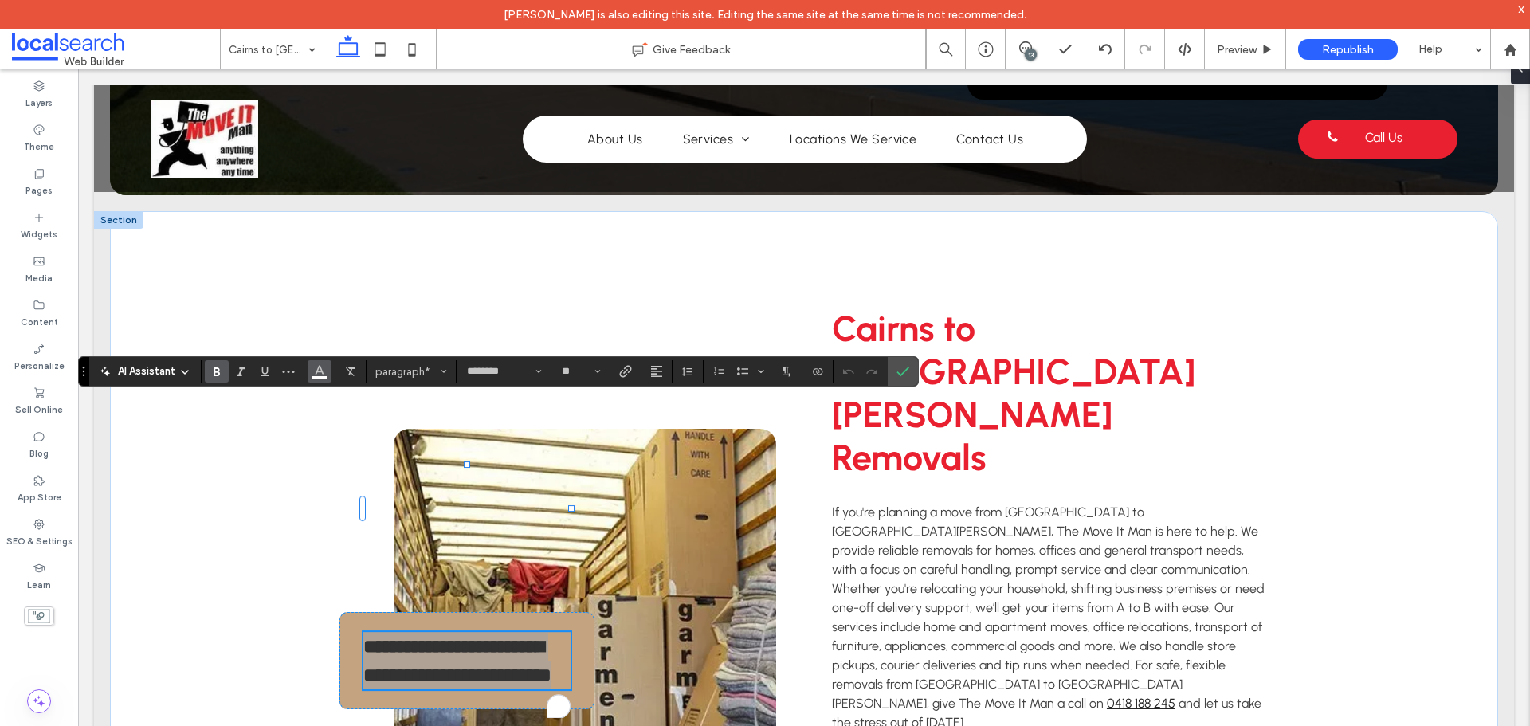
click at [308, 371] on button "Color" at bounding box center [320, 371] width 24 height 22
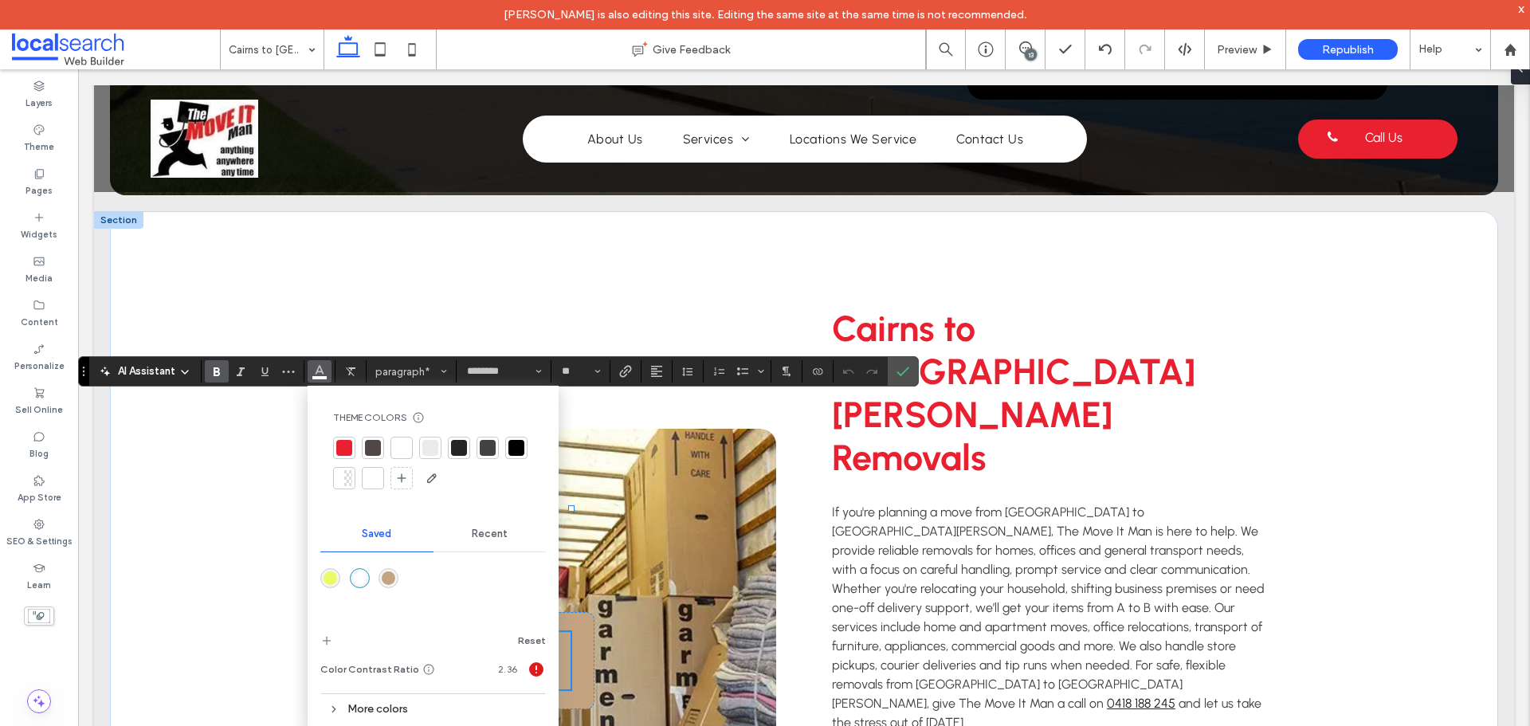
click at [339, 444] on div at bounding box center [344, 448] width 16 height 16
click at [904, 377] on icon "Confirm" at bounding box center [903, 371] width 13 height 13
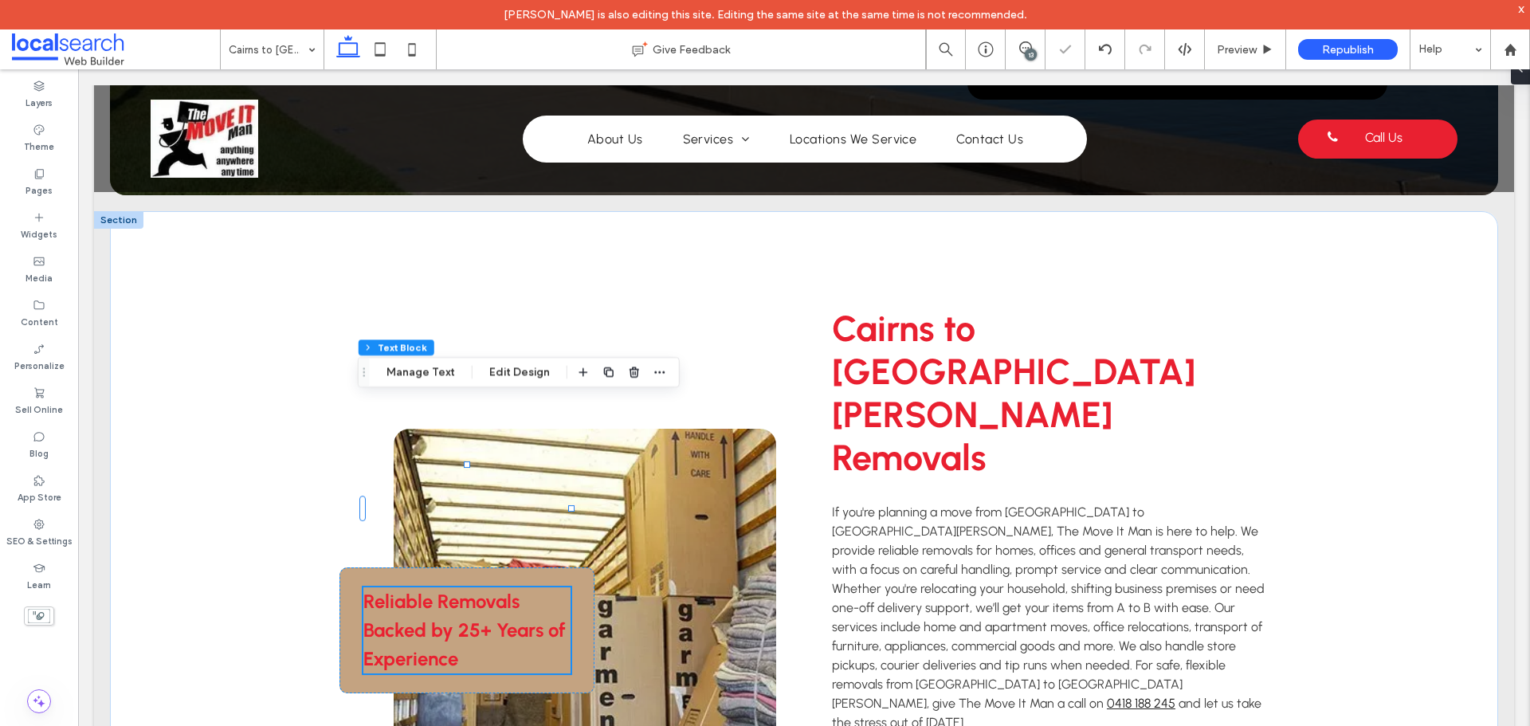
click at [421, 590] on strong "Reliable Removals Backed by 25+ Years of Experience" at bounding box center [464, 630] width 202 height 80
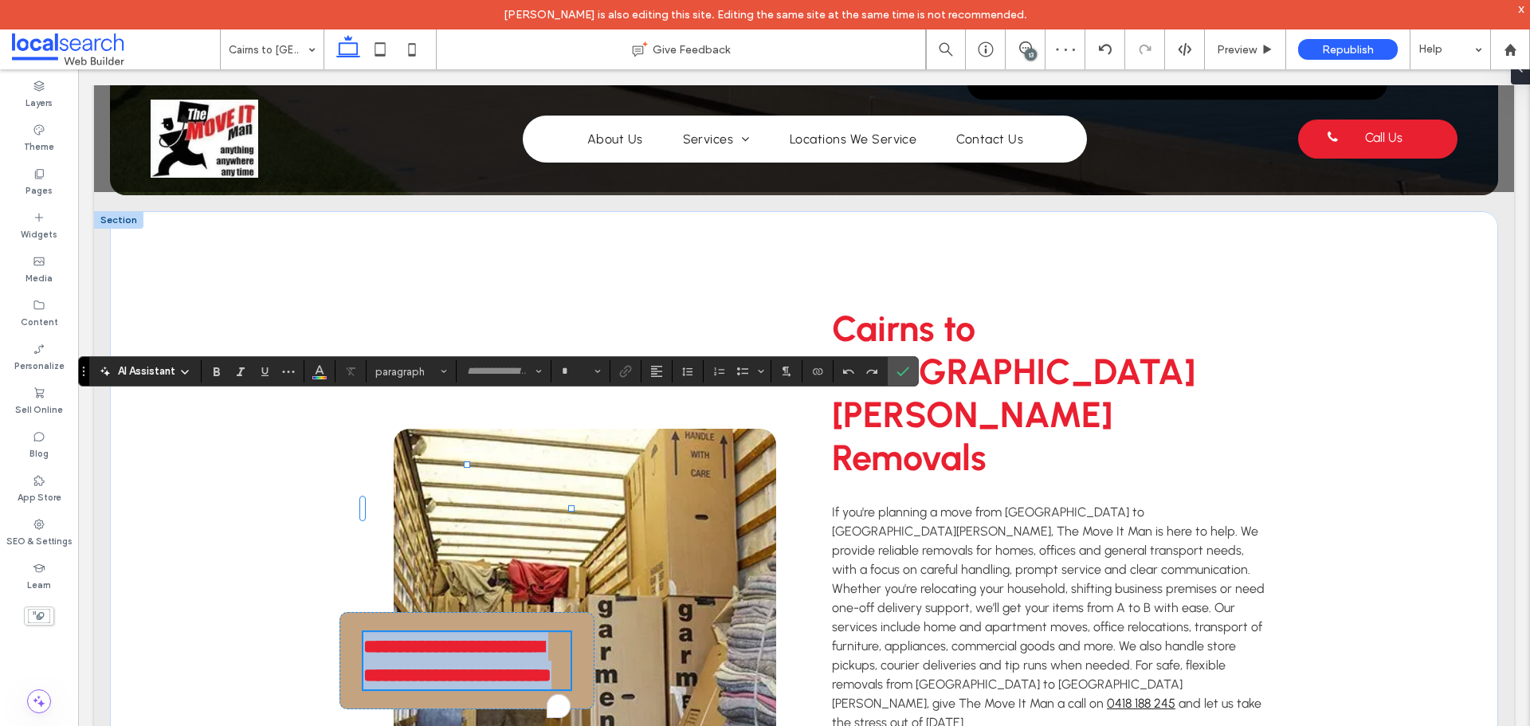
type input "********"
type input "**"
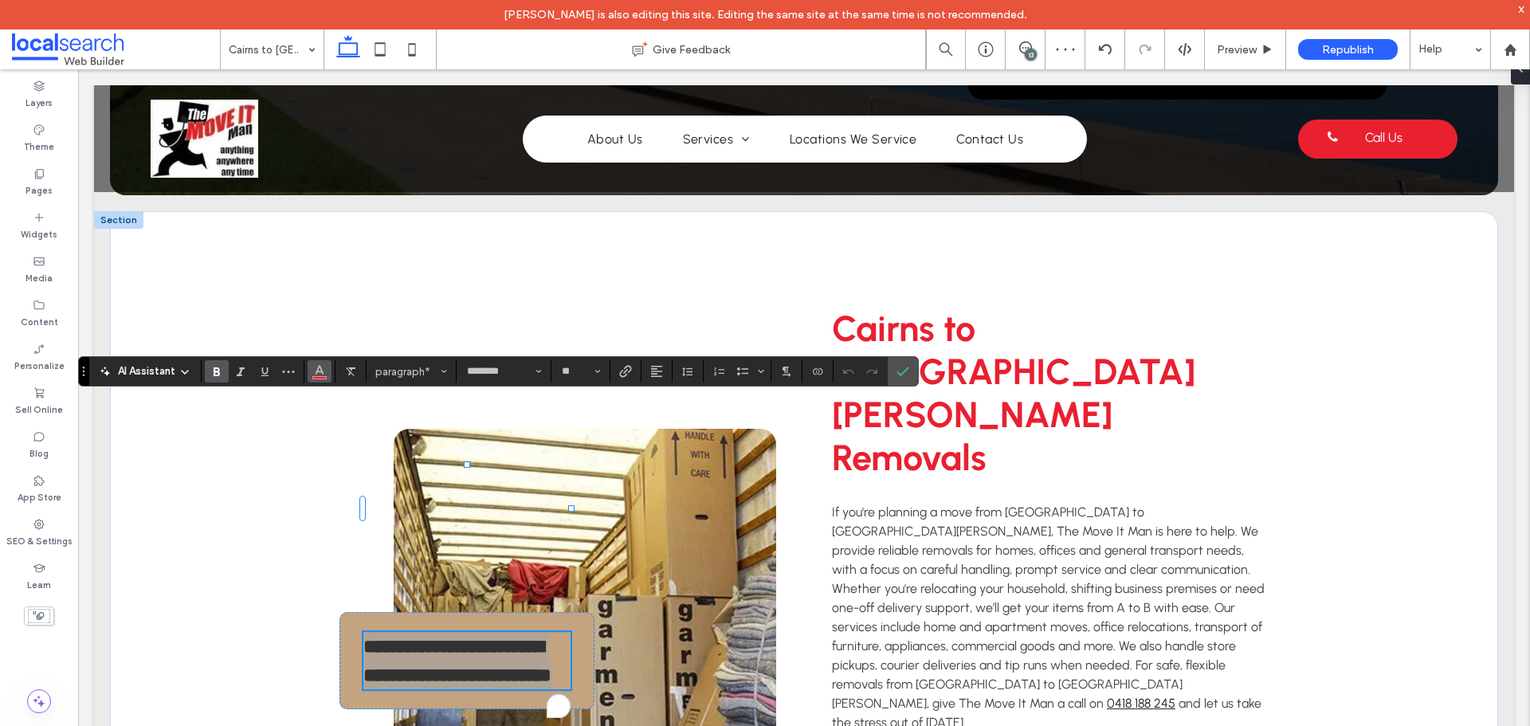
click at [309, 367] on button "Color" at bounding box center [320, 371] width 24 height 22
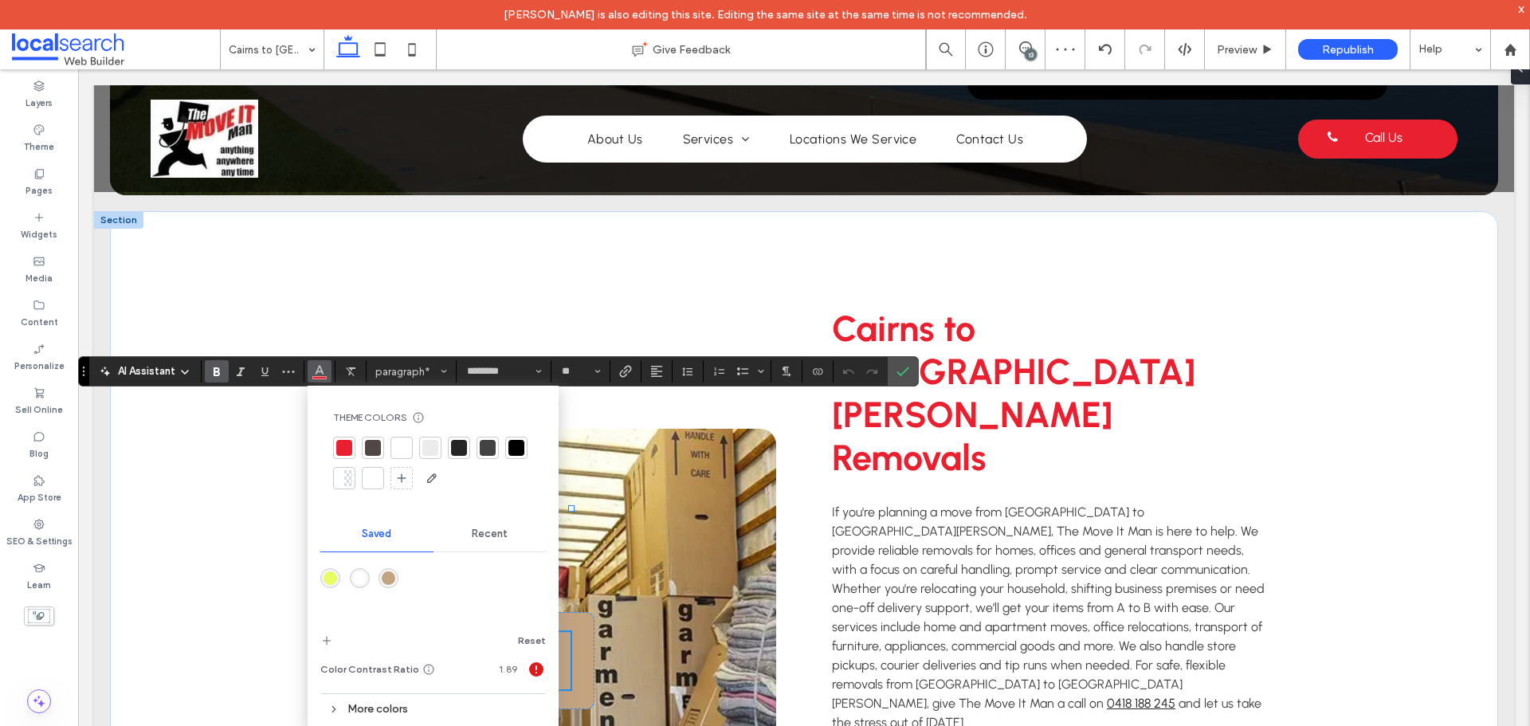
click at [410, 449] on div at bounding box center [401, 448] width 22 height 22
click at [899, 374] on use "Confirm" at bounding box center [903, 372] width 13 height 10
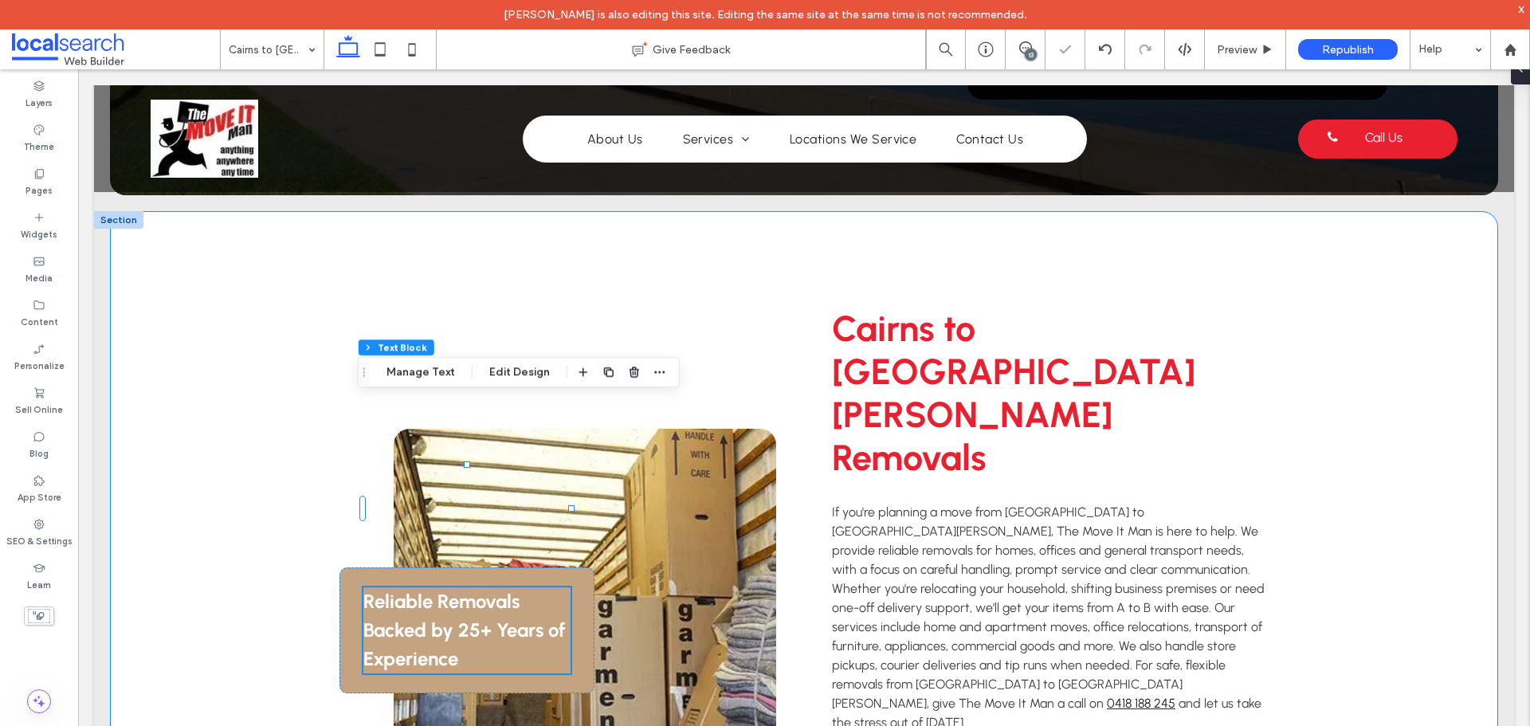
click at [249, 448] on div "Reliable Removals Backed by 25+ Years of Experience Cairns to [GEOGRAPHIC_DATA]…" at bounding box center [804, 551] width 1388 height 680
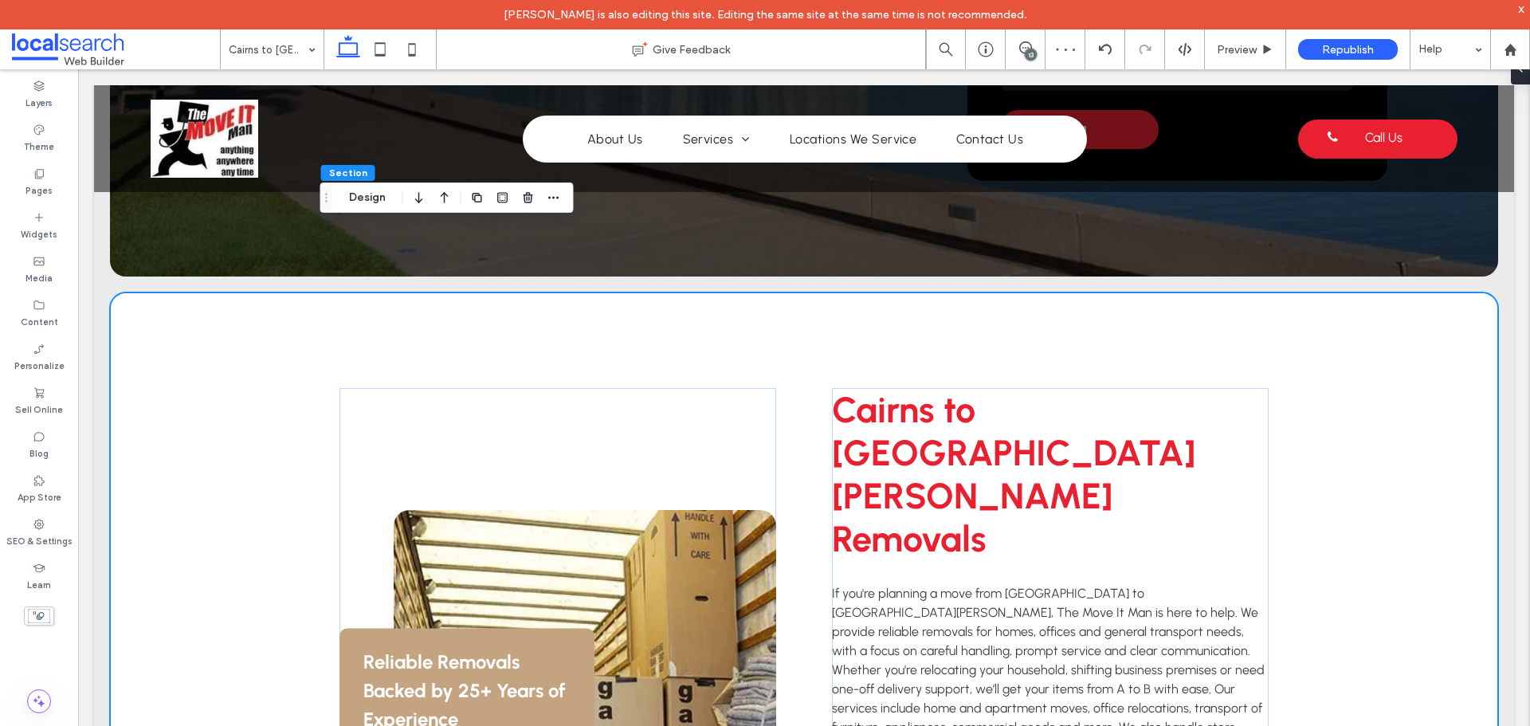
scroll to position [558, 0]
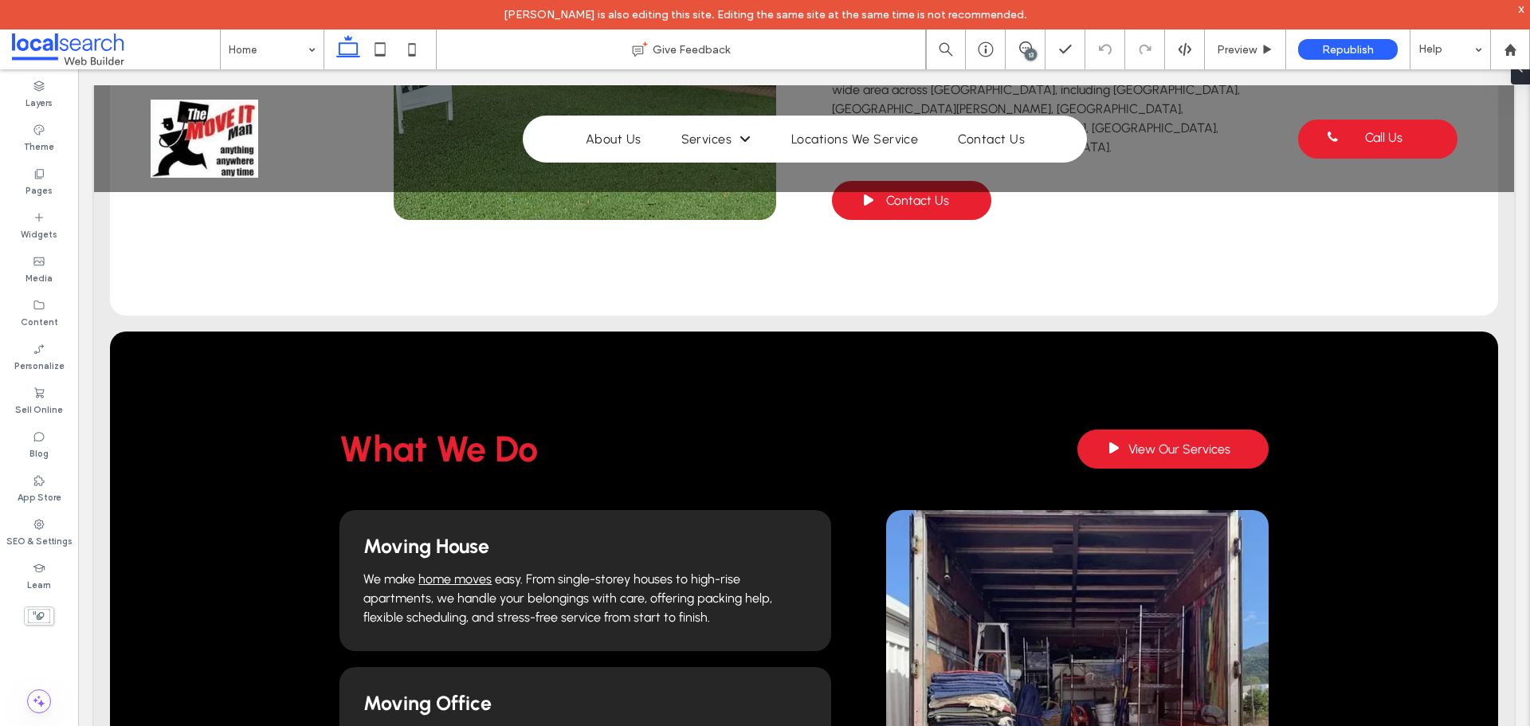
scroll to position [509, 0]
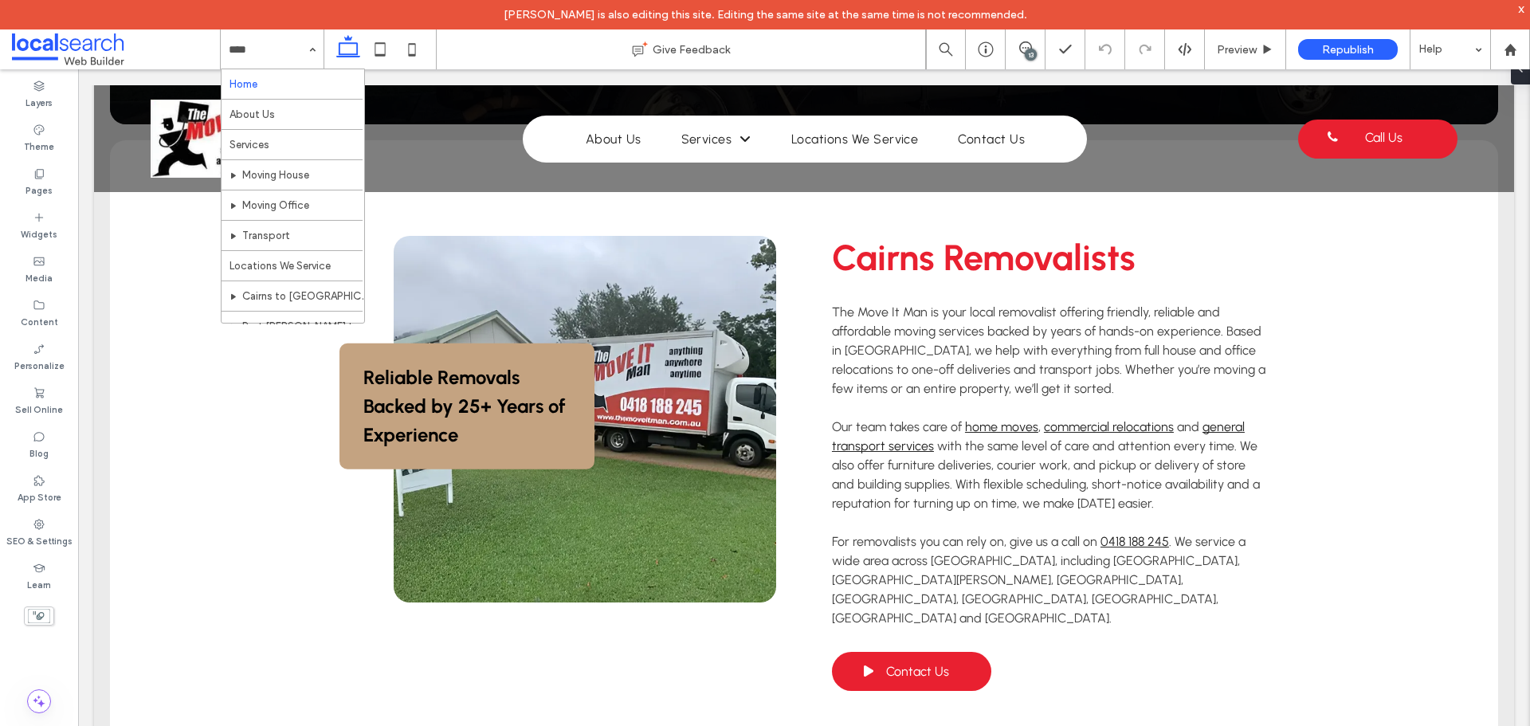
click at [307, 49] on div "Home About Us Services Moving House Moving Office Transport Locations We Servic…" at bounding box center [272, 49] width 103 height 40
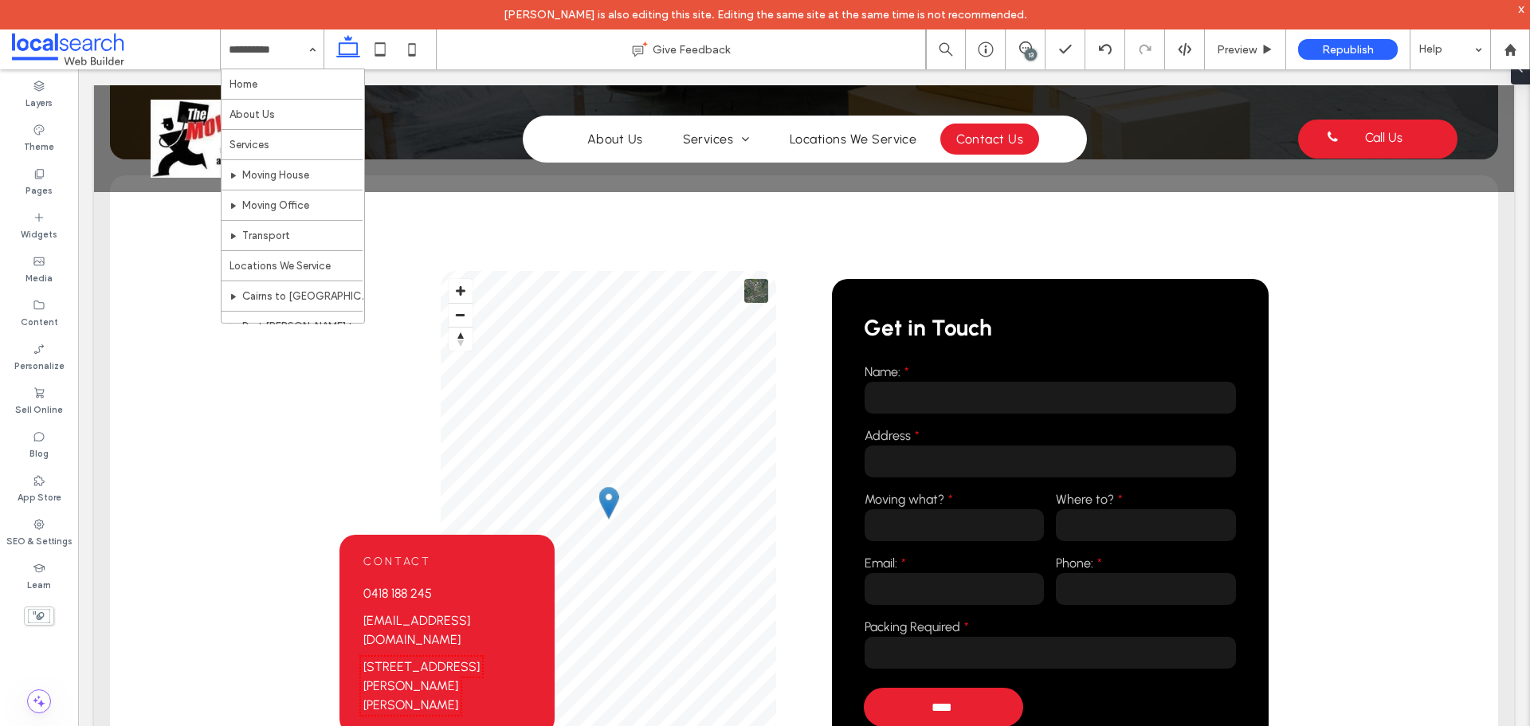
scroll to position [80, 0]
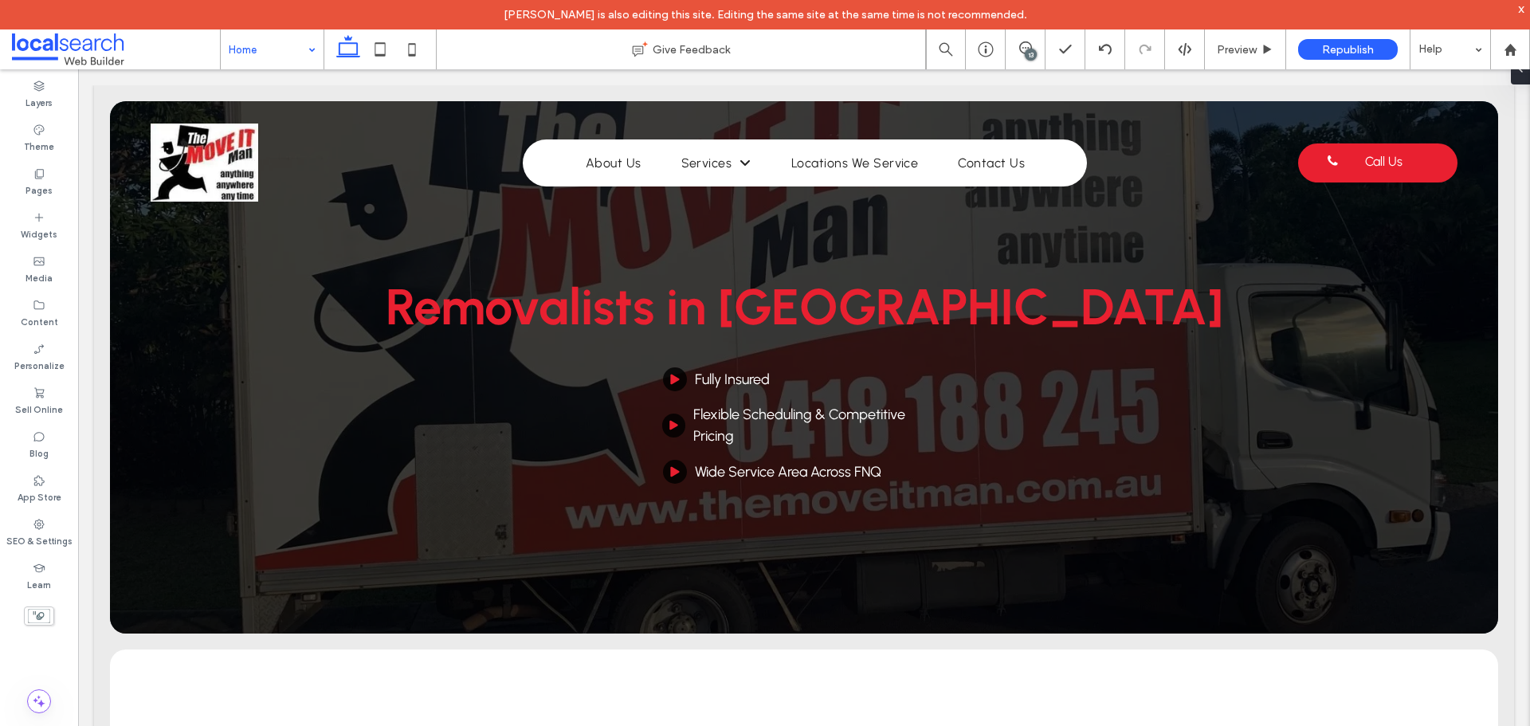
click at [308, 51] on div "Home" at bounding box center [272, 49] width 103 height 40
click at [1223, 49] on span "Preview" at bounding box center [1237, 50] width 40 height 14
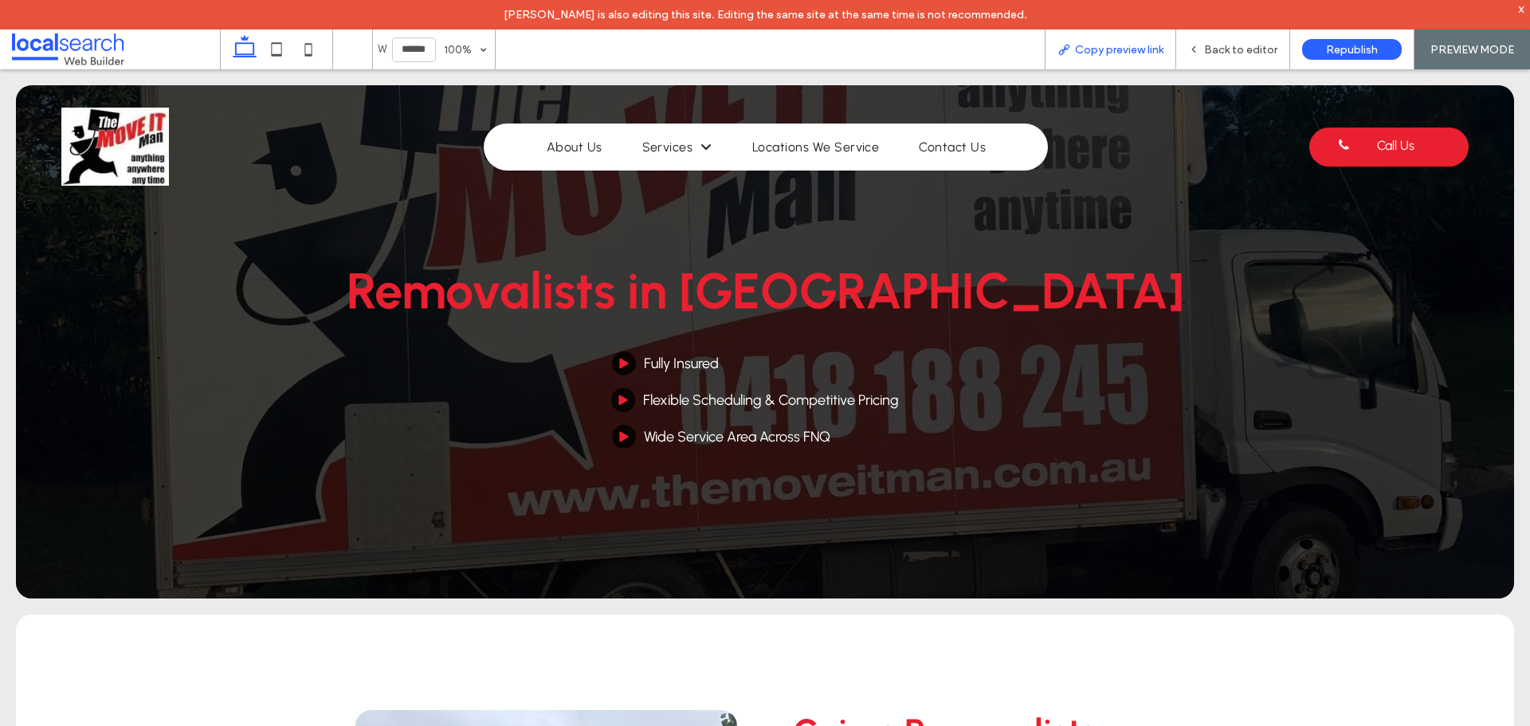
click at [1131, 53] on span "Copy preview link" at bounding box center [1119, 50] width 88 height 14
click at [1218, 57] on div "Back to editor" at bounding box center [1233, 49] width 114 height 40
click at [1203, 48] on div "Back to editor" at bounding box center [1232, 50] width 113 height 14
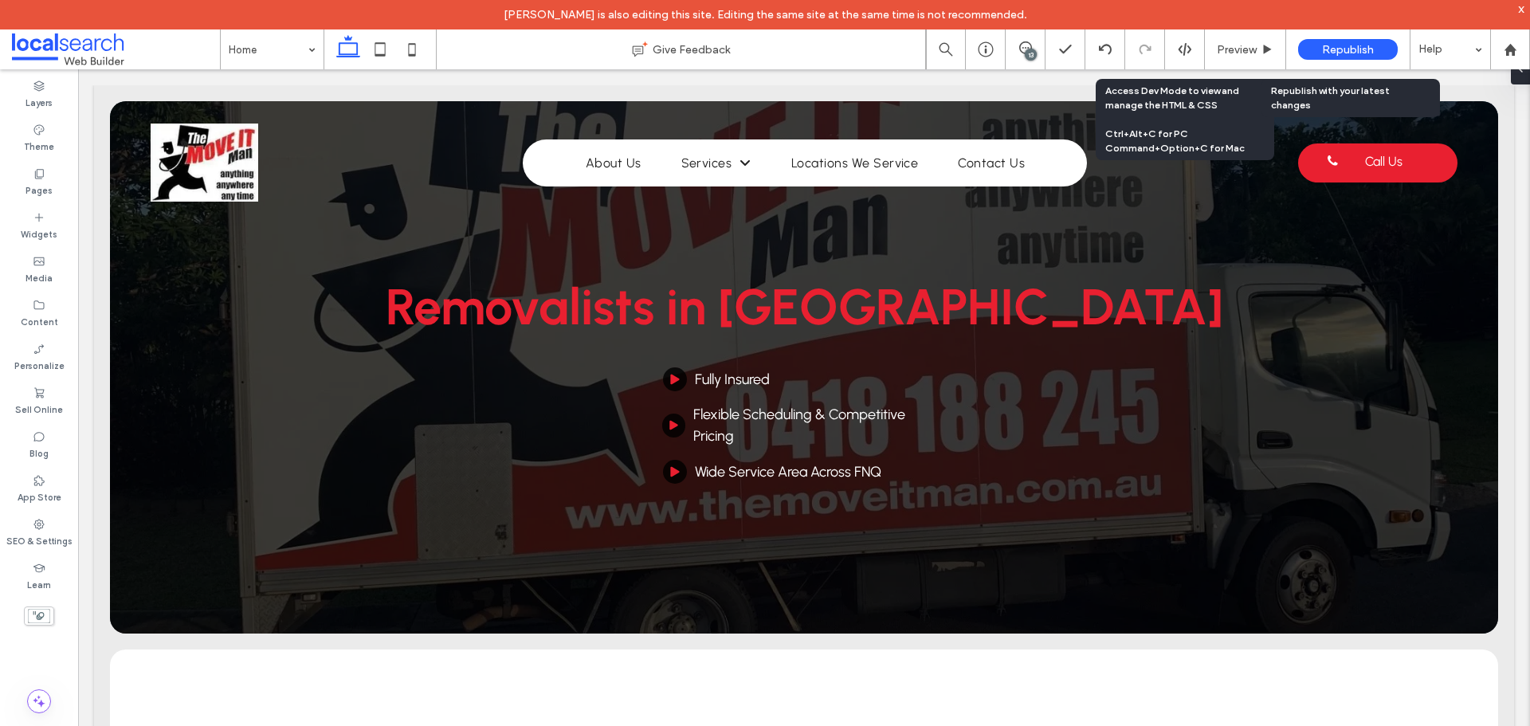
click at [1334, 45] on span "Republish" at bounding box center [1348, 50] width 52 height 14
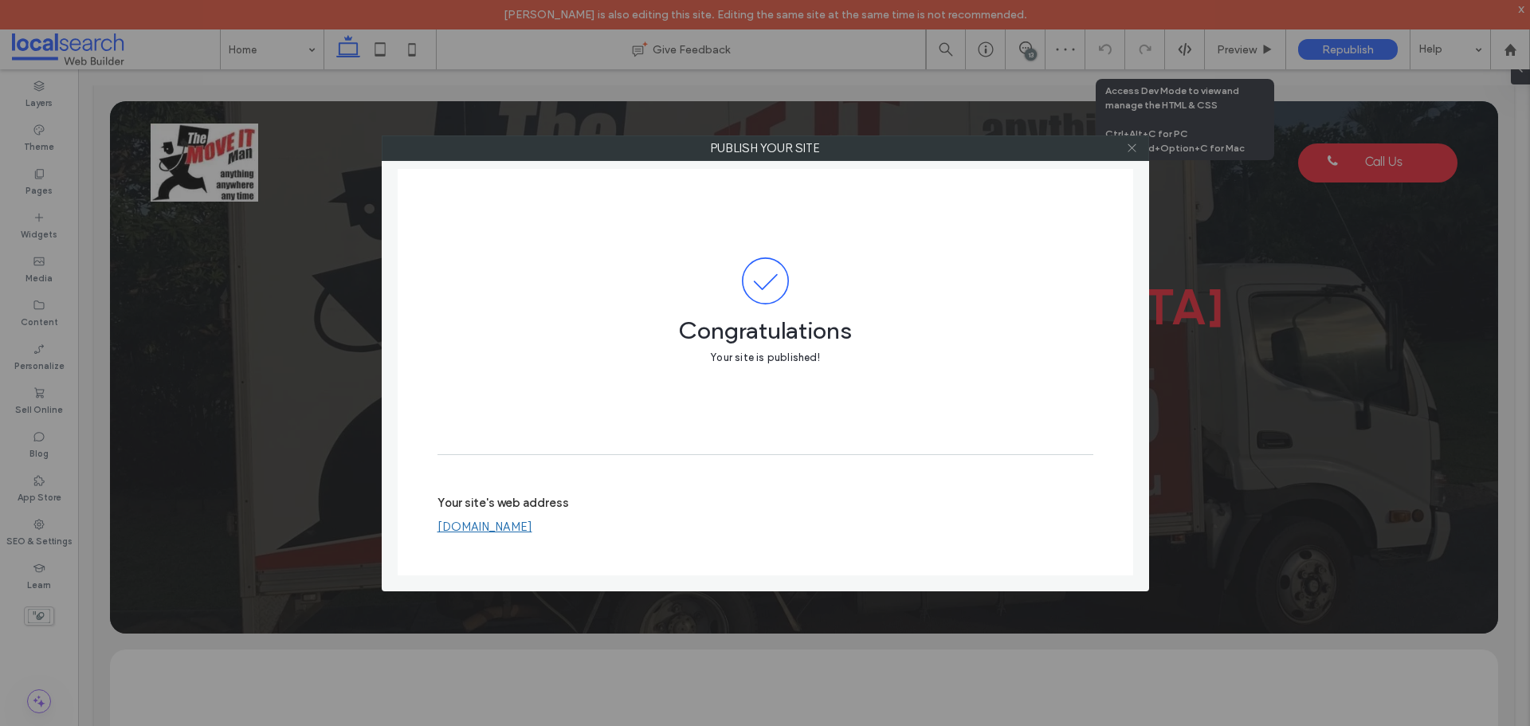
click at [1131, 143] on icon at bounding box center [1132, 148] width 12 height 12
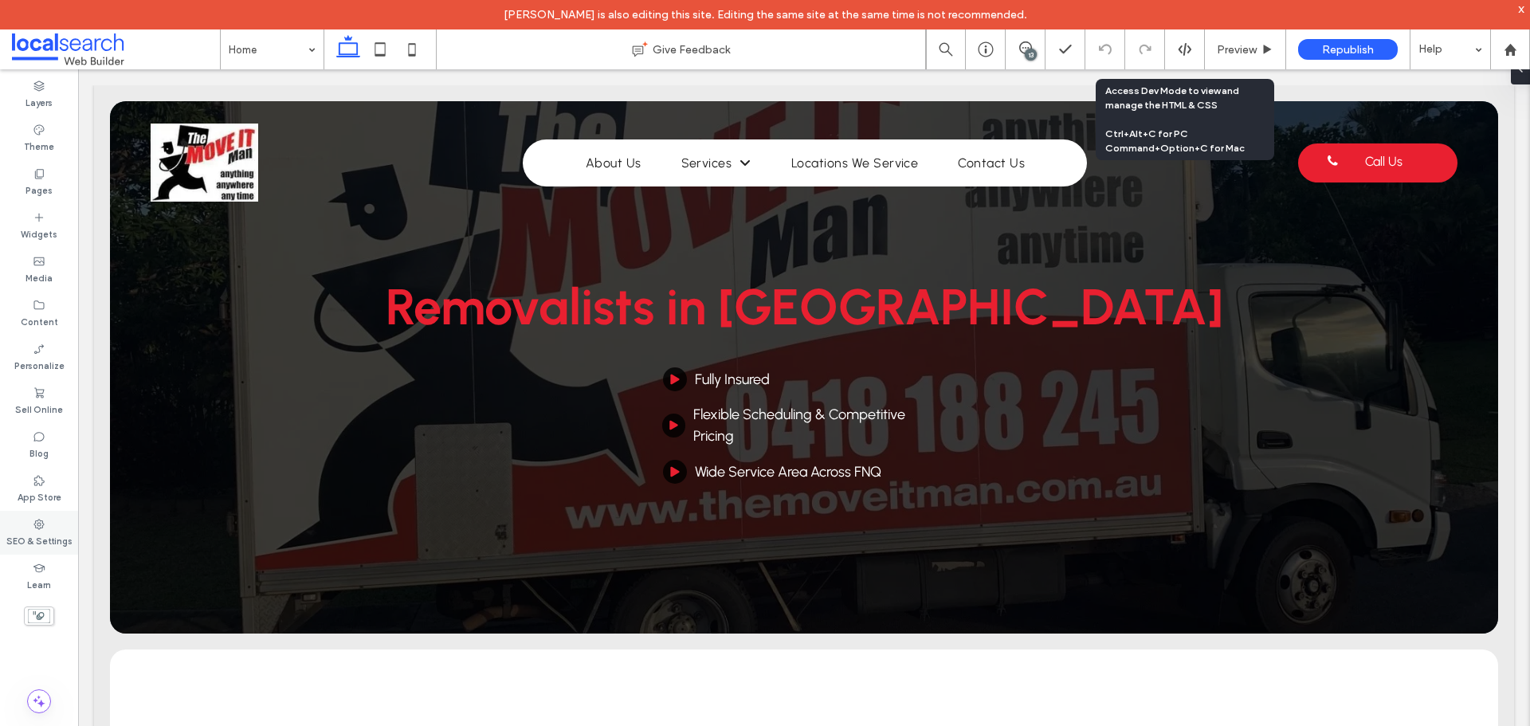
click at [38, 534] on label "SEO & Settings" at bounding box center [39, 540] width 66 height 18
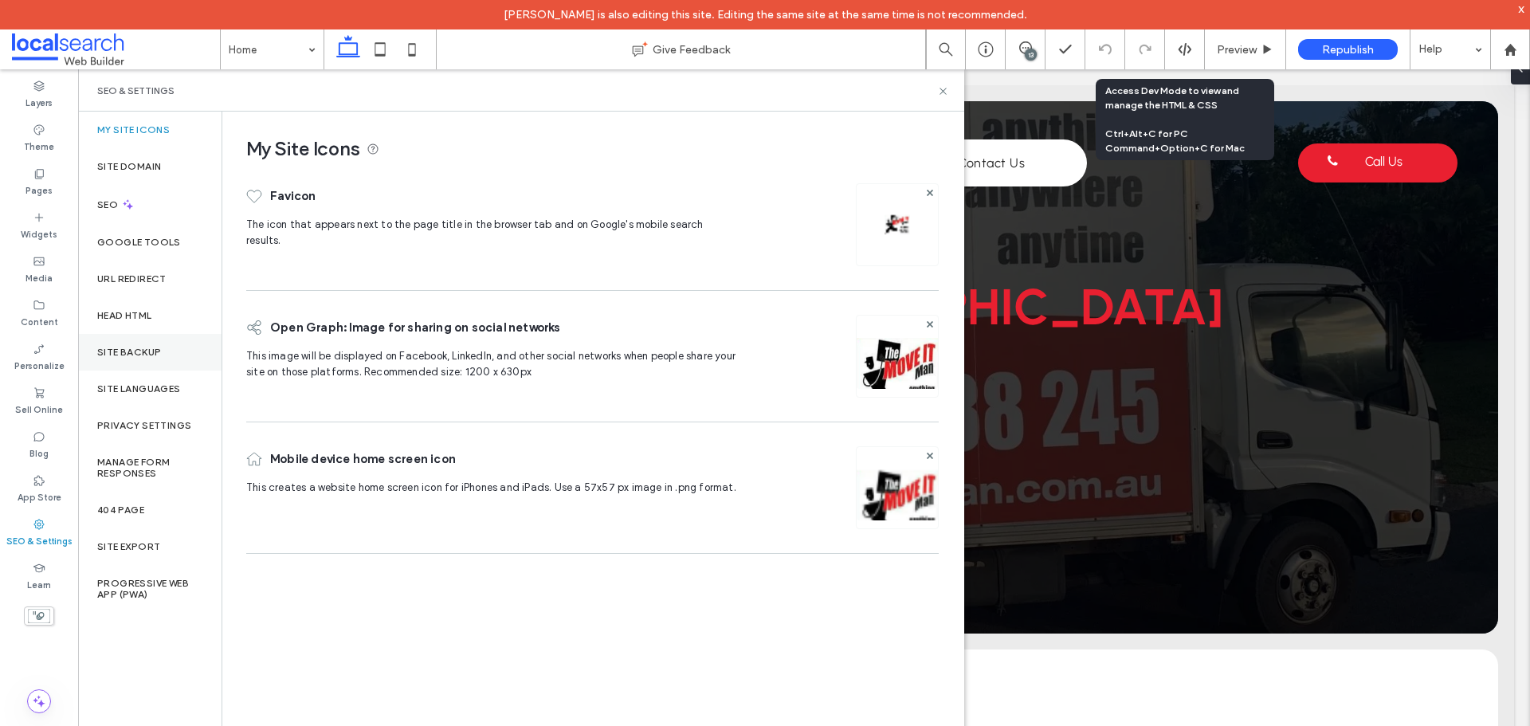
click at [136, 355] on label "Site Backup" at bounding box center [129, 352] width 64 height 11
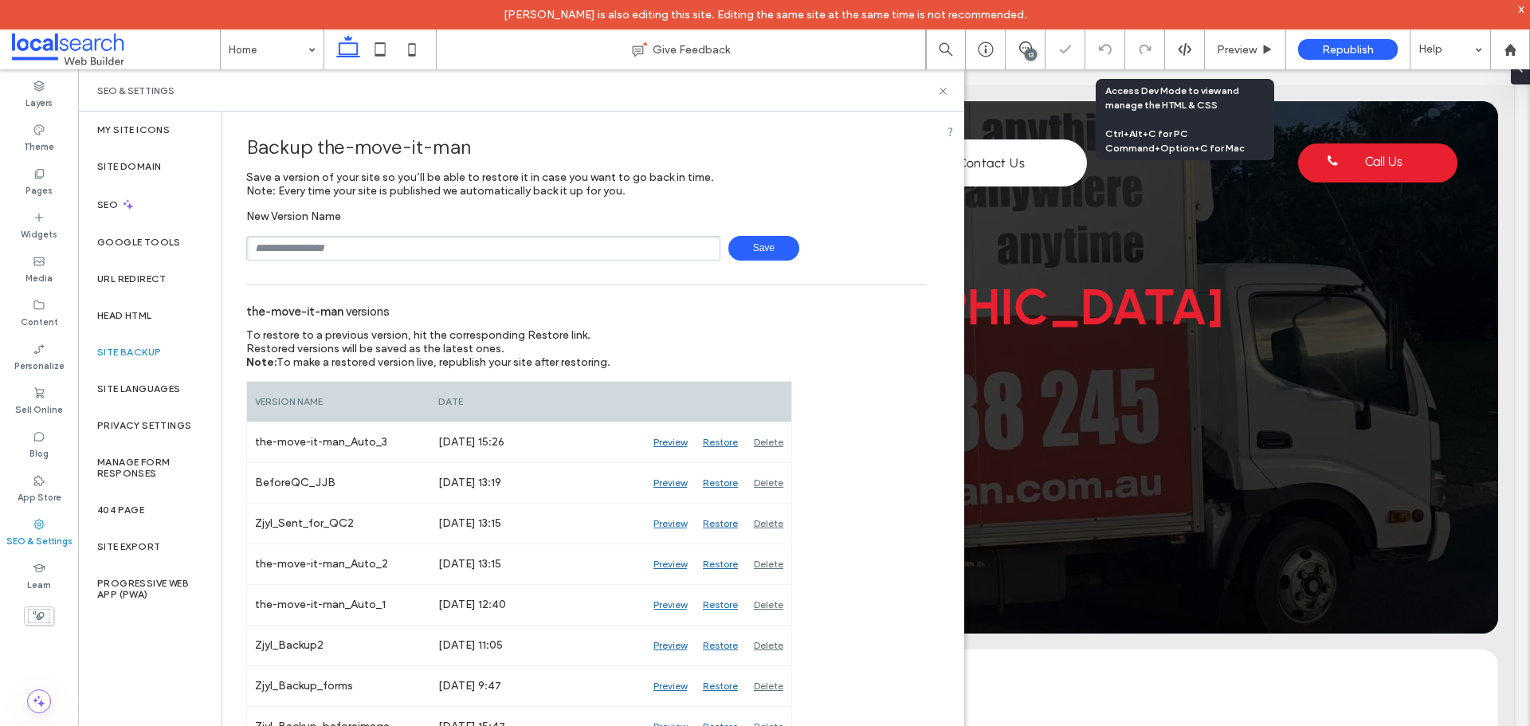
click at [357, 235] on div "New Version Name Save" at bounding box center [586, 235] width 681 height 51
click at [356, 245] on input "text" at bounding box center [483, 248] width 474 height 25
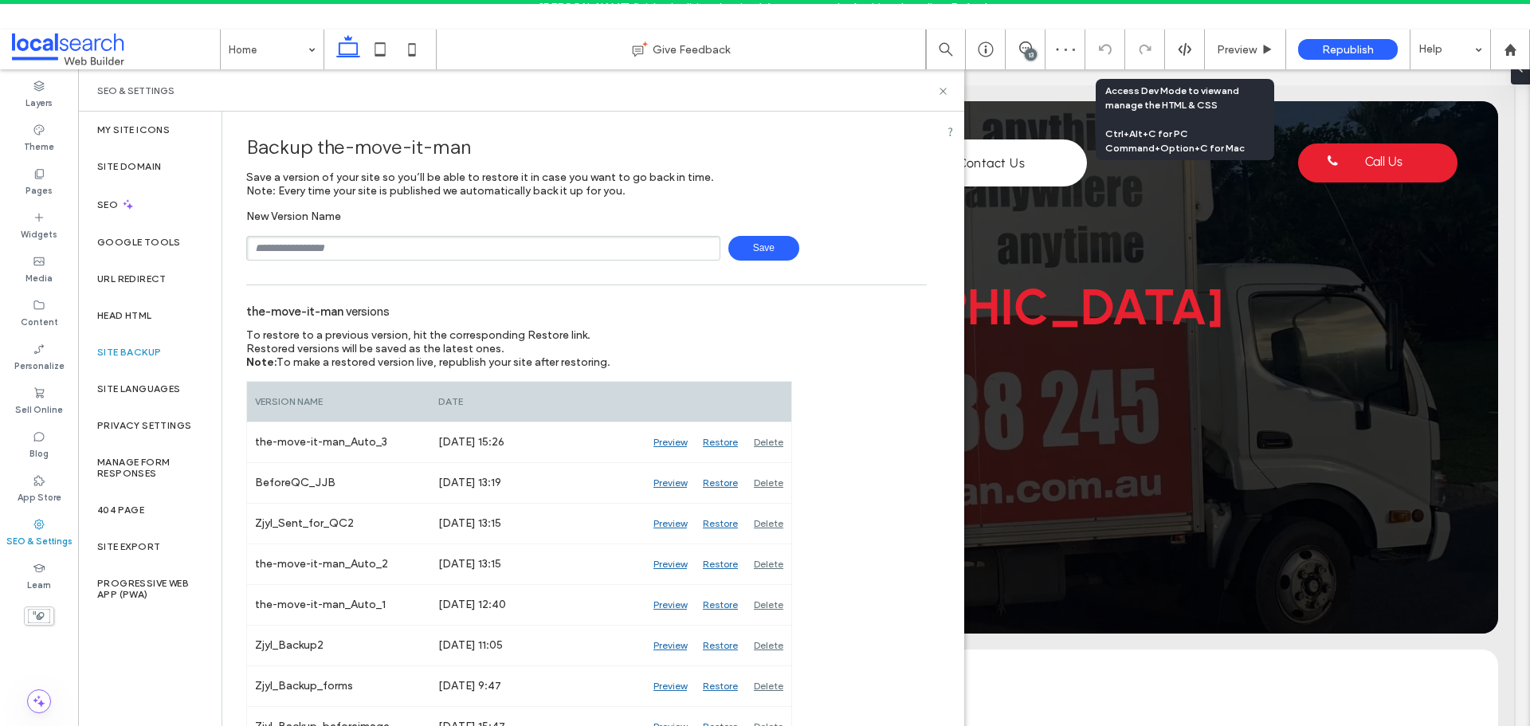
type input "**********"
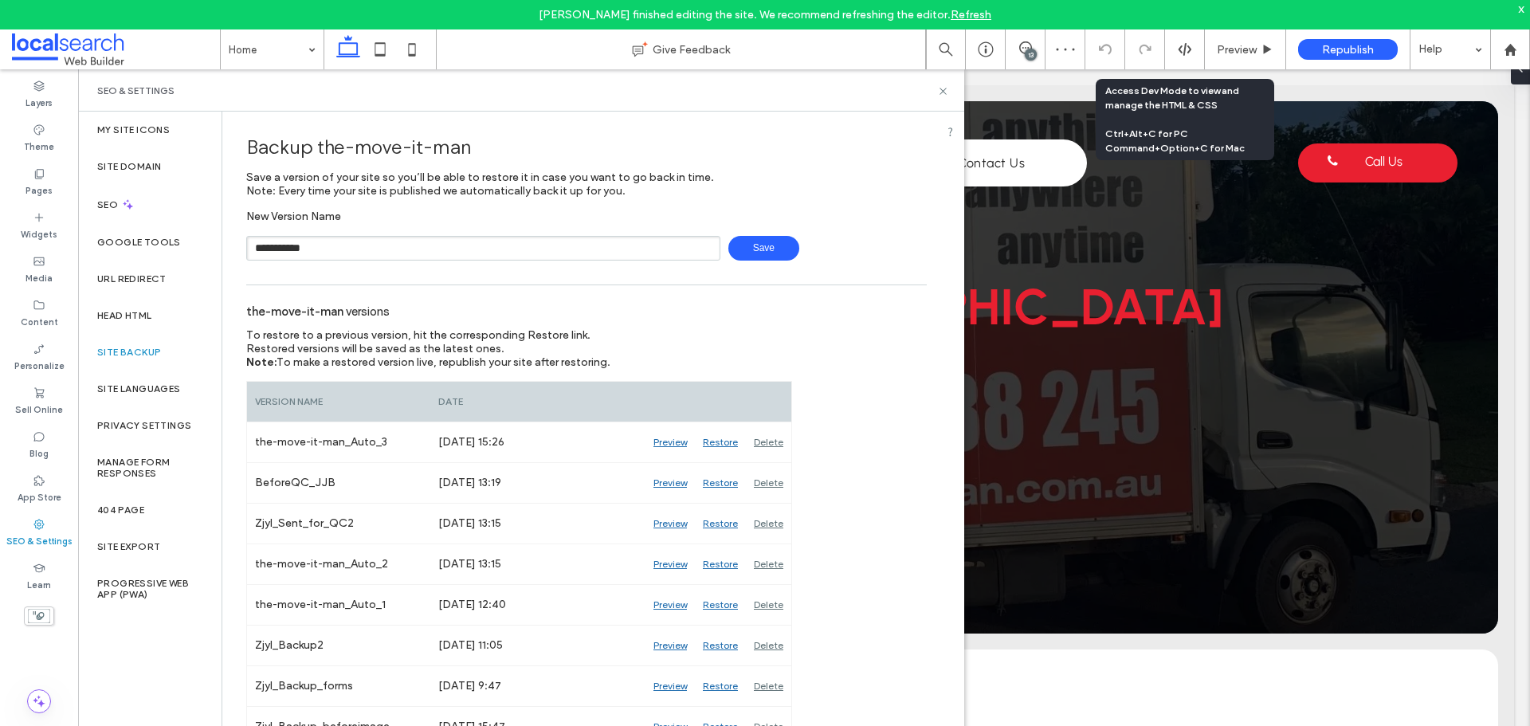
click at [745, 242] on span "Save" at bounding box center [763, 248] width 71 height 25
